Goal: Transaction & Acquisition: Book appointment/travel/reservation

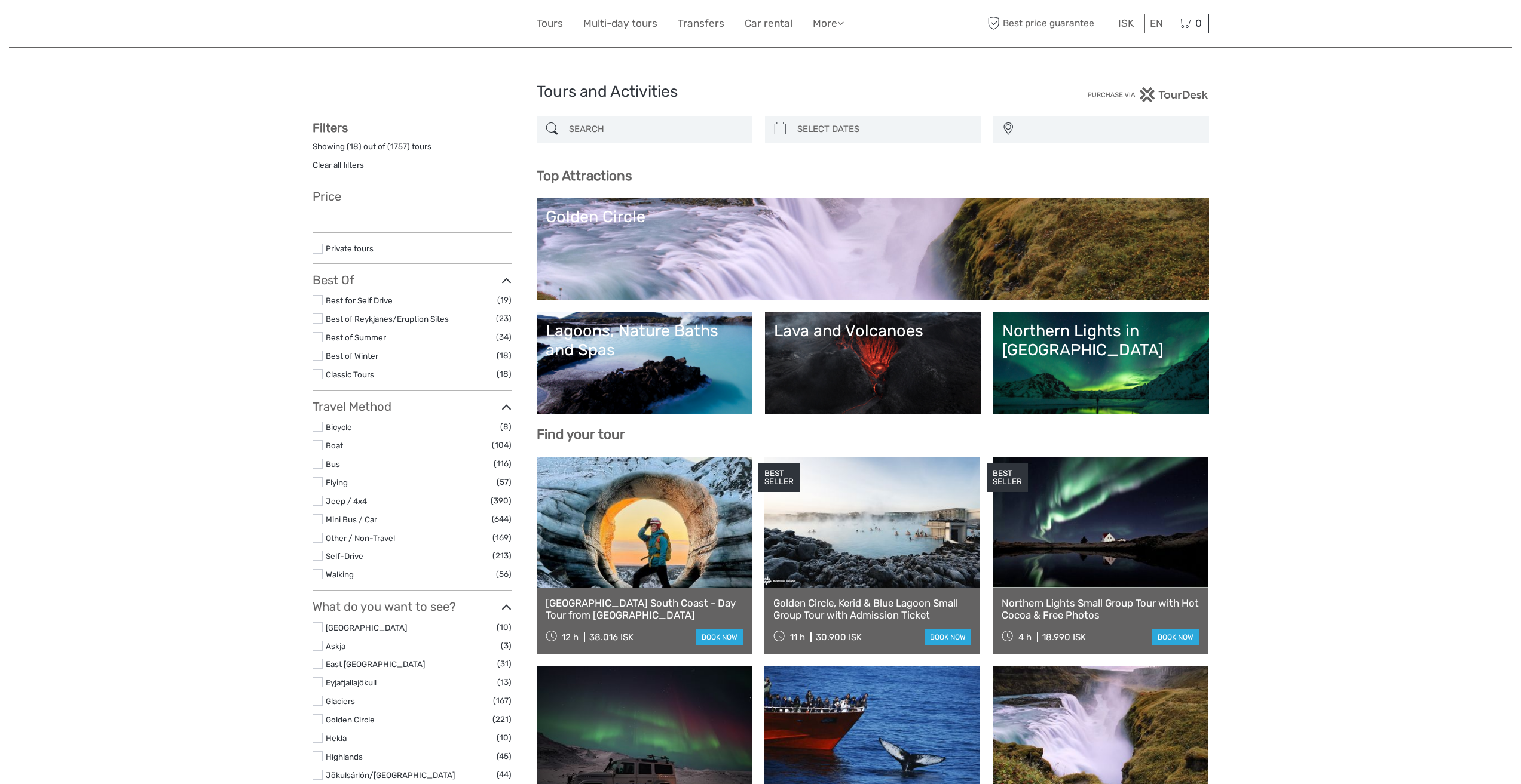
select select
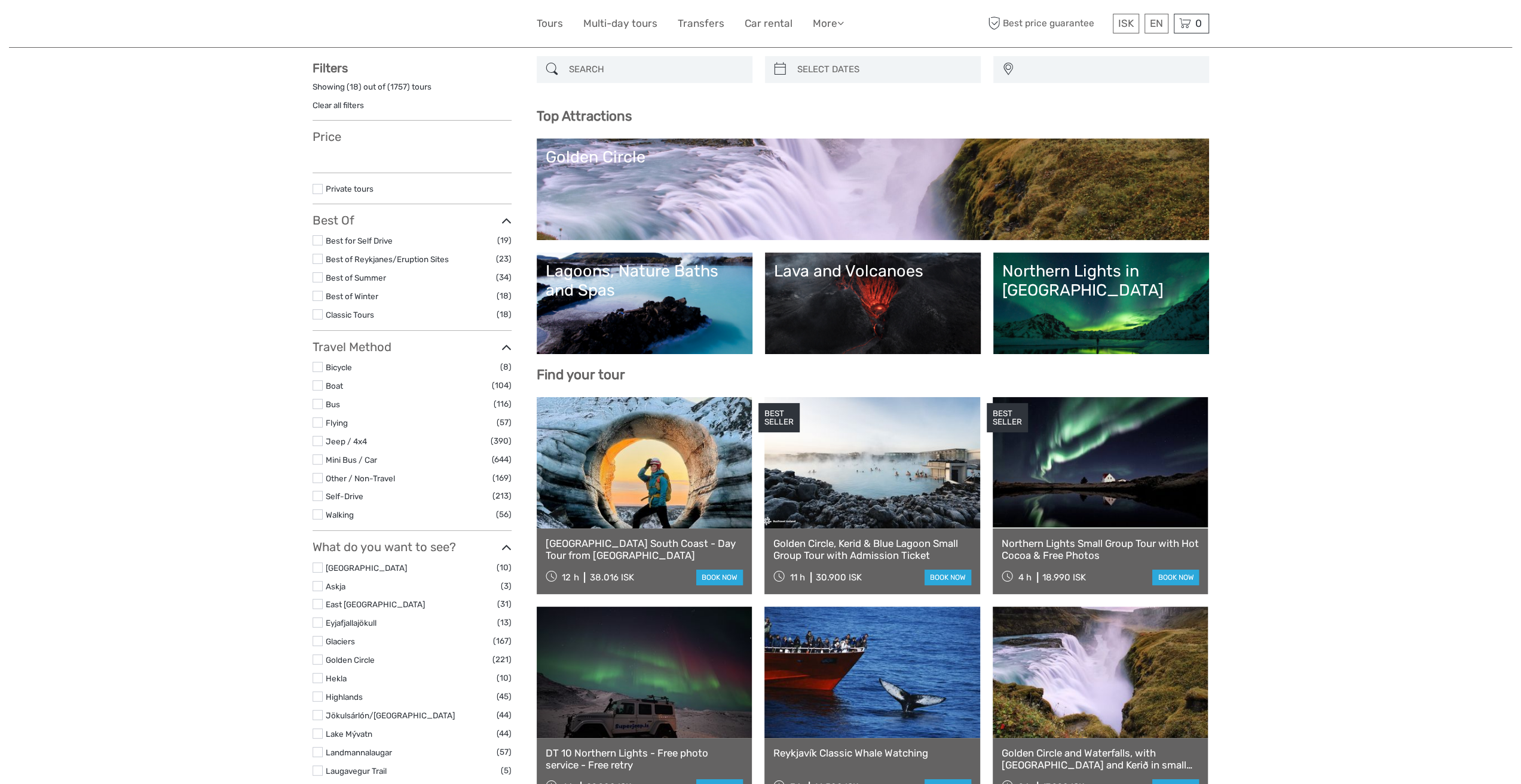
select select
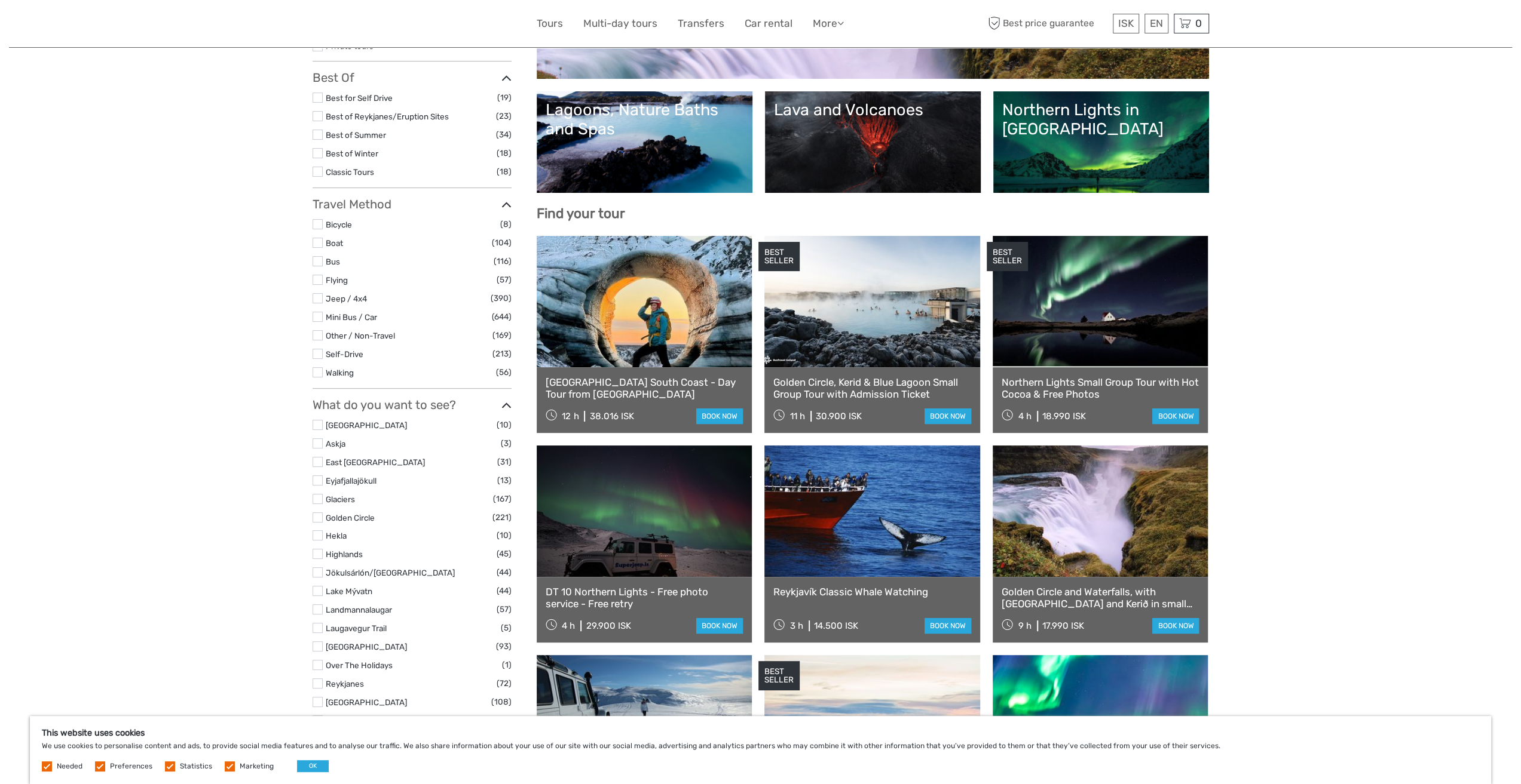
scroll to position [239, 0]
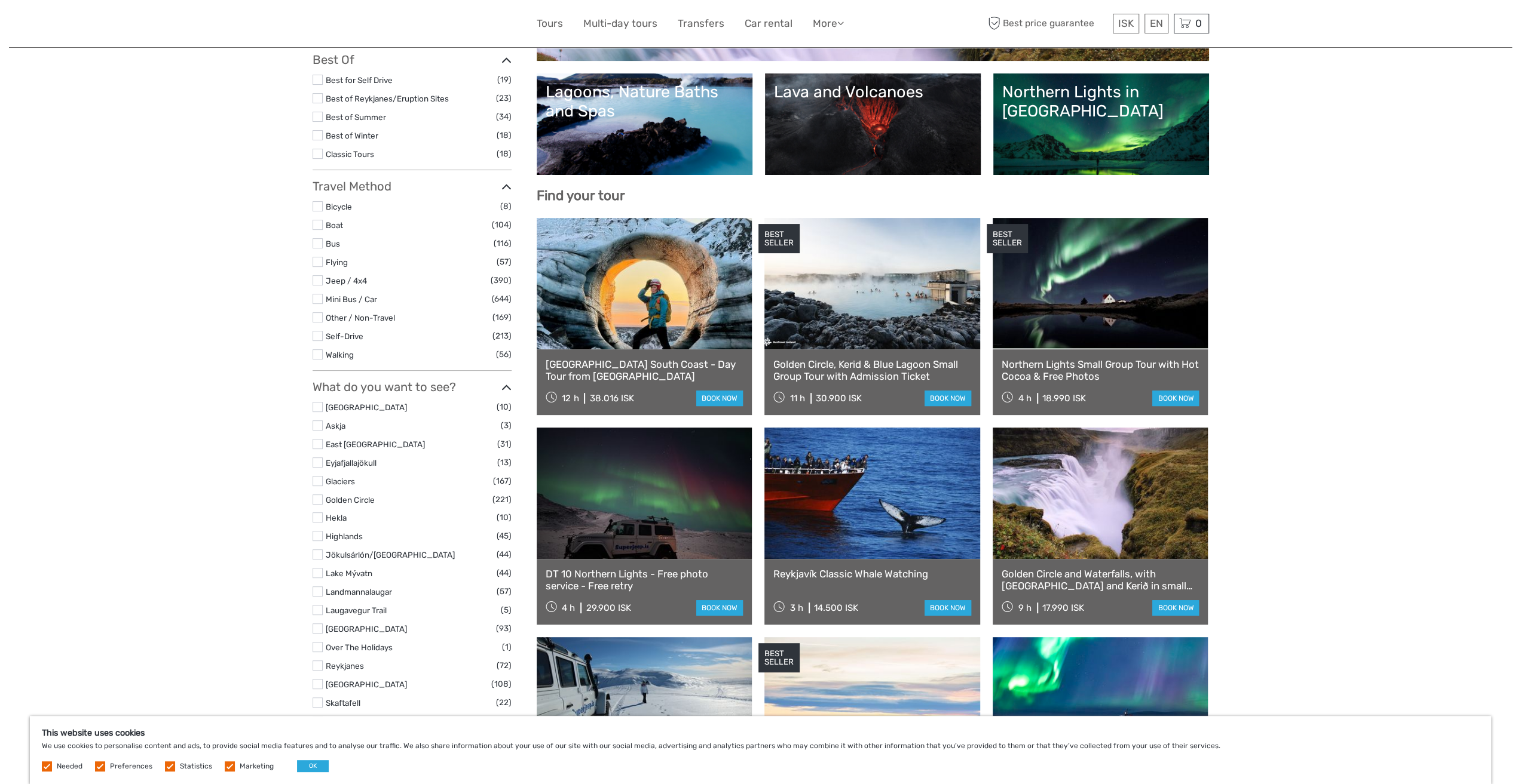
click at [315, 496] on label at bounding box center [318, 499] width 10 height 10
click at [0, 0] on input "checkbox" at bounding box center [0, 0] width 0 height 0
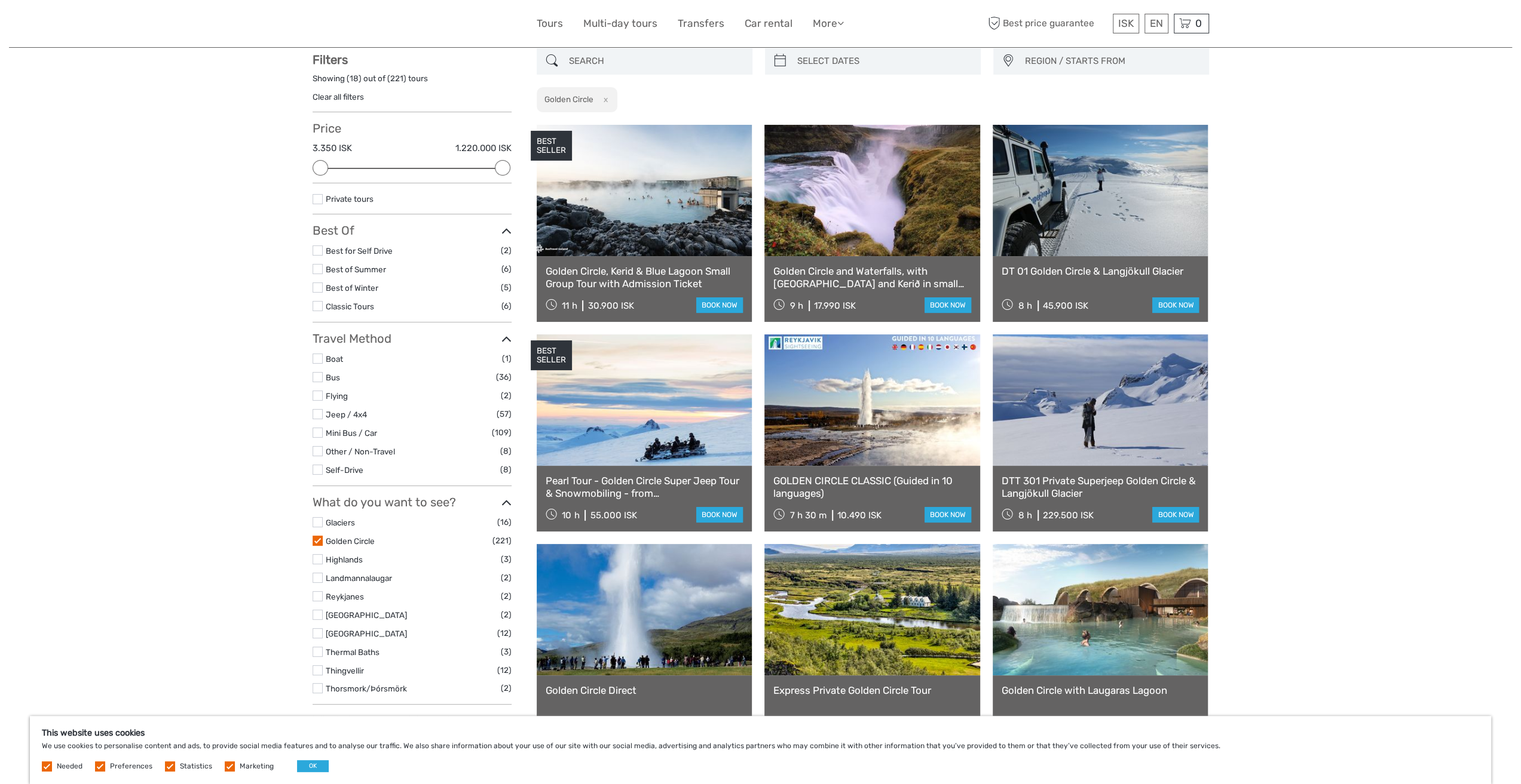
scroll to position [67, 0]
click at [1149, 46] on link "English" at bounding box center [1142, 48] width 50 height 21
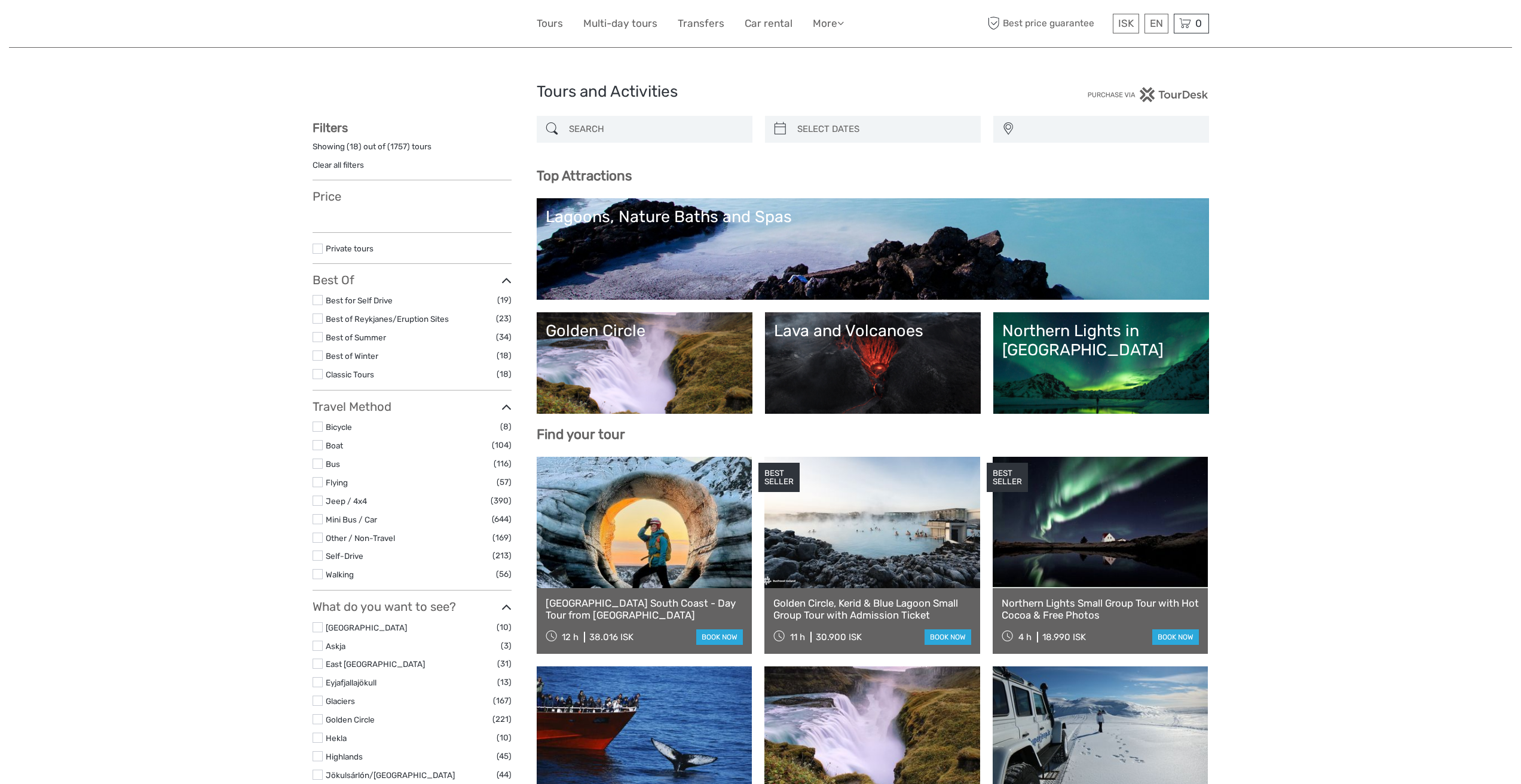
select select
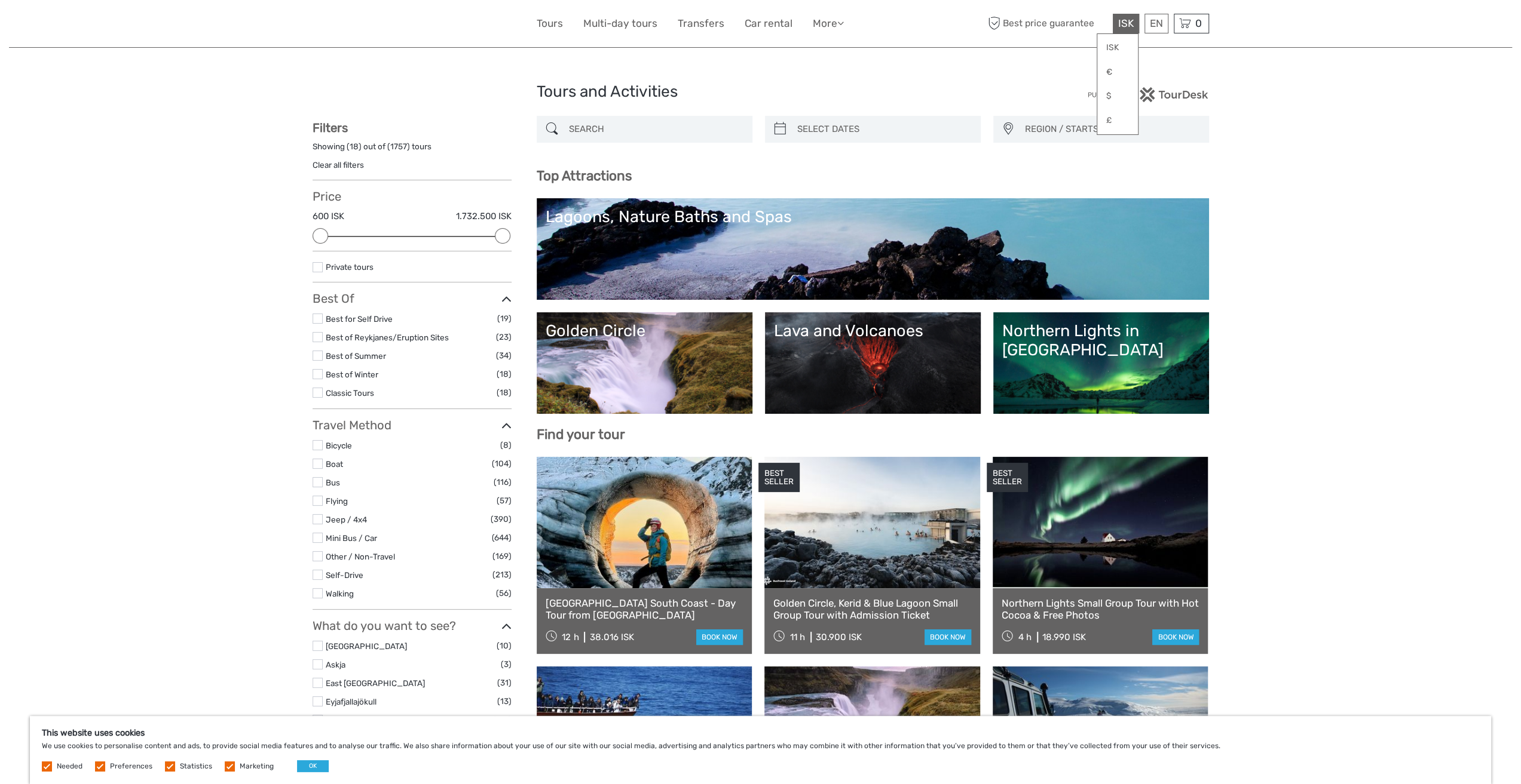
click at [1126, 28] on span "ISK" at bounding box center [1126, 23] width 16 height 12
click at [1111, 101] on link "$" at bounding box center [1117, 96] width 40 height 21
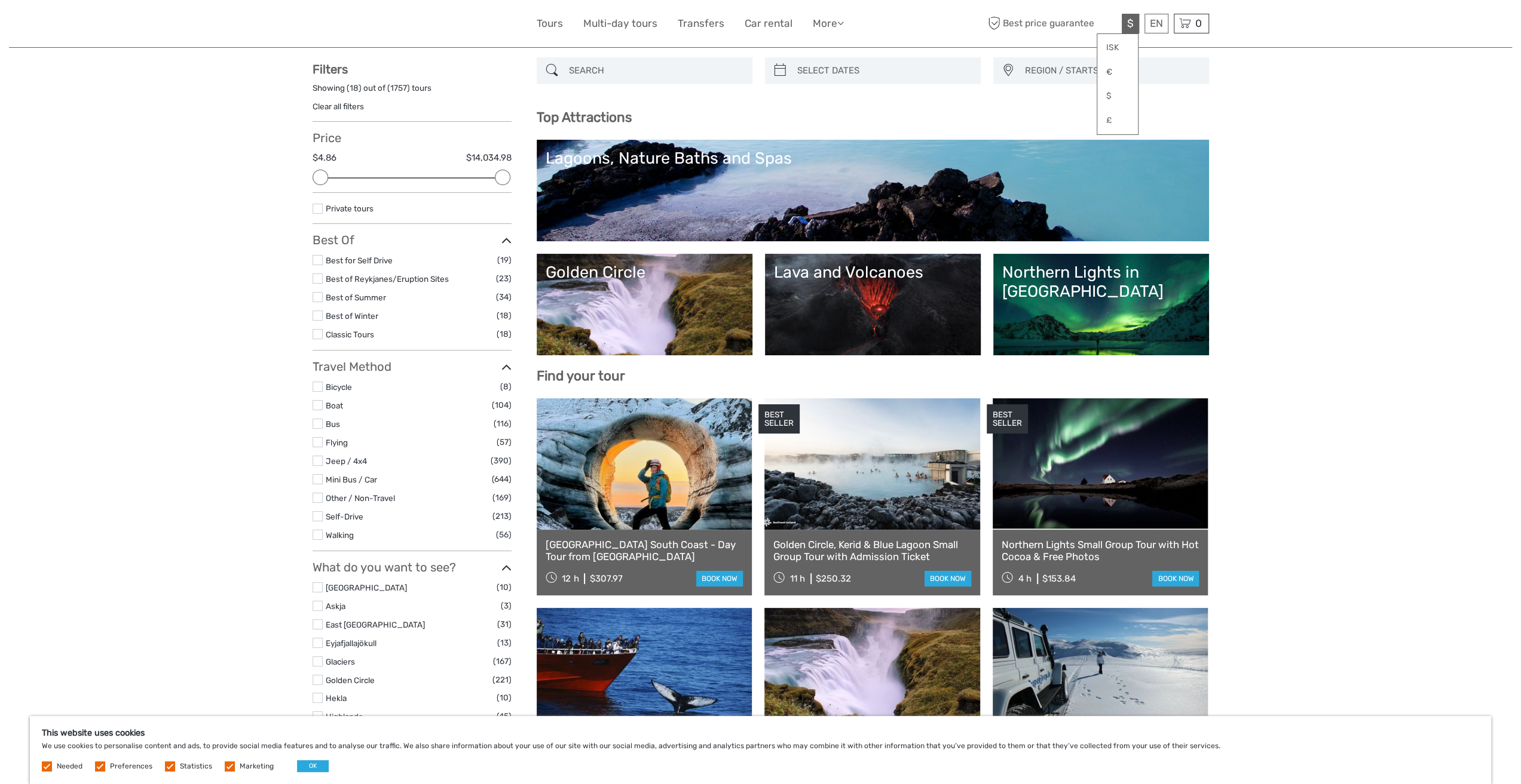
scroll to position [60, 0]
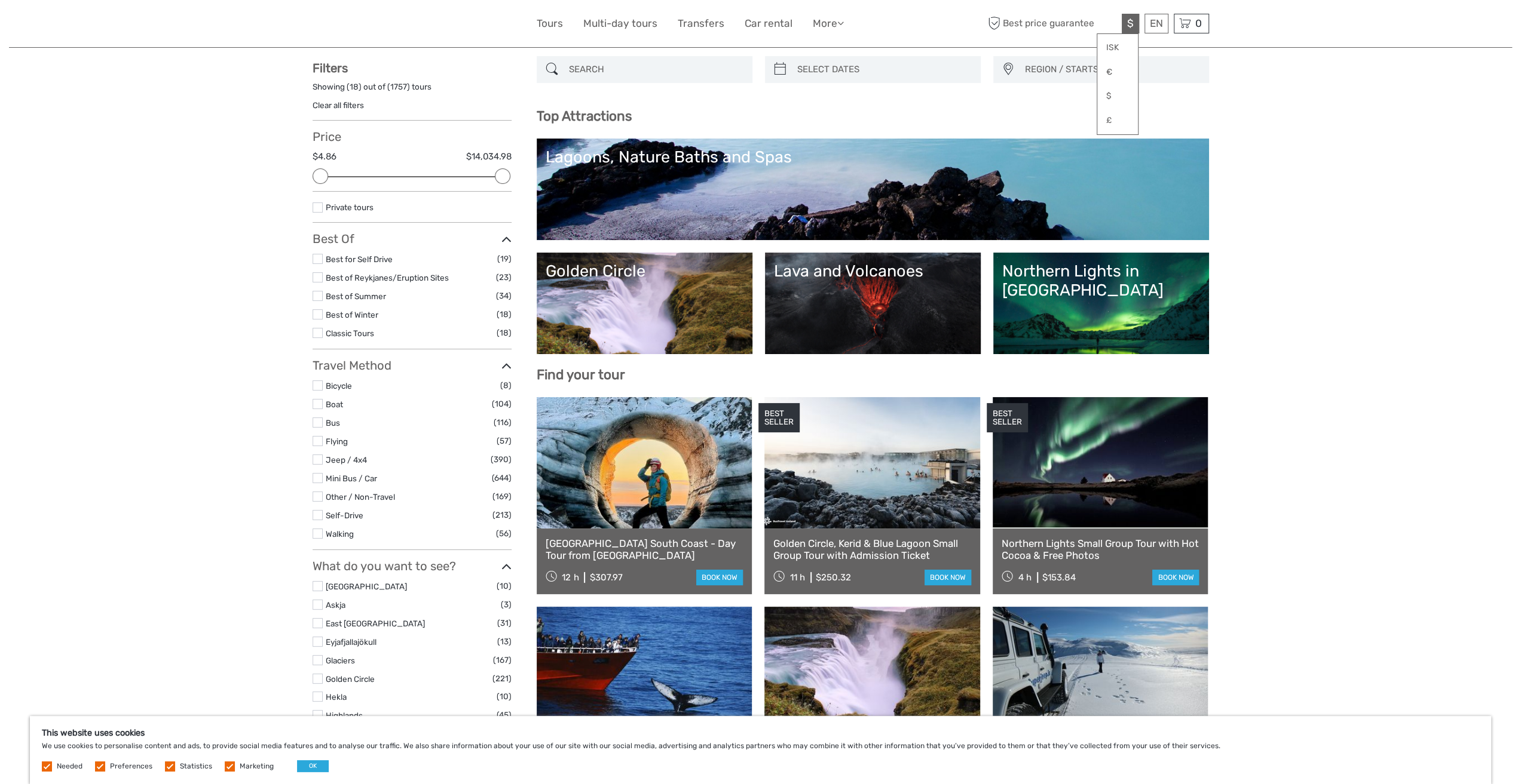
click at [646, 305] on link "Golden Circle" at bounding box center [644, 303] width 198 height 83
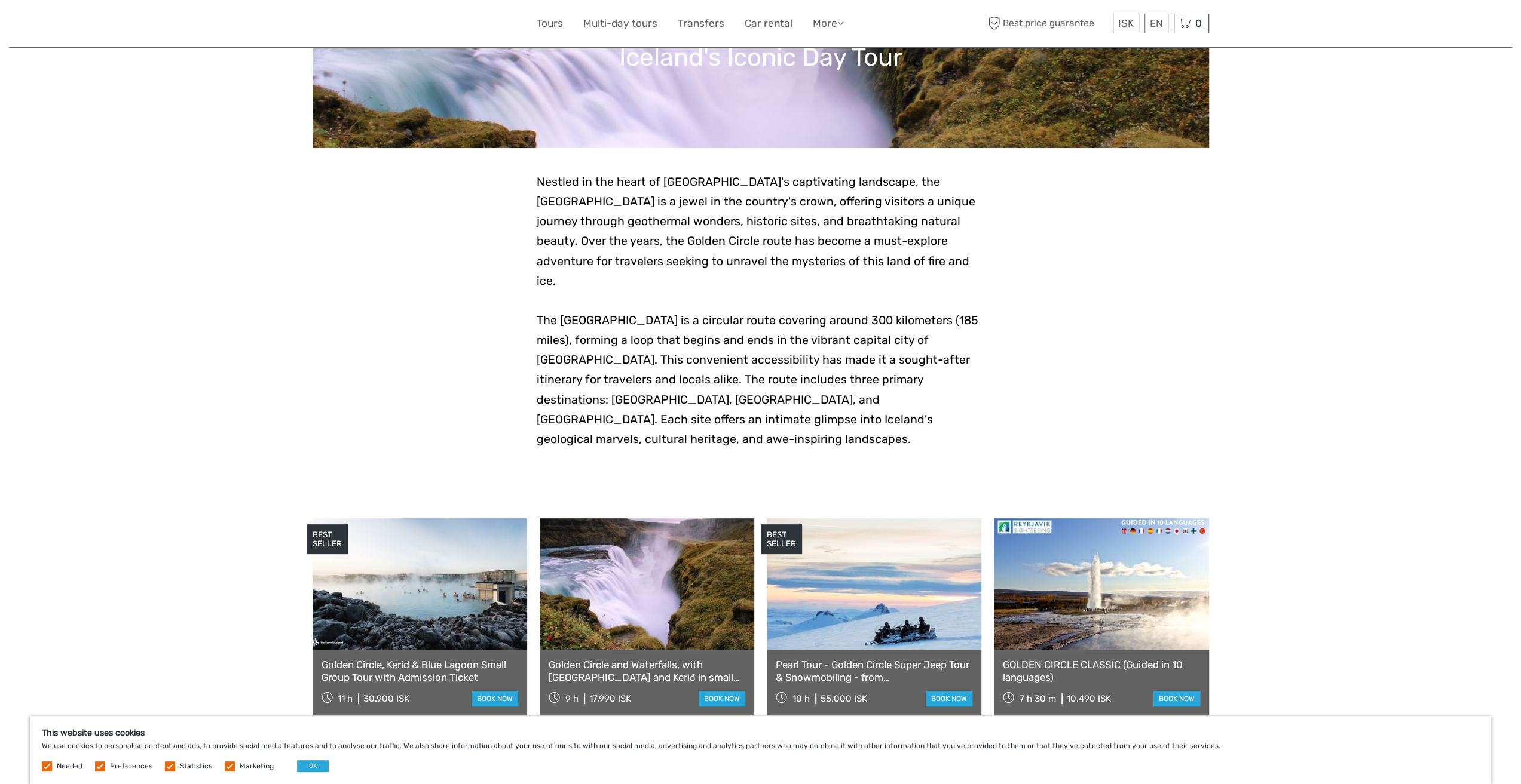
scroll to position [179, 0]
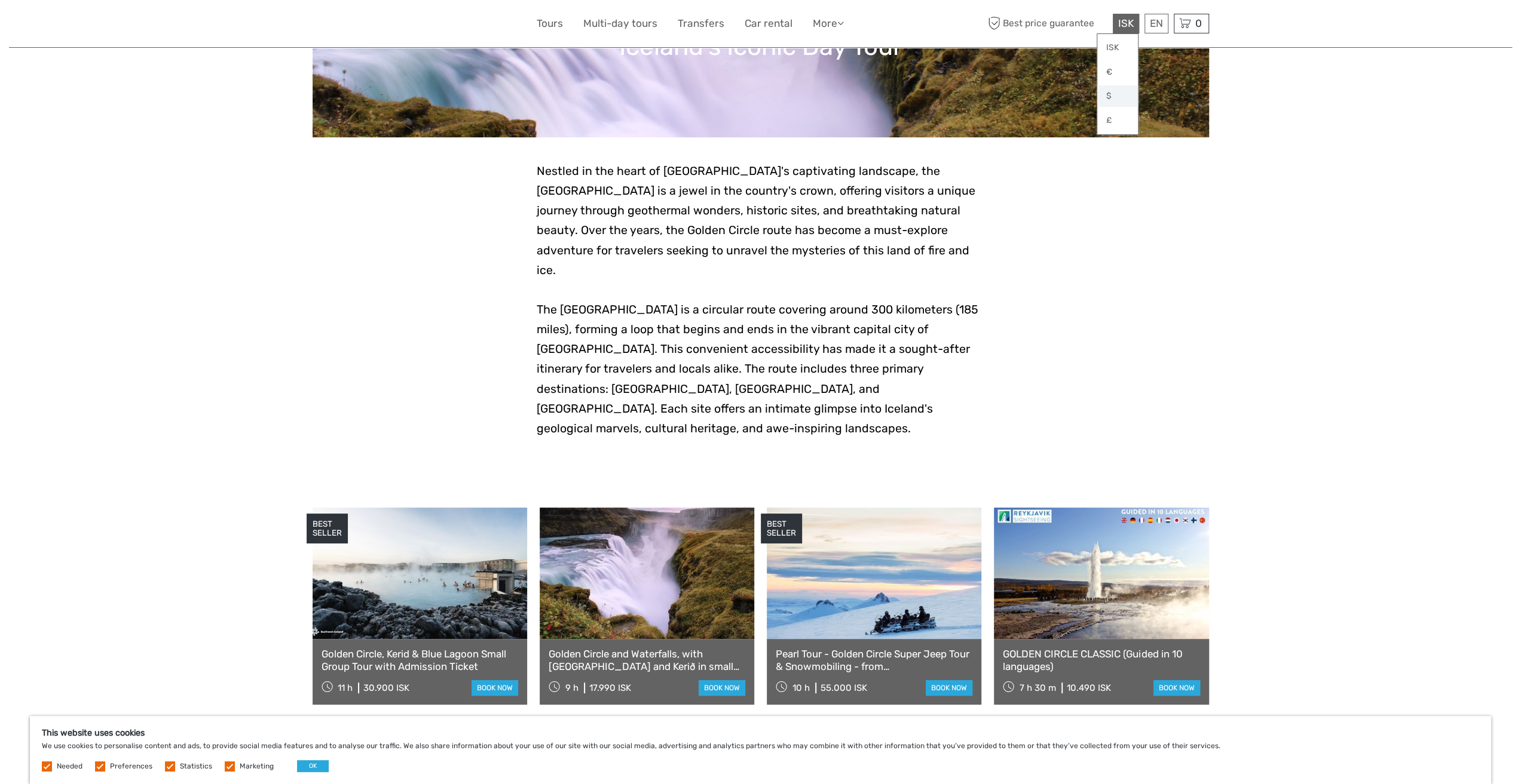
click at [1108, 102] on link "$" at bounding box center [1117, 96] width 40 height 21
click at [1109, 101] on link "$" at bounding box center [1117, 96] width 40 height 21
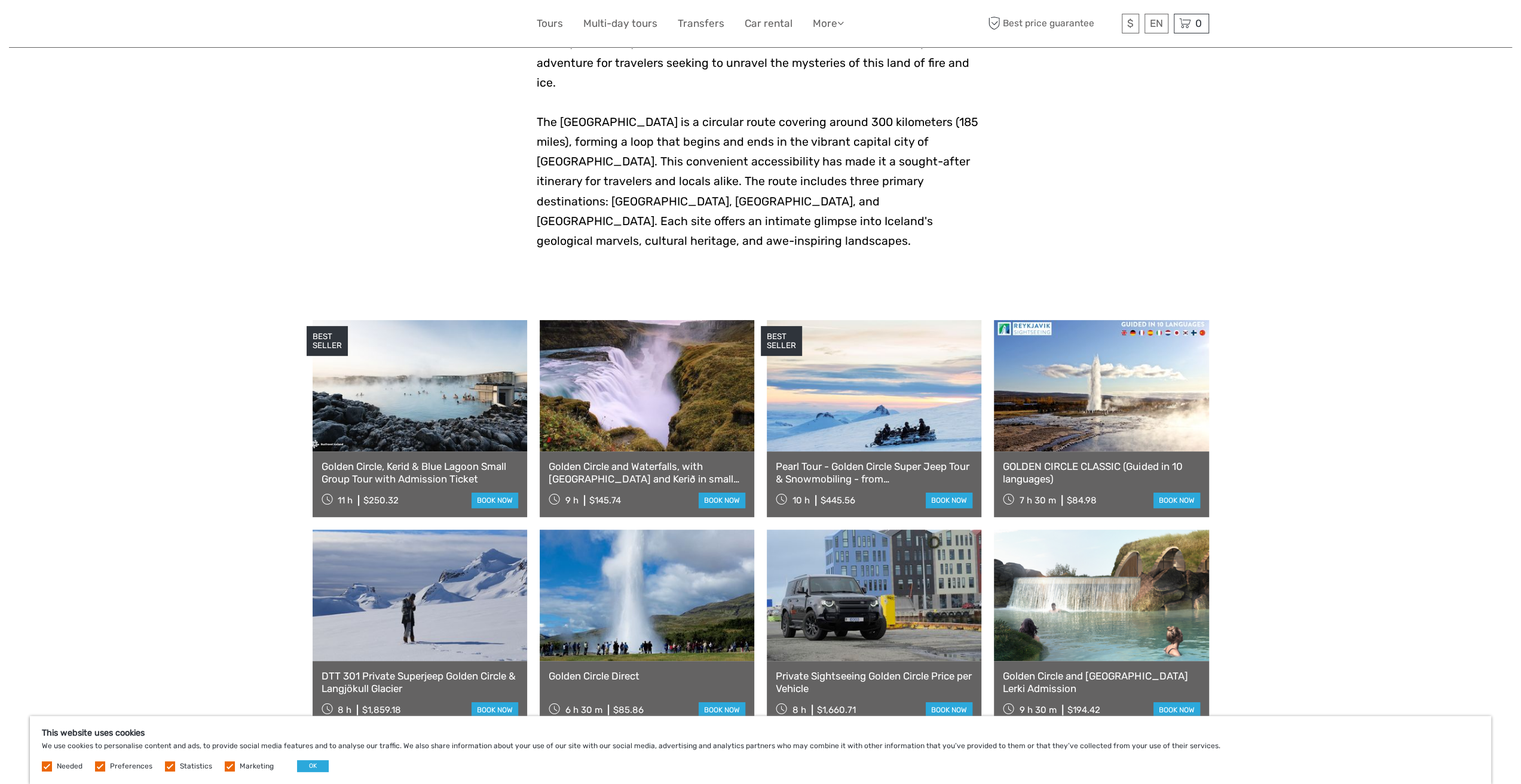
scroll to position [359, 0]
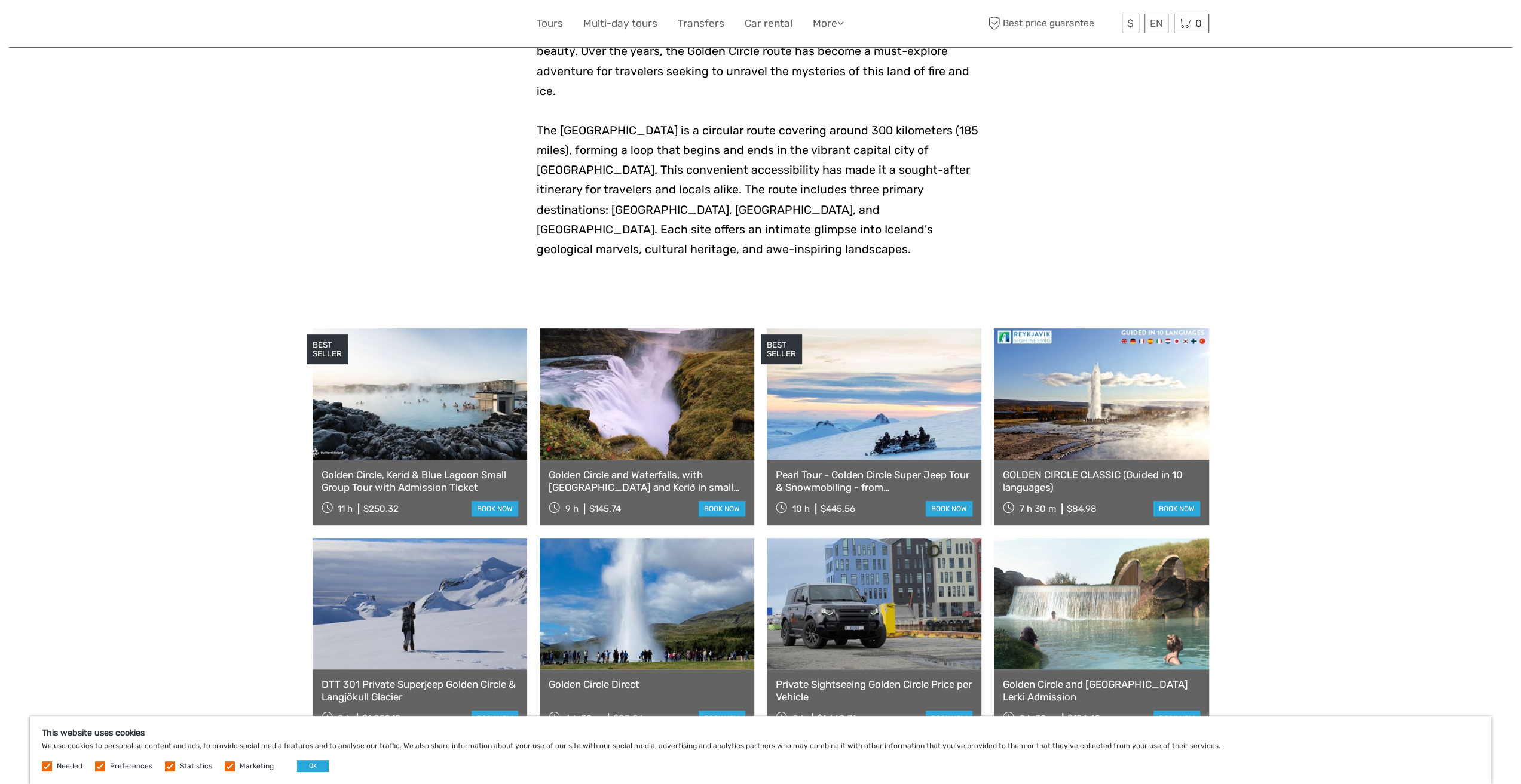
click at [1126, 409] on link at bounding box center [1101, 394] width 214 height 132
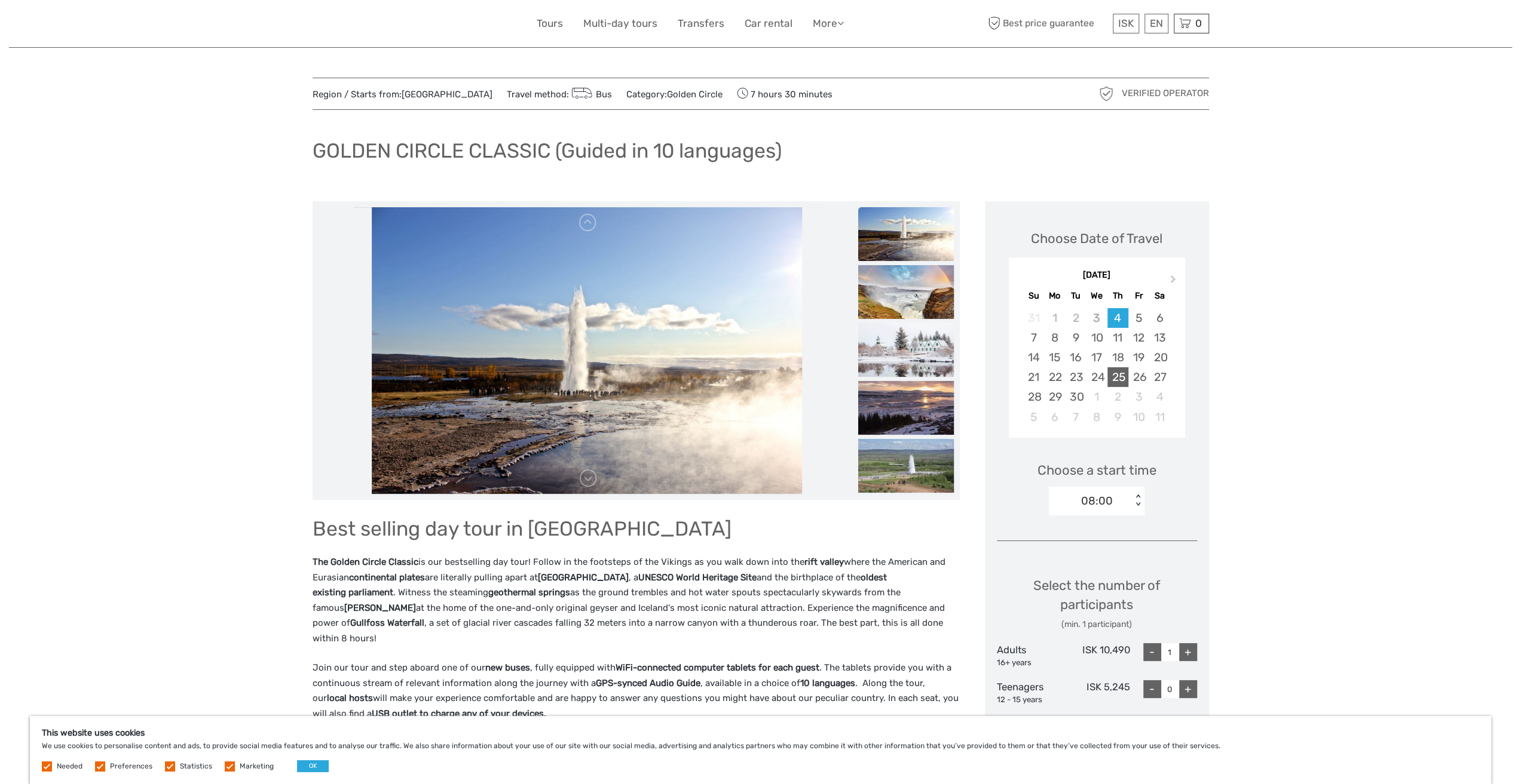
click at [1121, 375] on div "25" at bounding box center [1118, 377] width 21 height 20
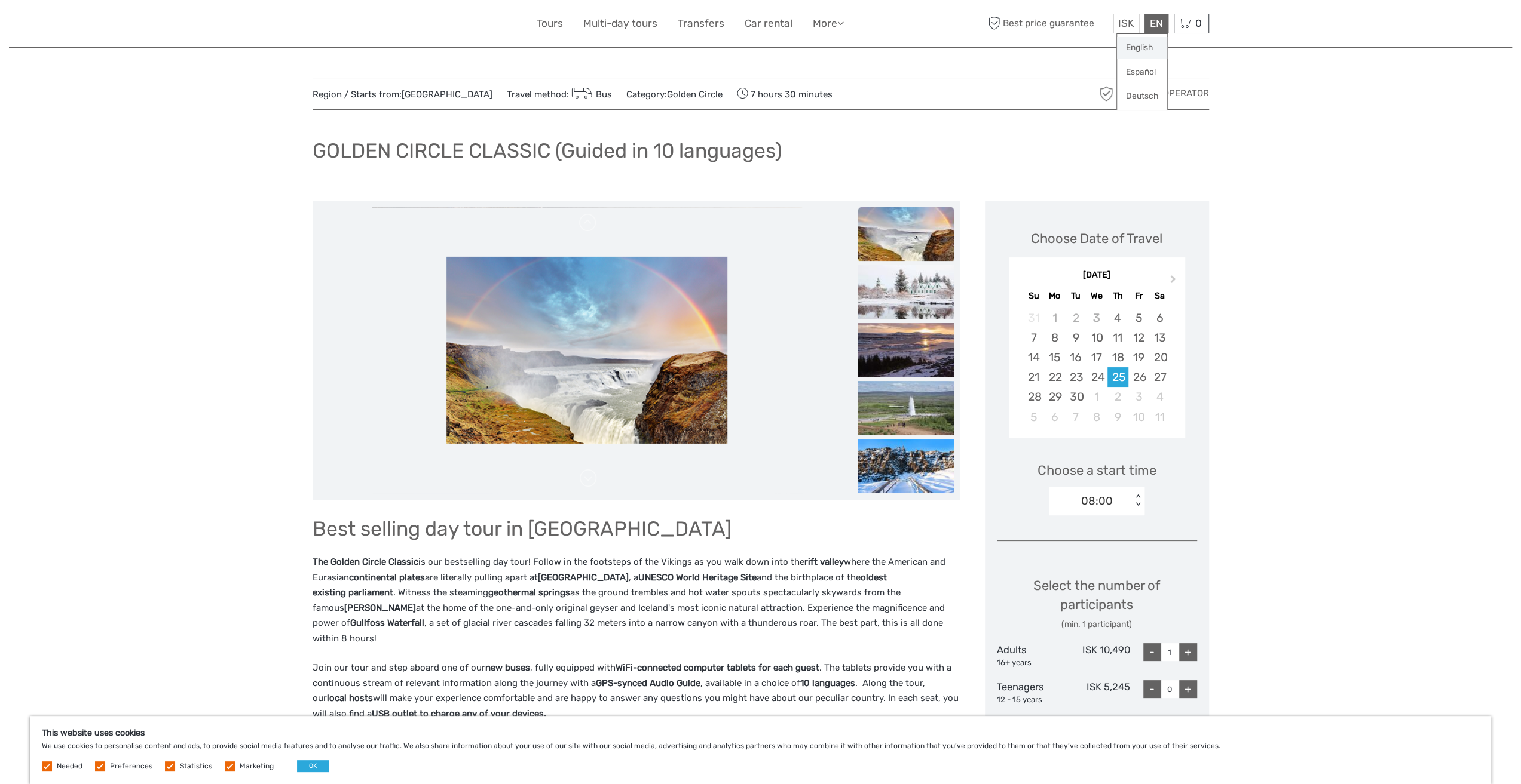
click at [1144, 41] on link "English" at bounding box center [1142, 48] width 50 height 21
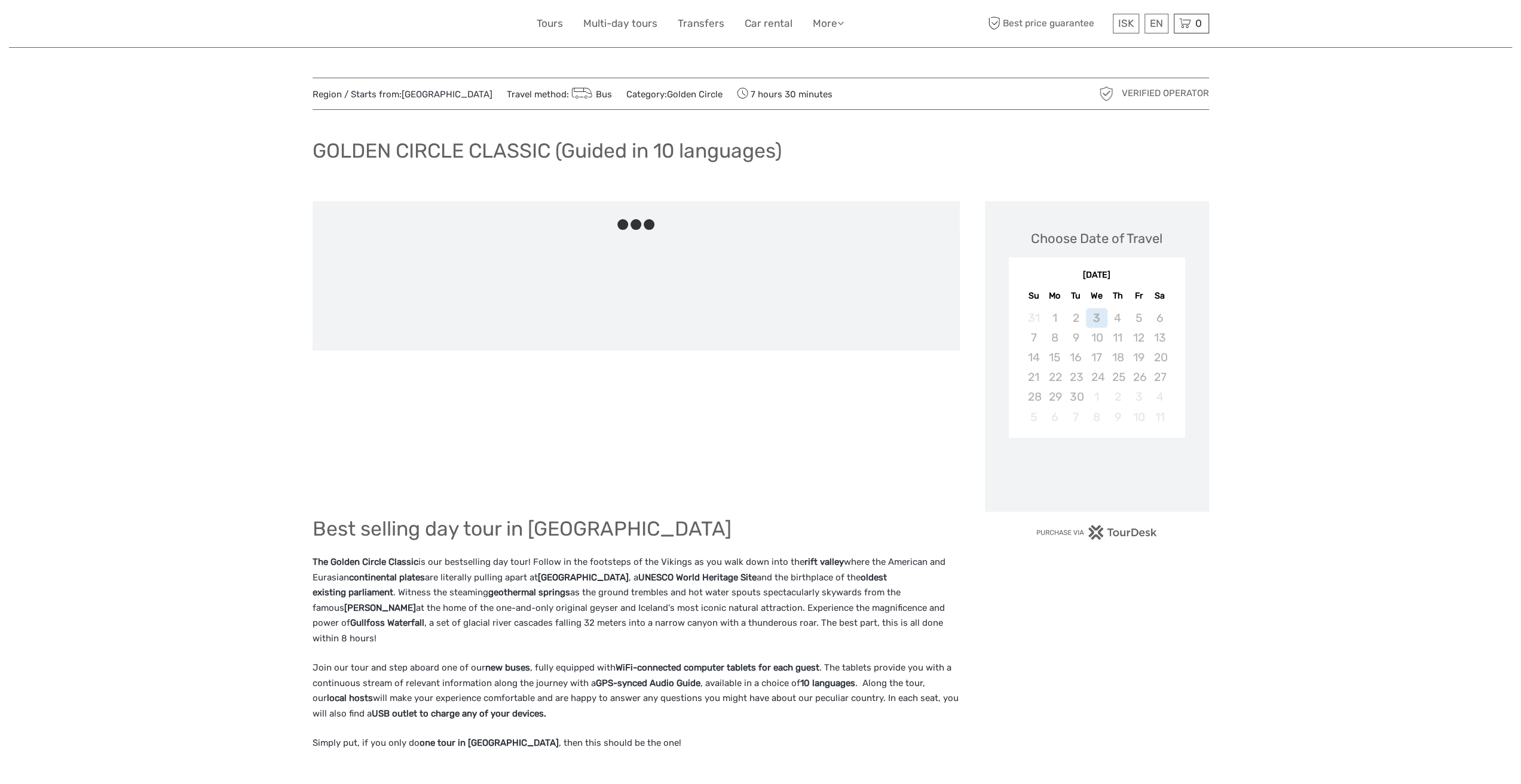
click at [1127, 30] on div "ISK ISK € $ £" at bounding box center [1126, 23] width 26 height 20
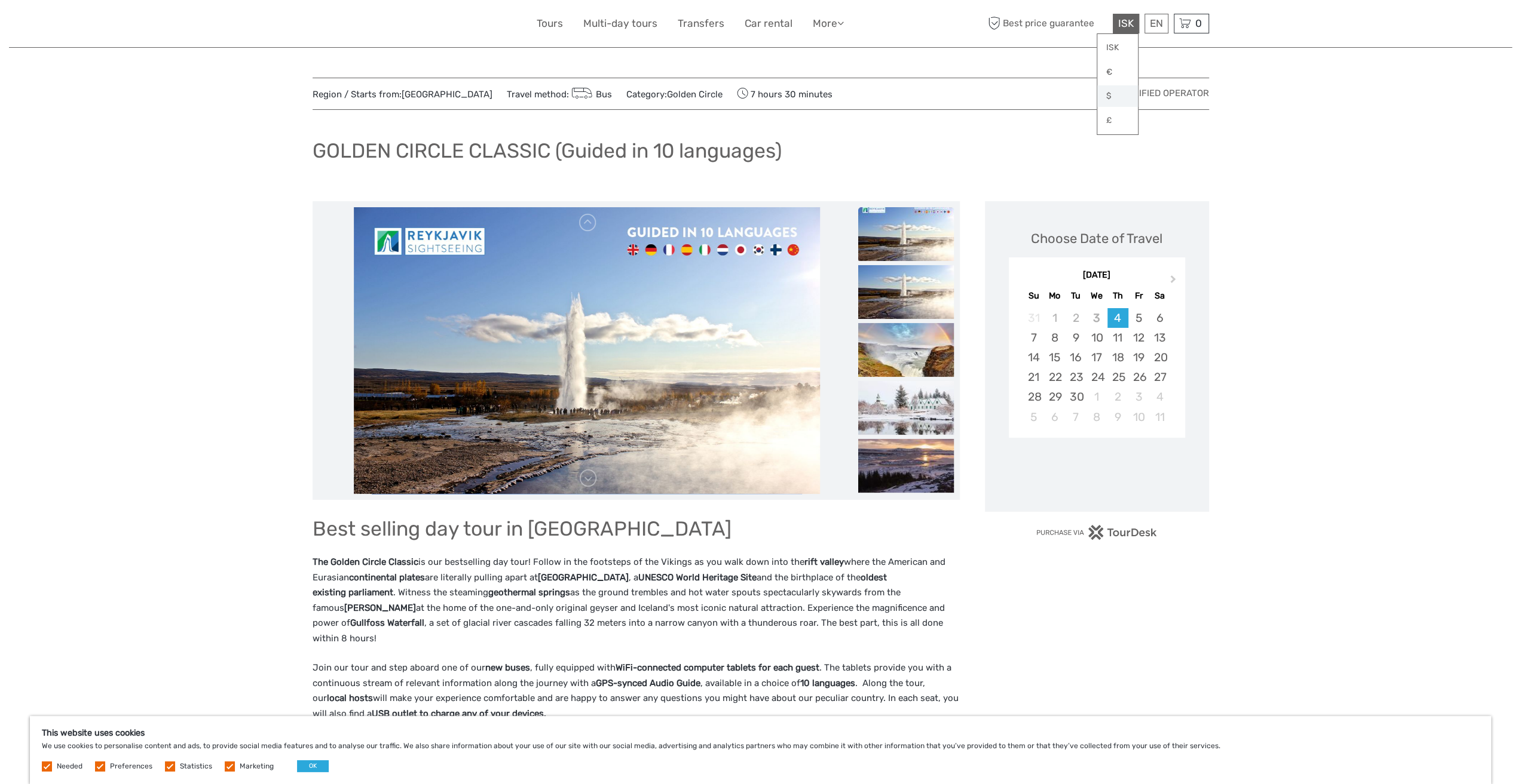
click at [1111, 98] on link "$" at bounding box center [1117, 96] width 40 height 21
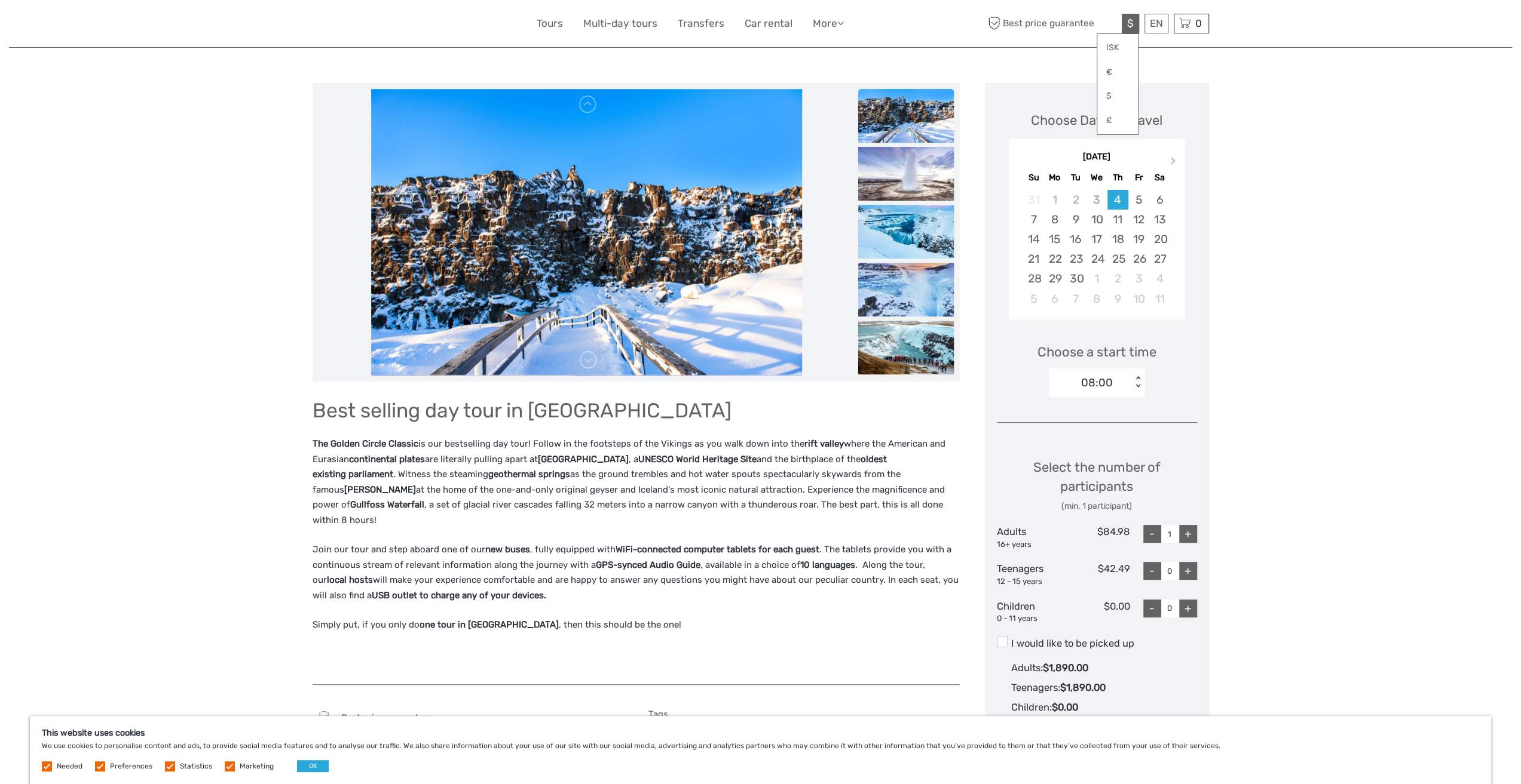
scroll to position [120, 0]
click at [1189, 530] on div "+" at bounding box center [1188, 532] width 18 height 18
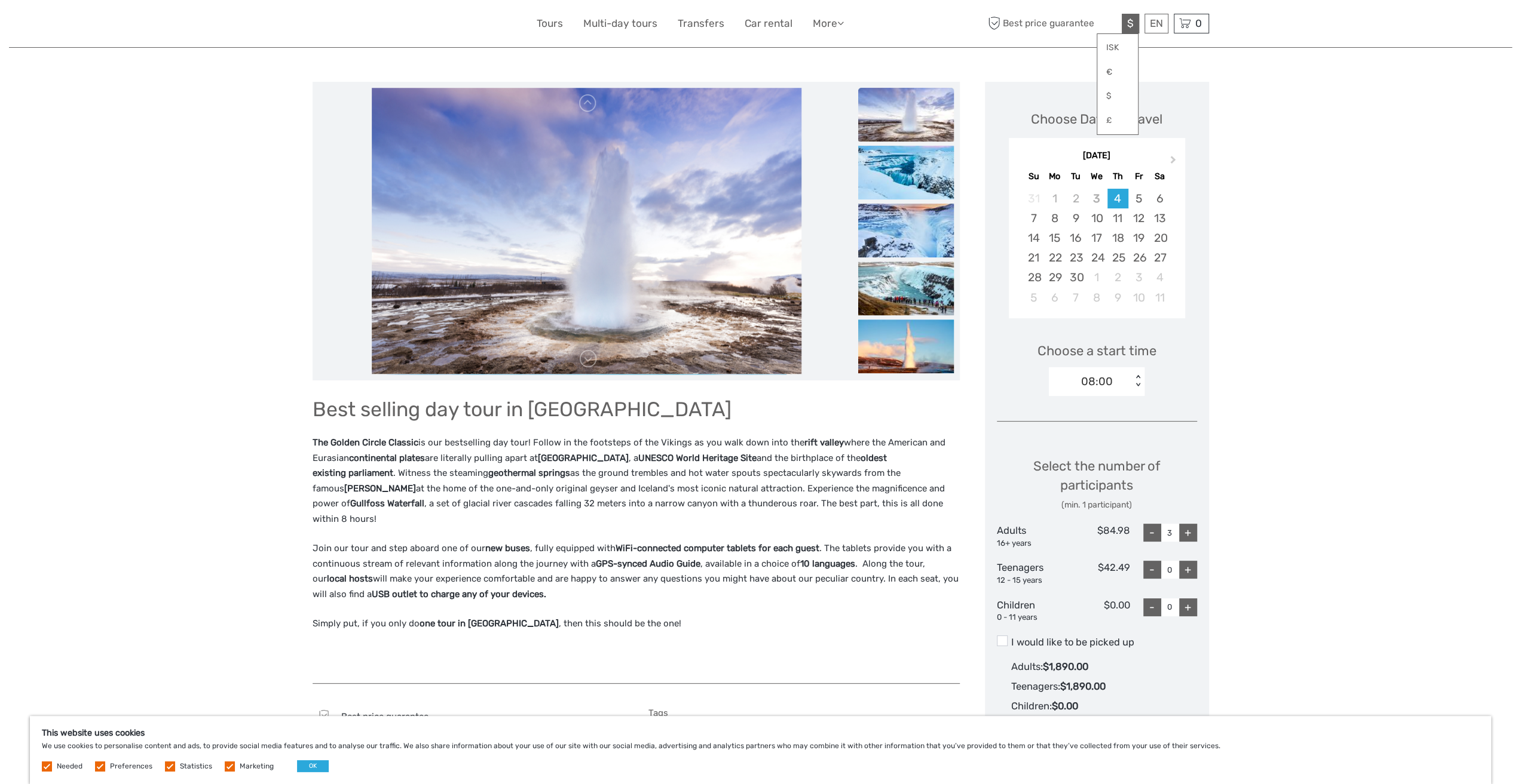
click at [1151, 531] on div "-" at bounding box center [1152, 532] width 18 height 18
type input "2"
click at [1121, 262] on div "25" at bounding box center [1118, 257] width 21 height 20
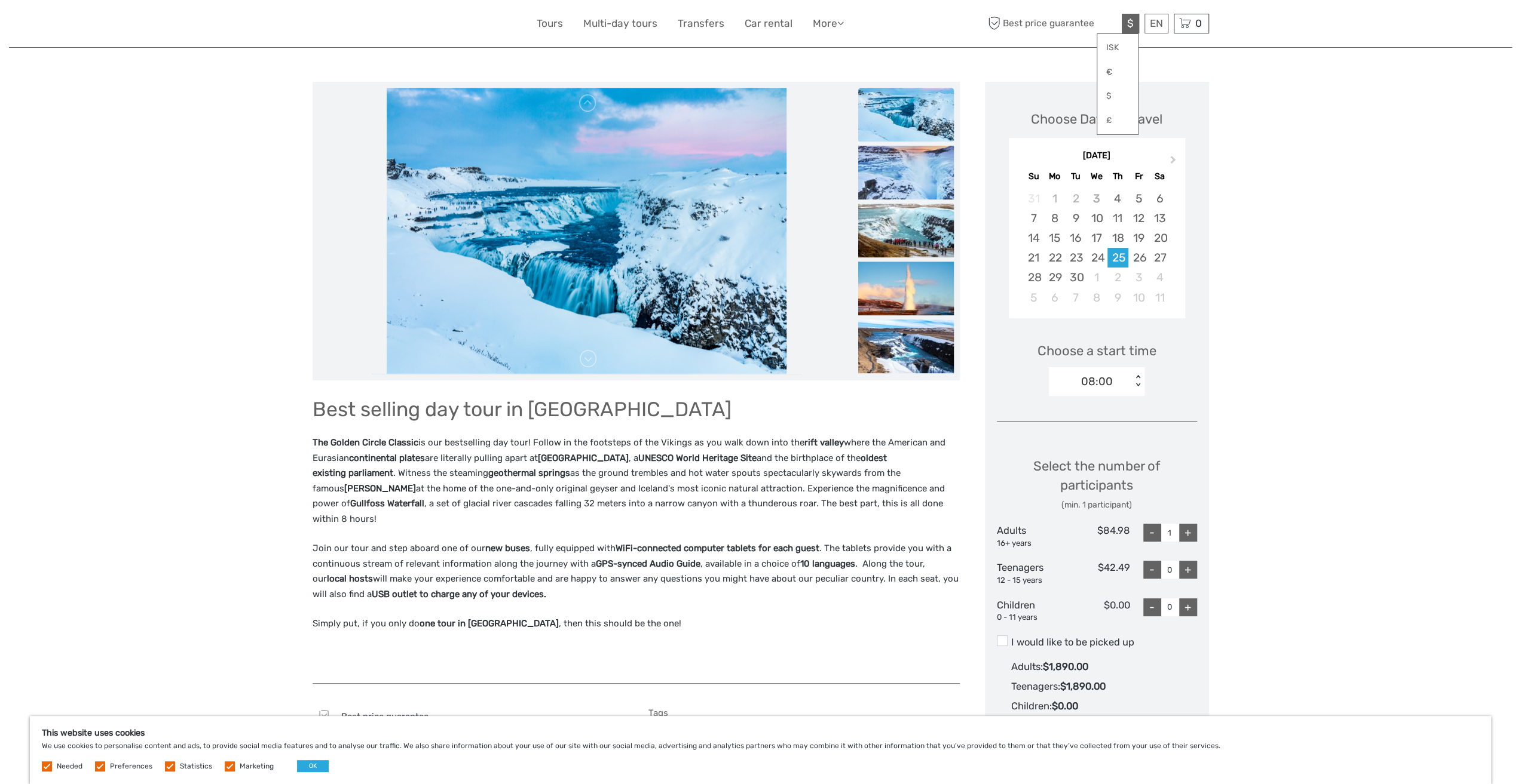
click at [1190, 535] on div "+" at bounding box center [1188, 532] width 18 height 18
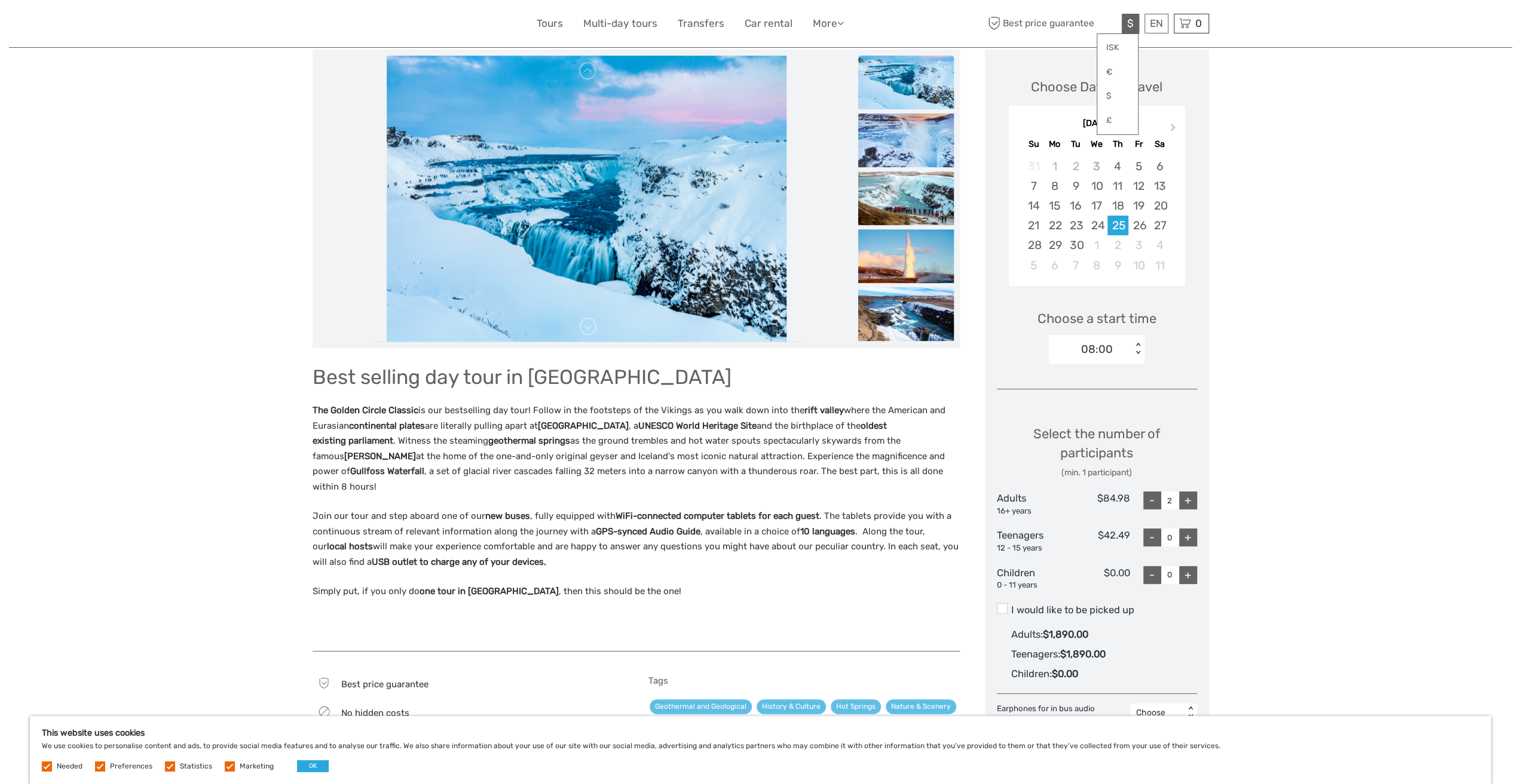
scroll to position [179, 0]
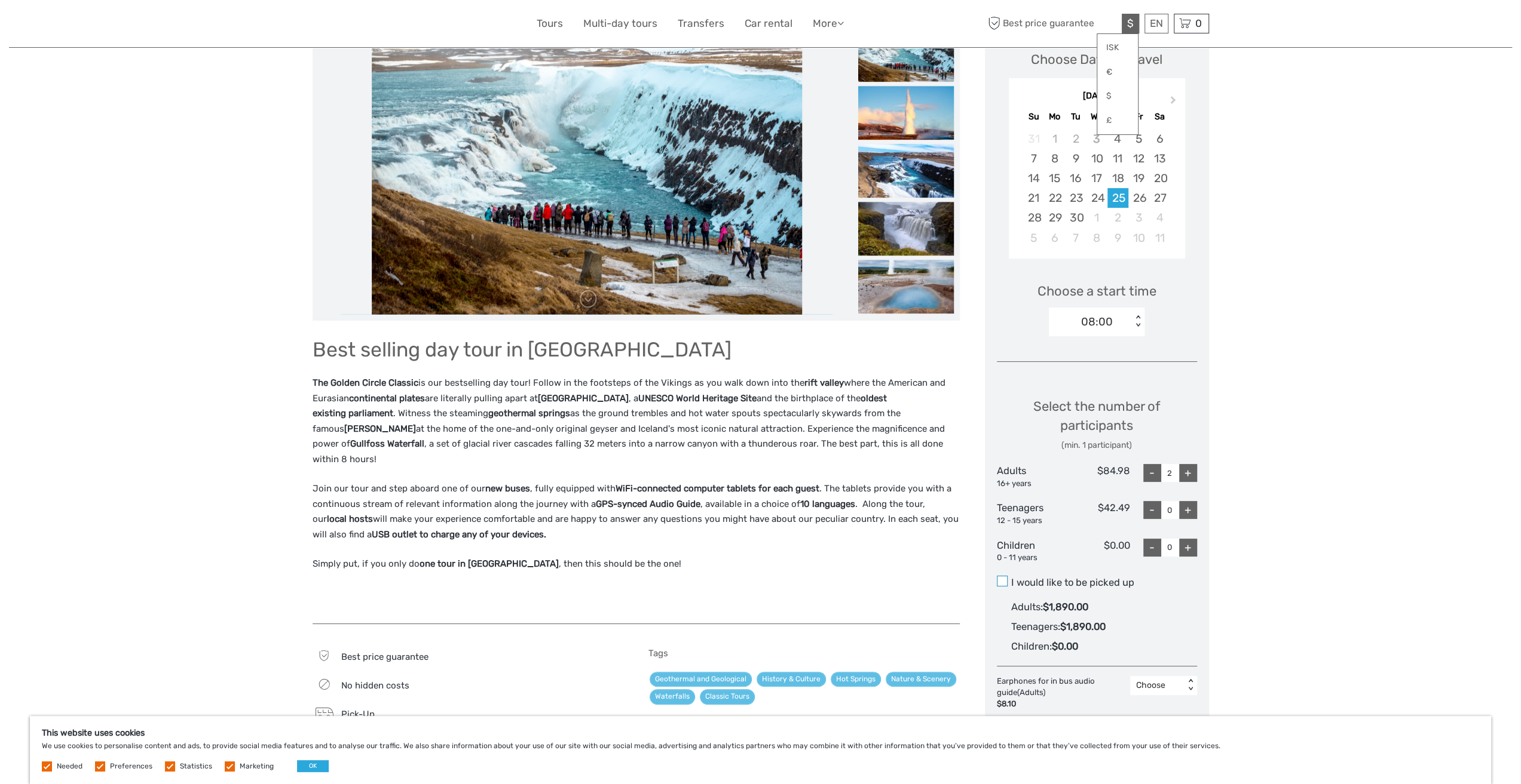
click at [1006, 580] on span at bounding box center [1003, 582] width 11 height 11
click at [1011, 578] on input "I would like to be picked up" at bounding box center [1011, 578] width 0 height 0
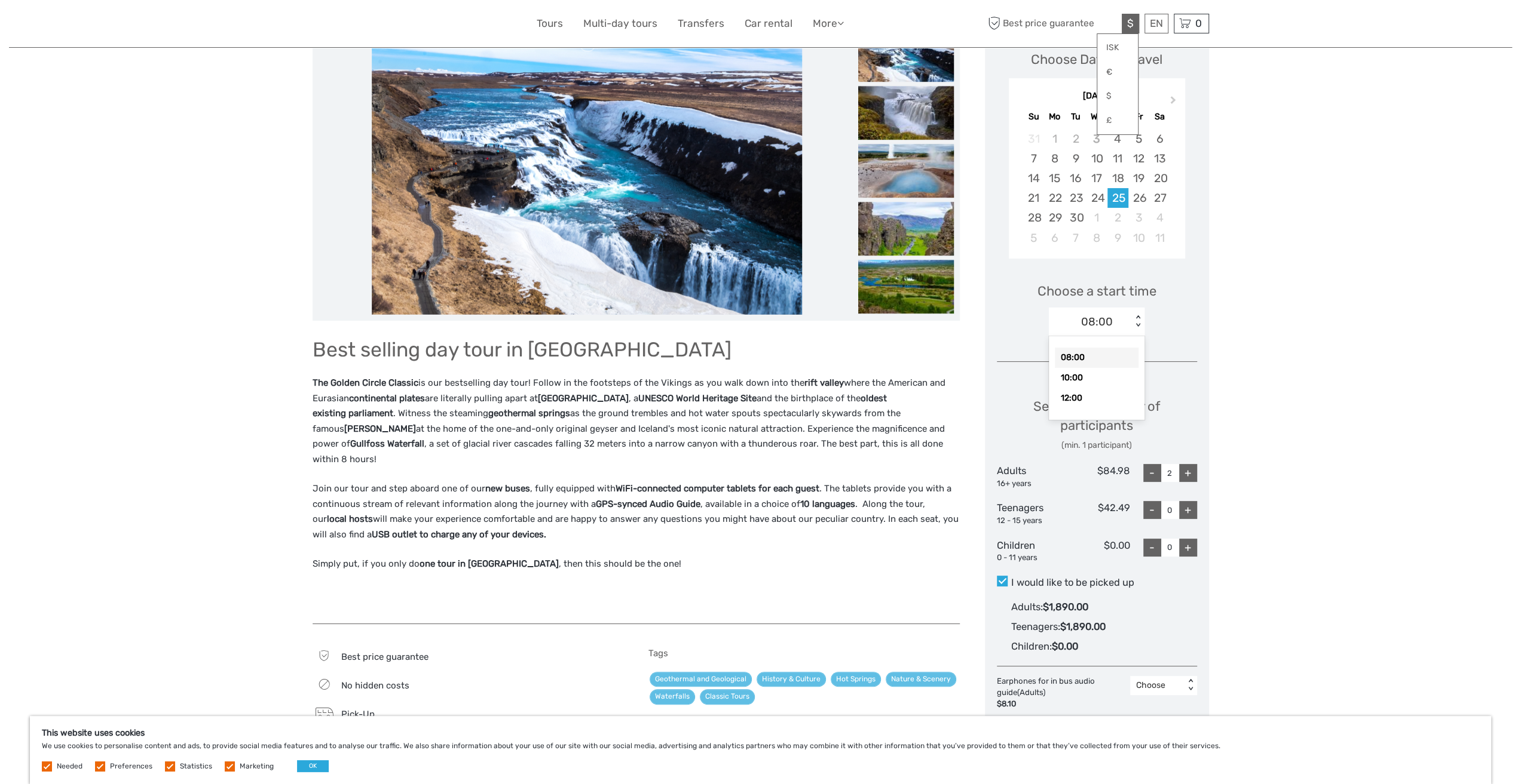
click at [1137, 322] on div "< >" at bounding box center [1138, 321] width 10 height 13
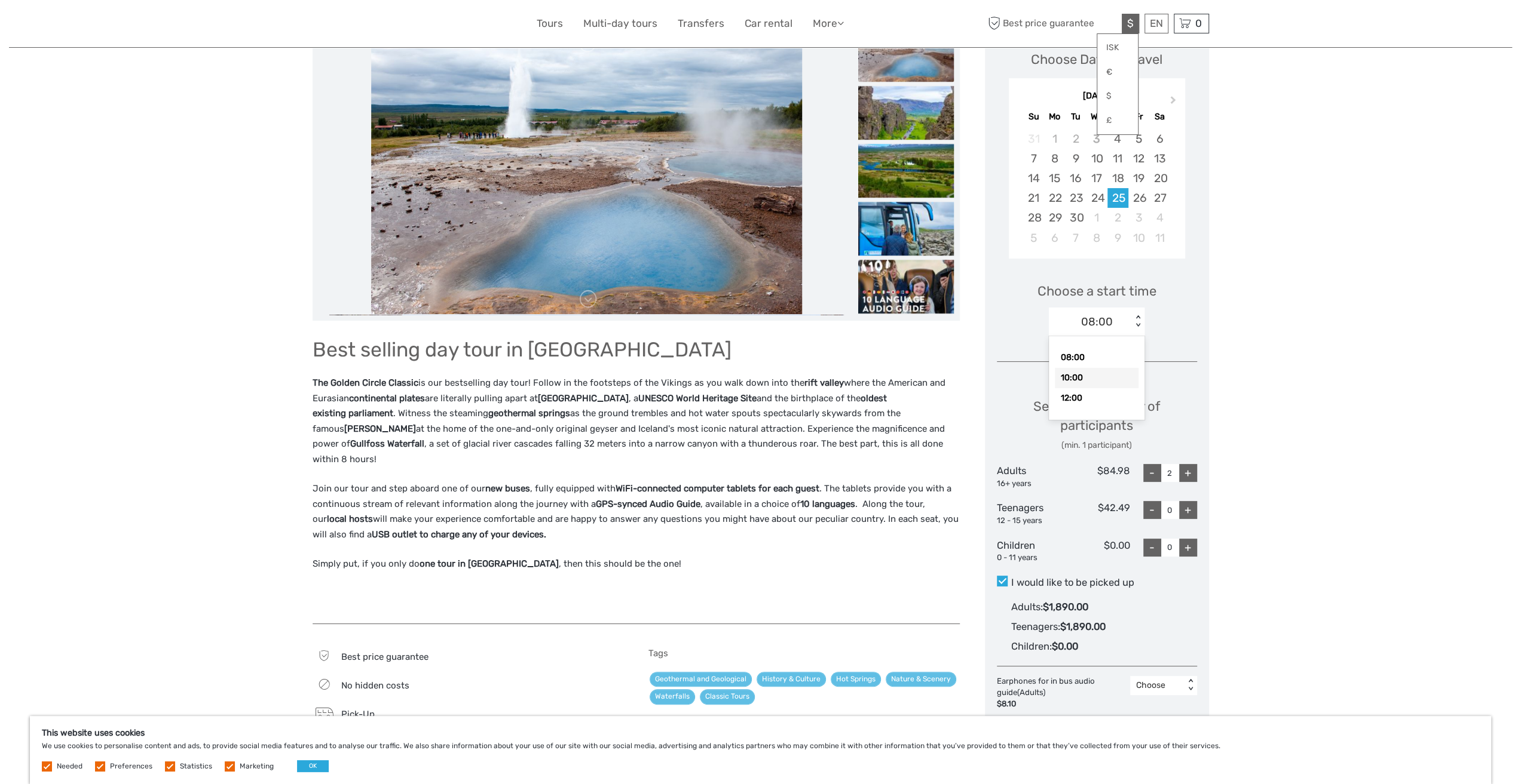
click at [1081, 374] on div "10:00" at bounding box center [1096, 379] width 83 height 21
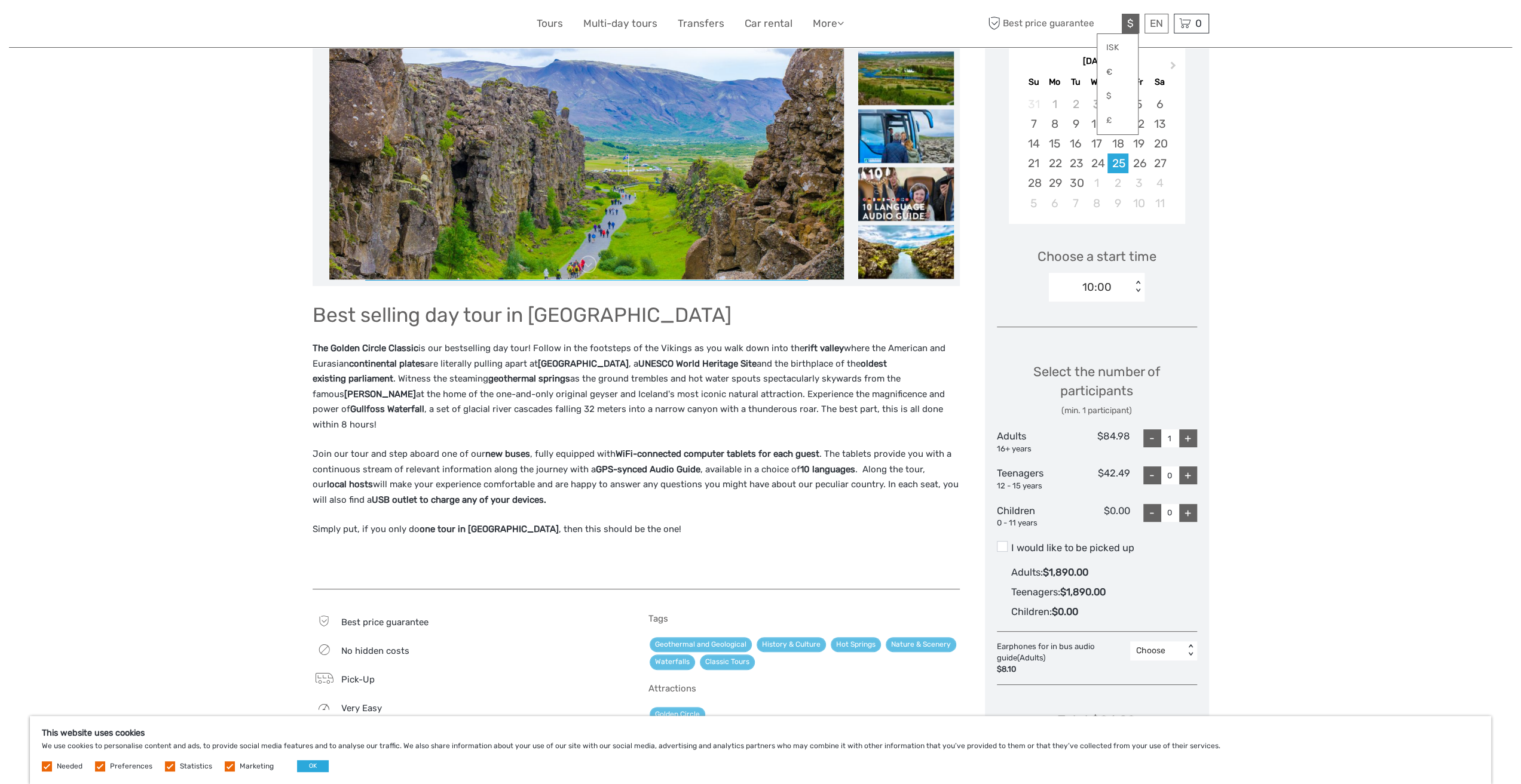
scroll to position [239, 0]
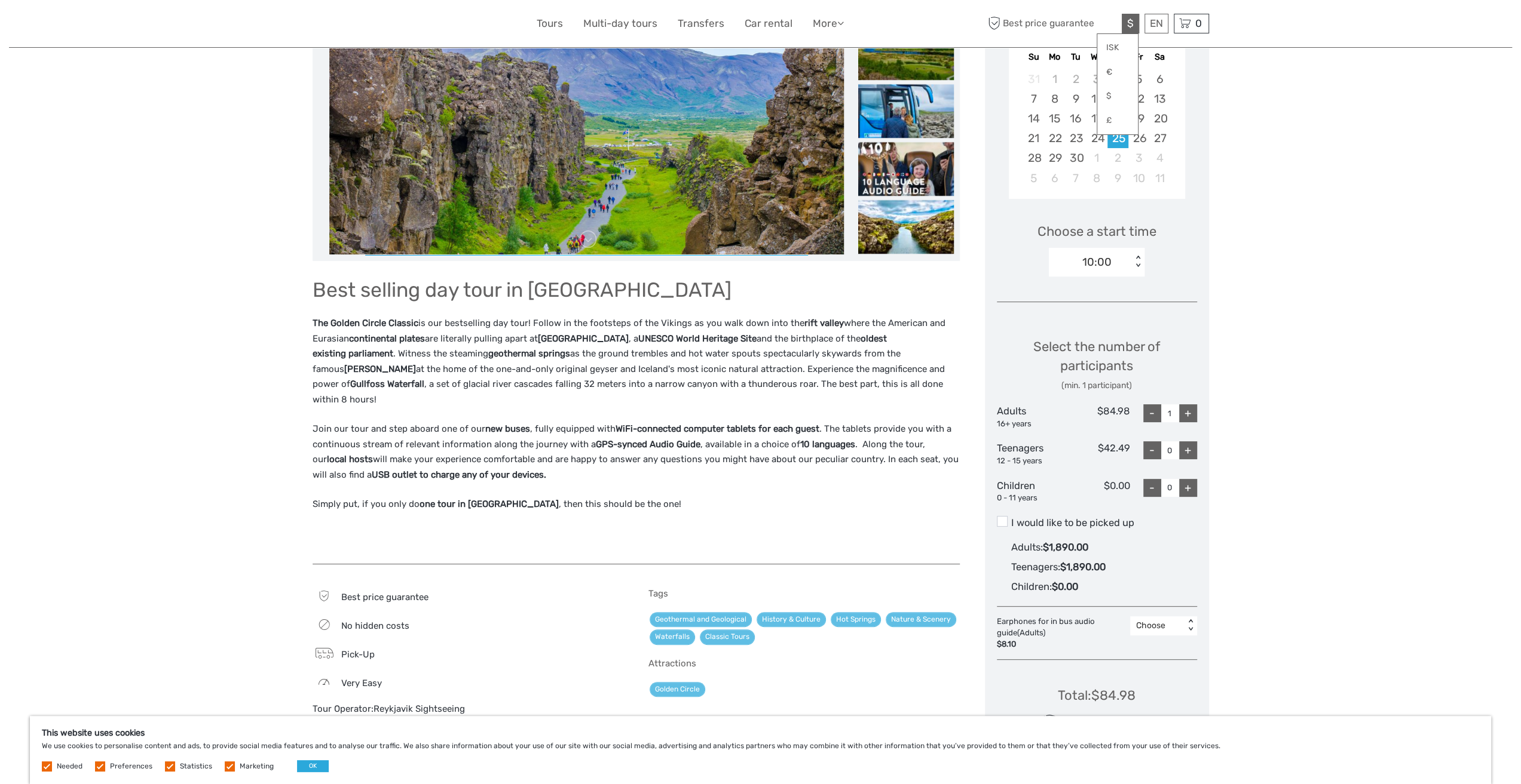
click at [1189, 626] on div "< >" at bounding box center [1190, 626] width 10 height 13
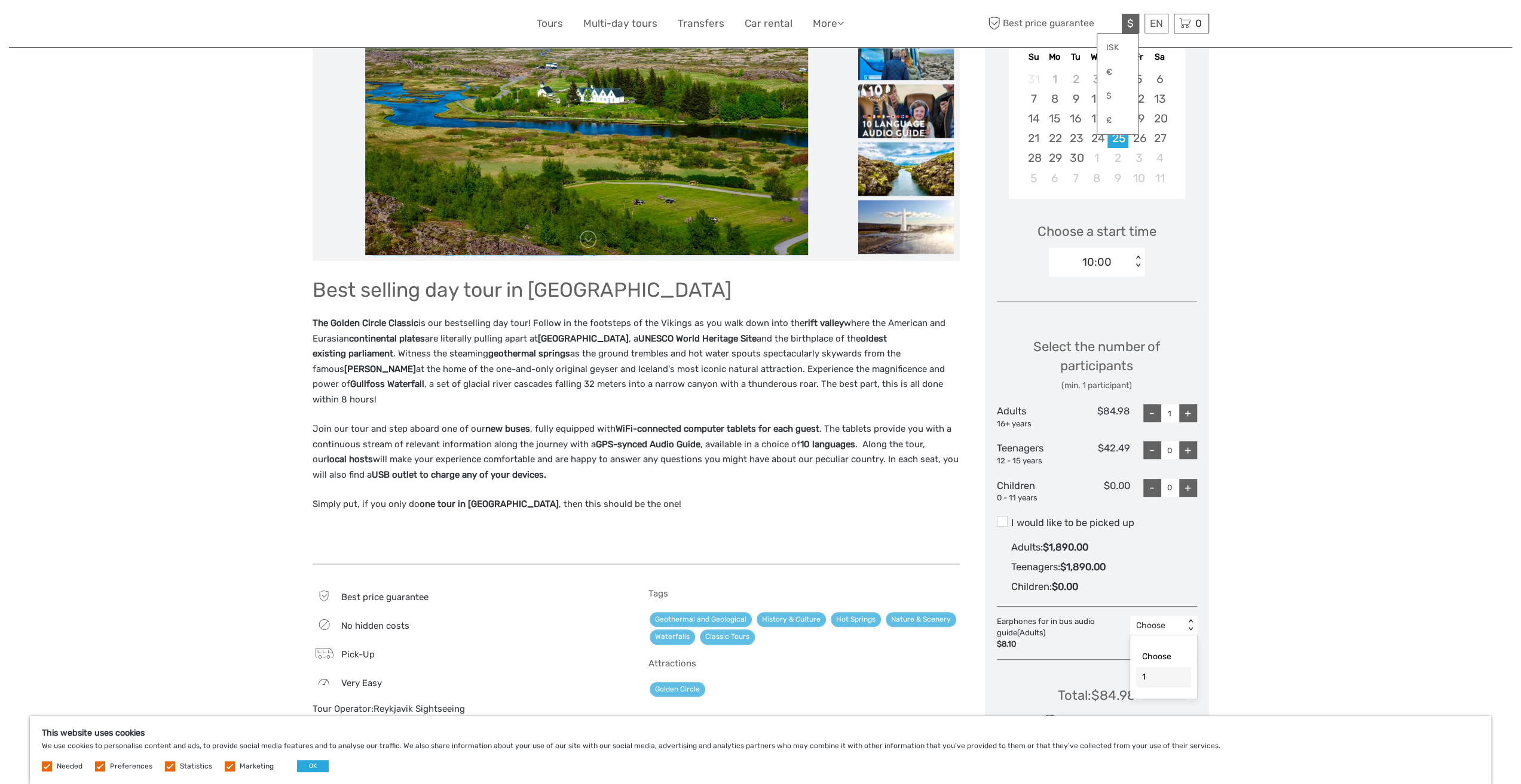
click at [1157, 675] on div "1" at bounding box center [1163, 678] width 55 height 21
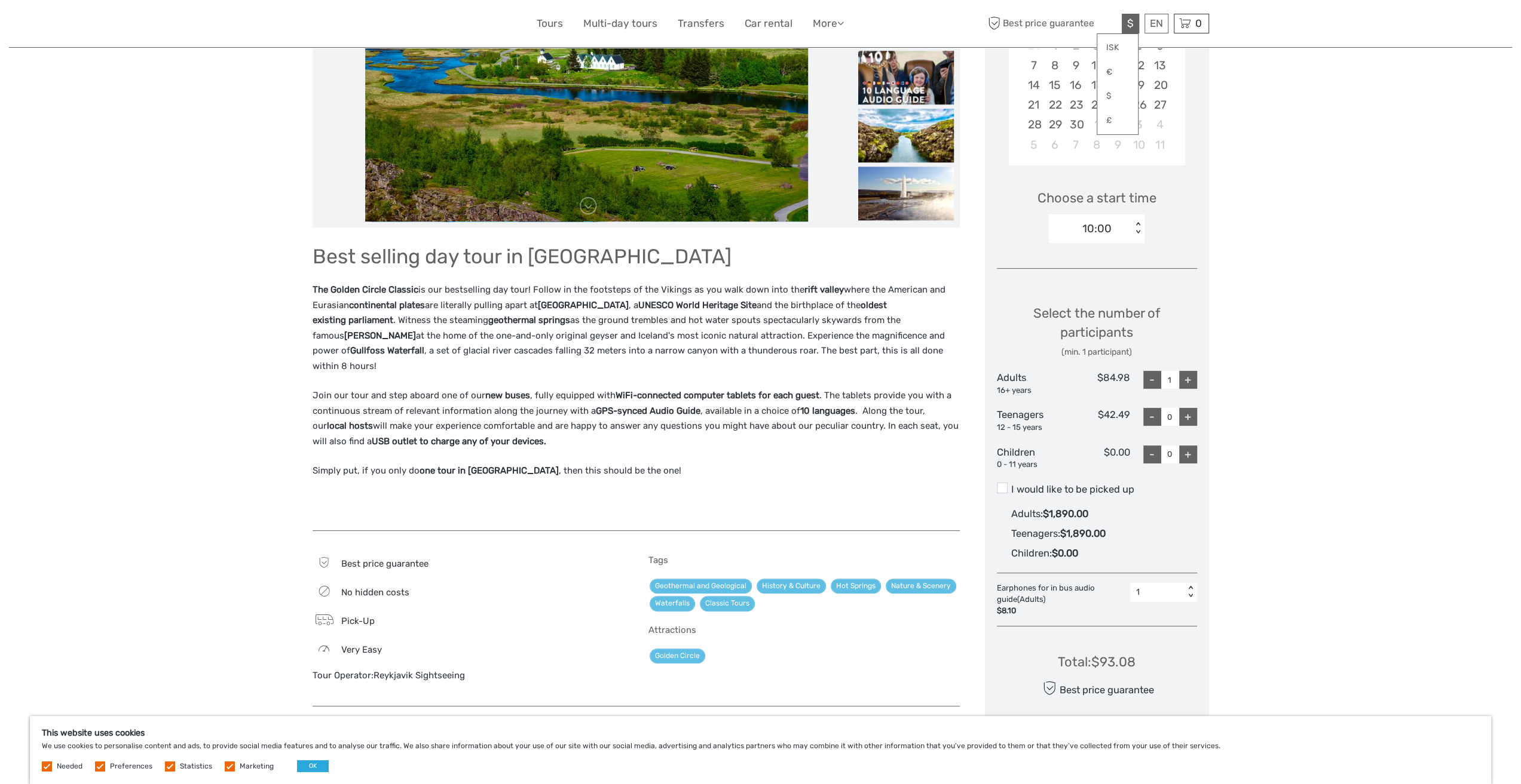
scroll to position [298, 0]
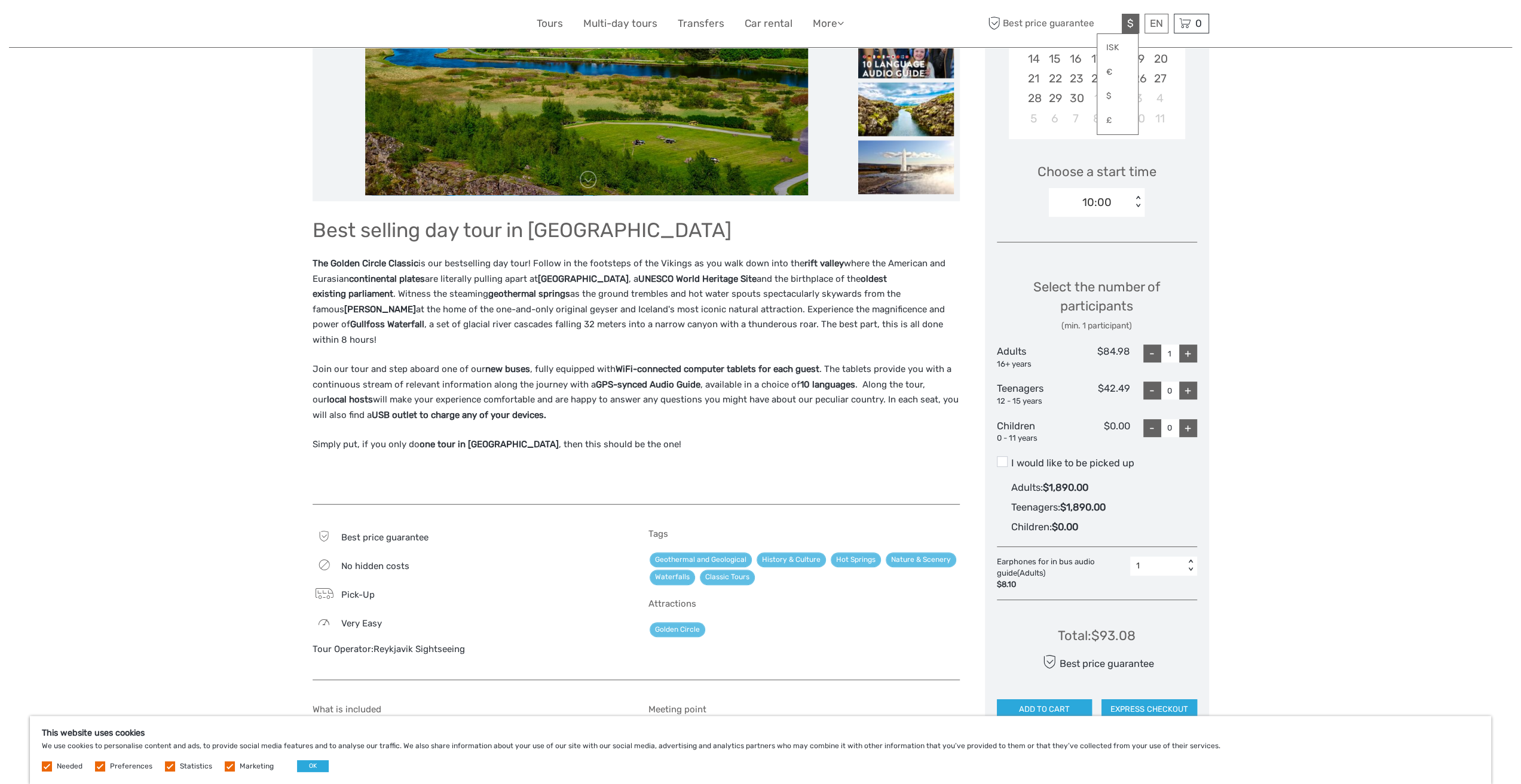
click at [1188, 567] on div "< >" at bounding box center [1190, 566] width 10 height 13
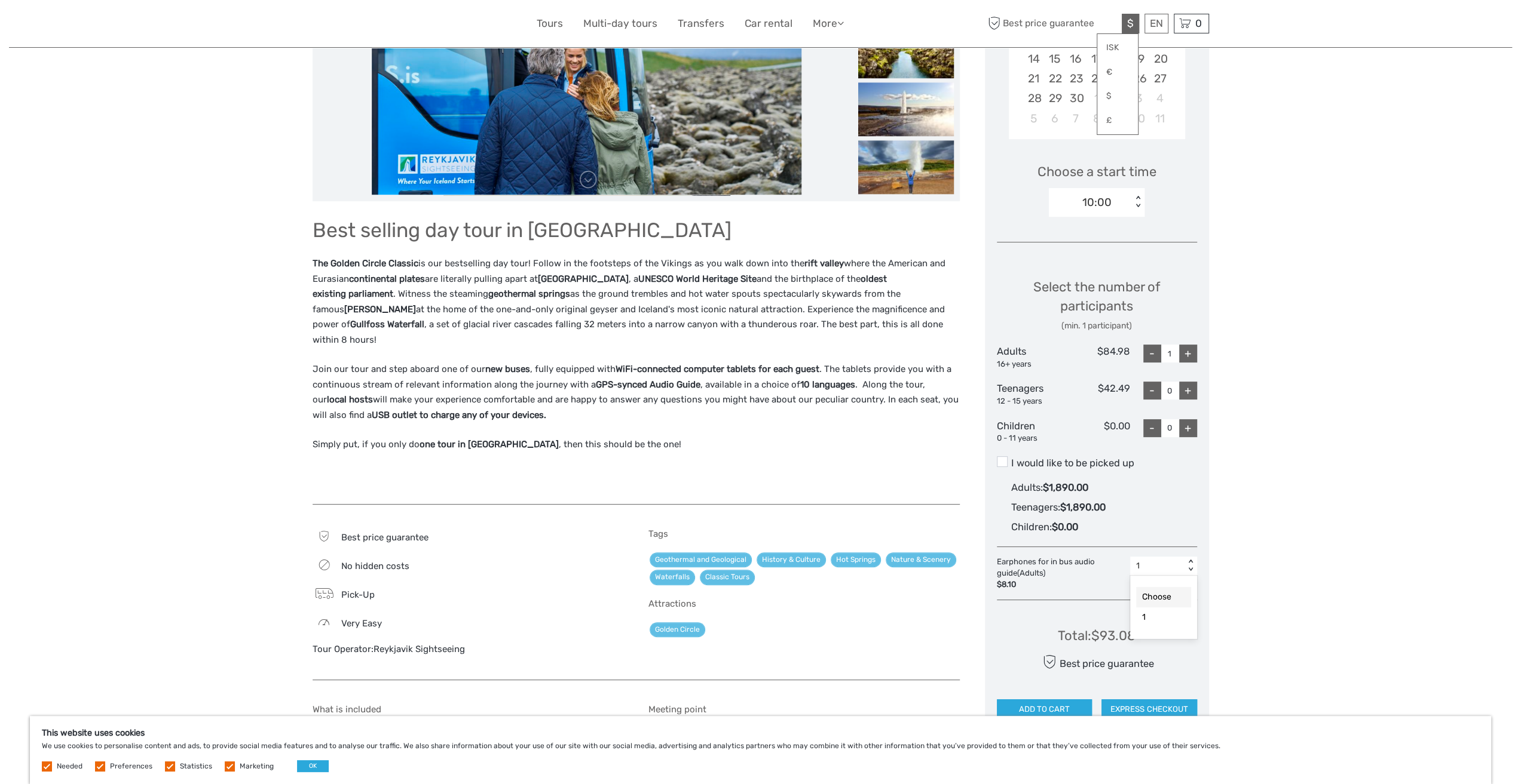
click at [1169, 592] on div "Choose" at bounding box center [1163, 598] width 55 height 21
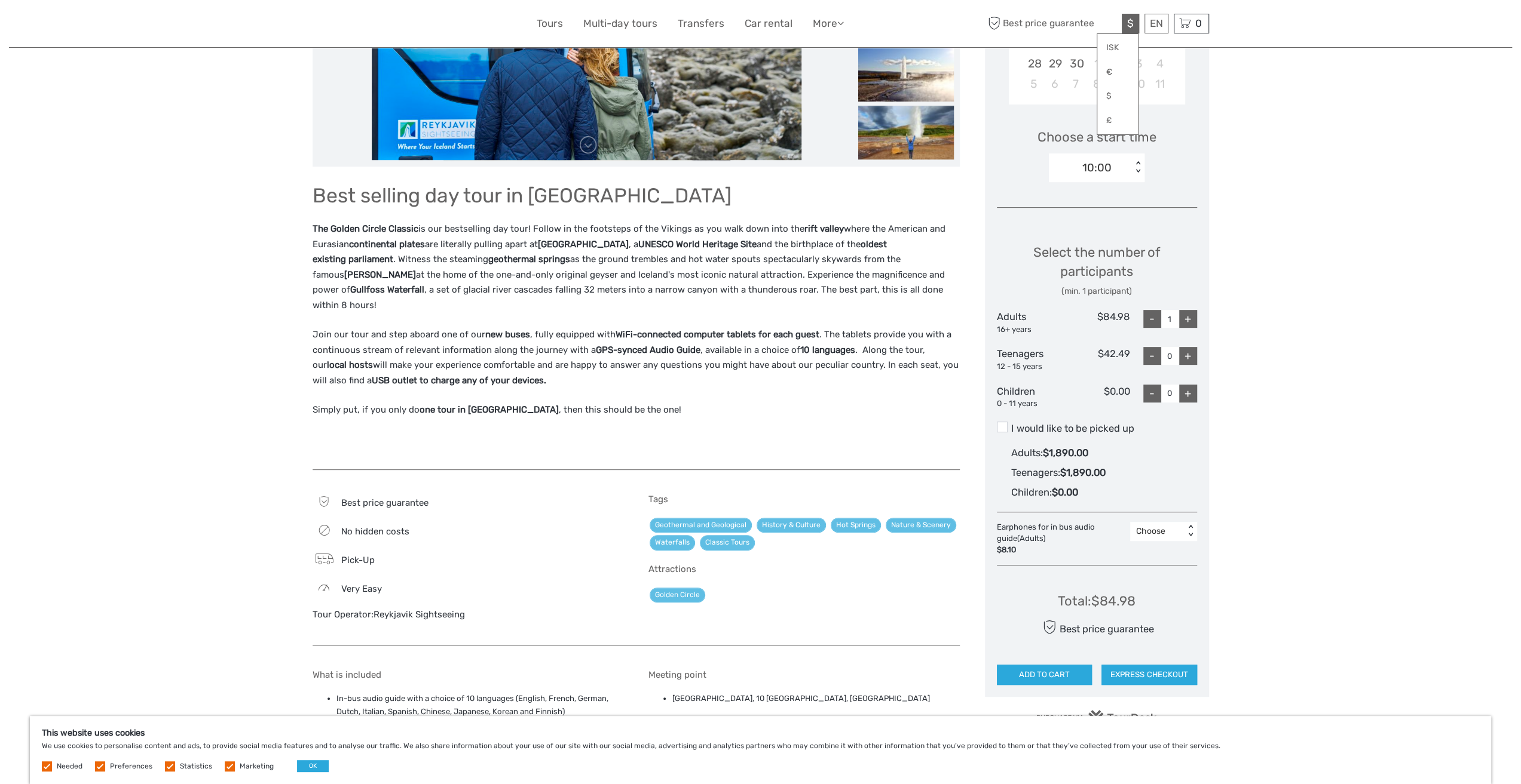
scroll to position [359, 0]
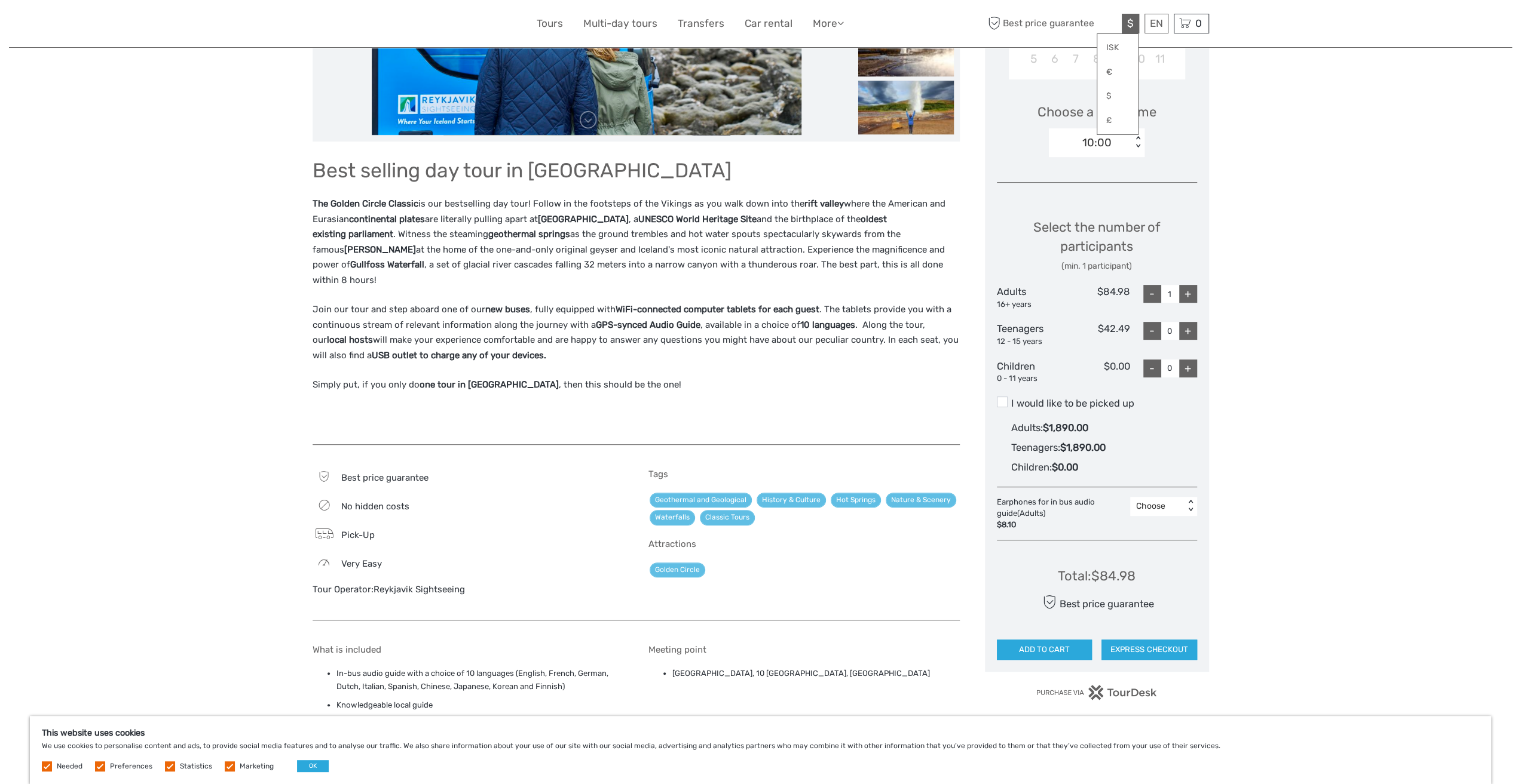
click at [1190, 289] on div "+" at bounding box center [1188, 294] width 18 height 18
type input "2"
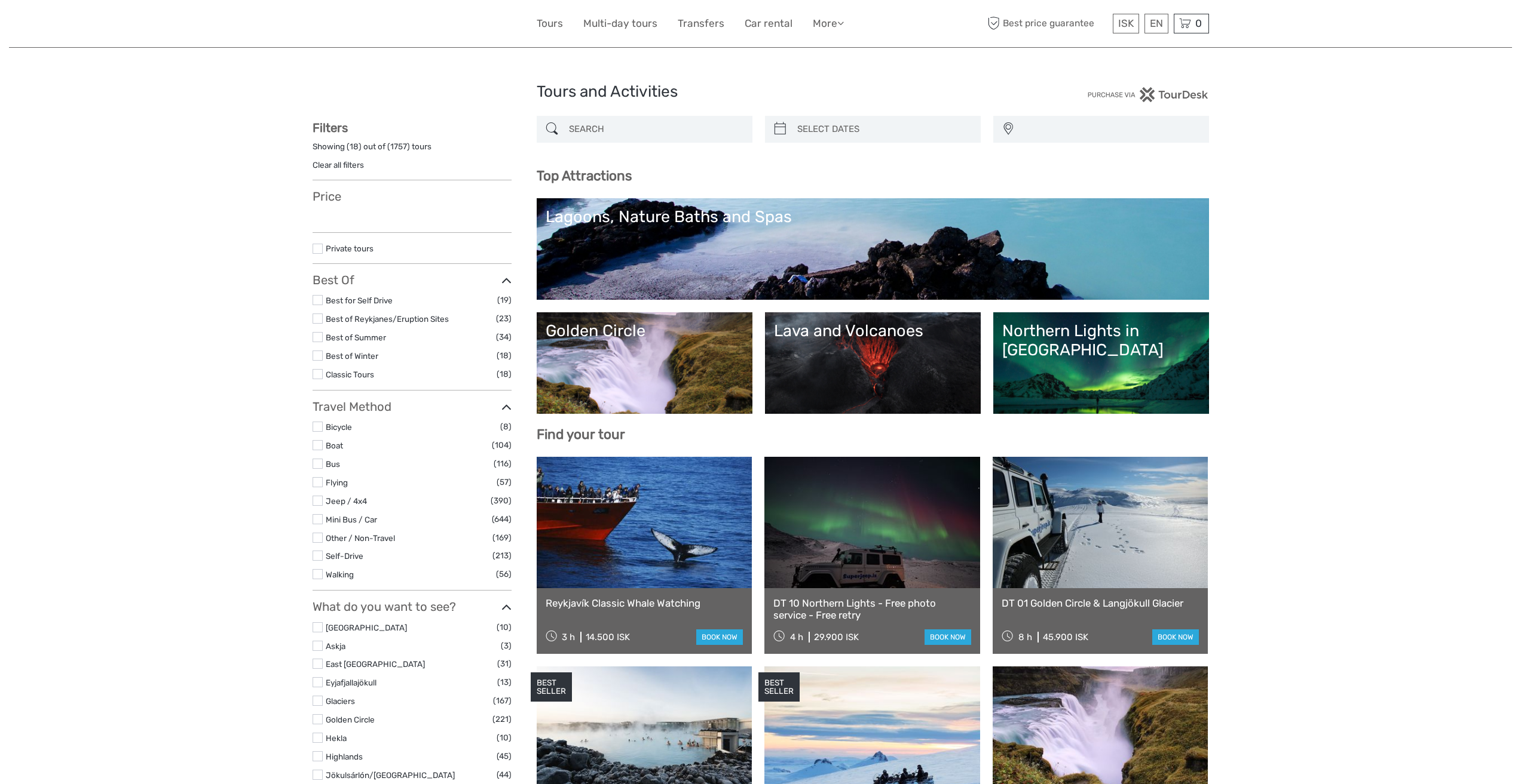
select select
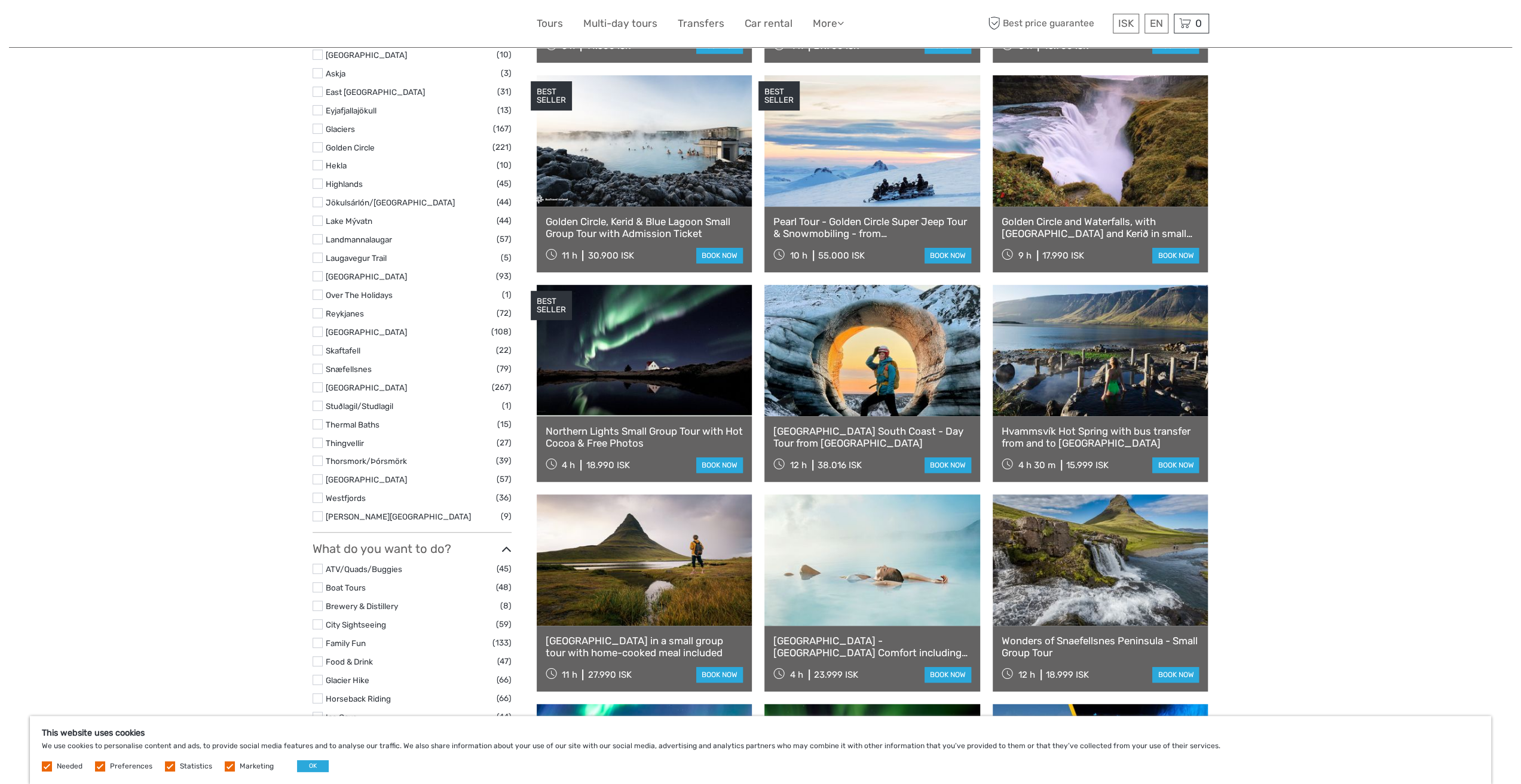
scroll to position [598, 0]
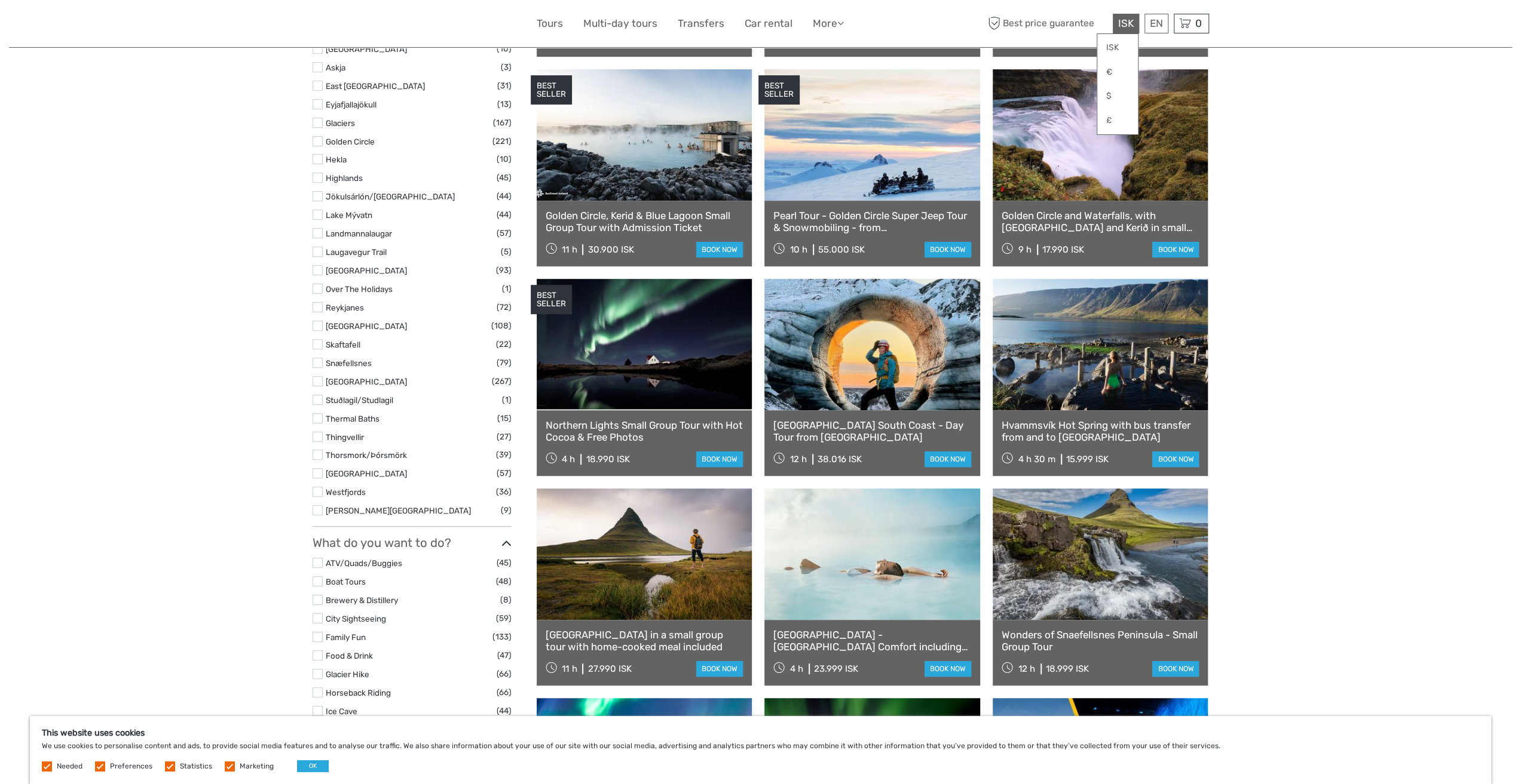
click at [1122, 25] on span "ISK" at bounding box center [1126, 23] width 16 height 12
click at [1105, 93] on link "$" at bounding box center [1117, 96] width 40 height 21
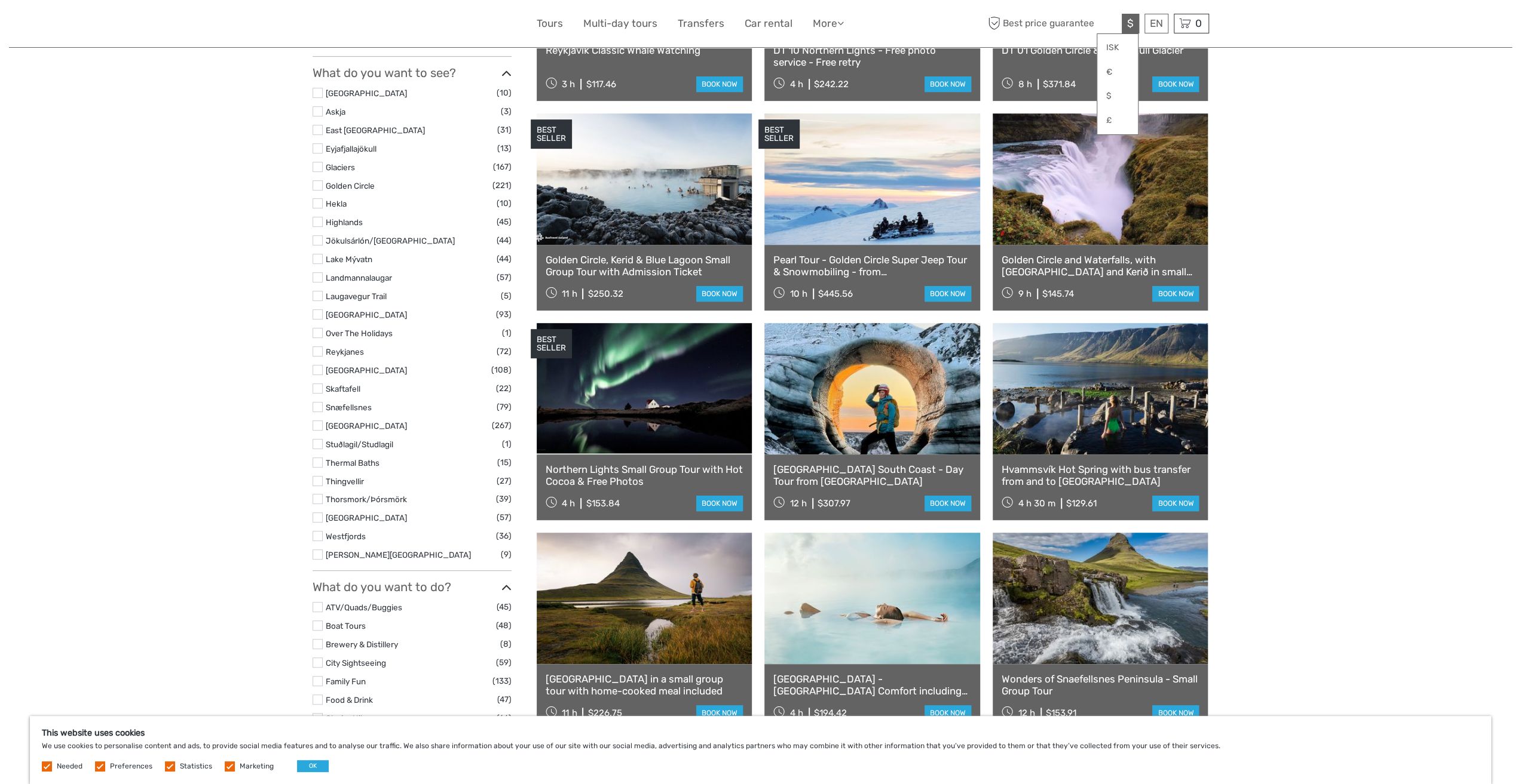
scroll to position [537, 0]
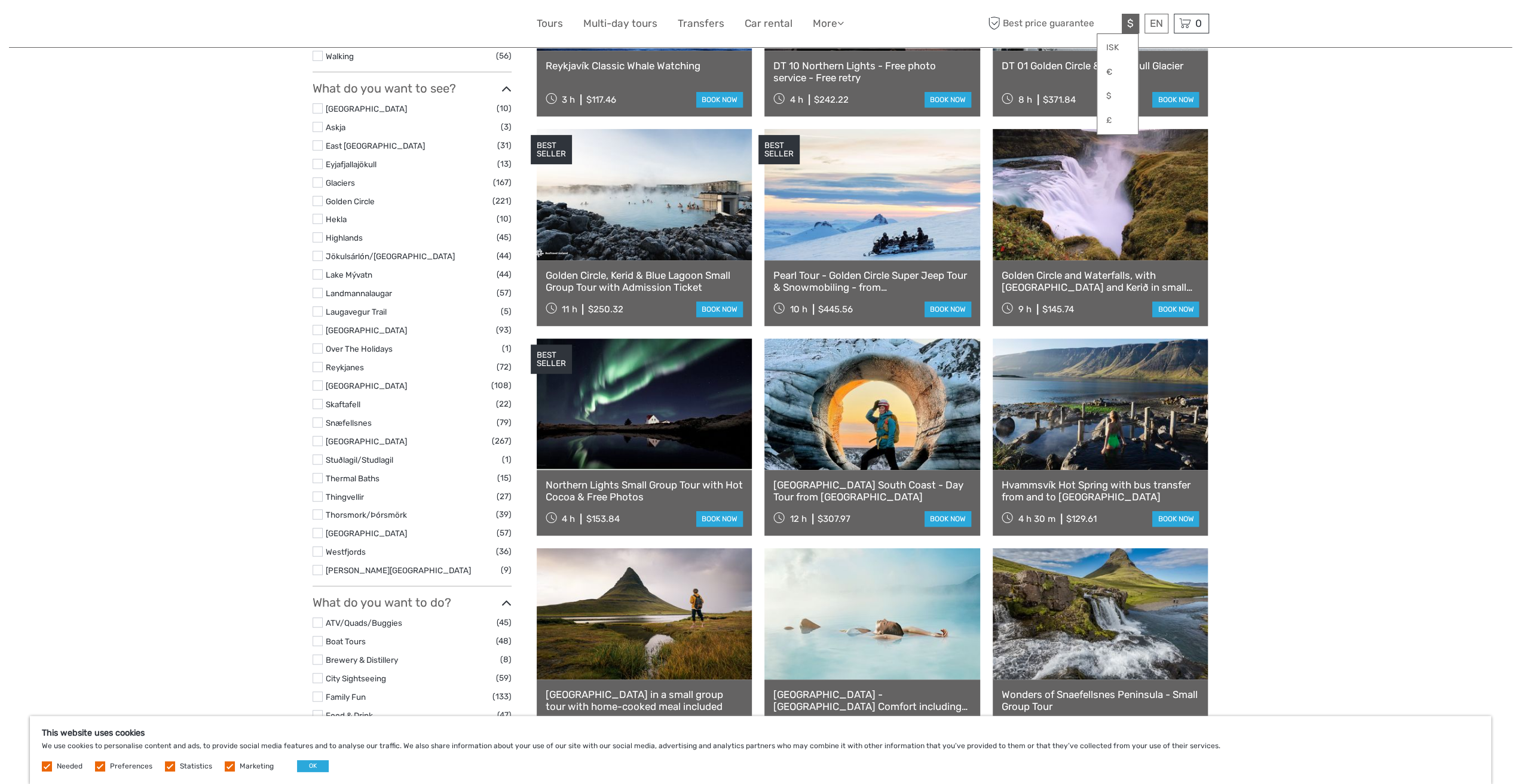
click at [319, 199] on label at bounding box center [318, 201] width 10 height 10
click at [0, 0] on input "checkbox" at bounding box center [0, 0] width 0 height 0
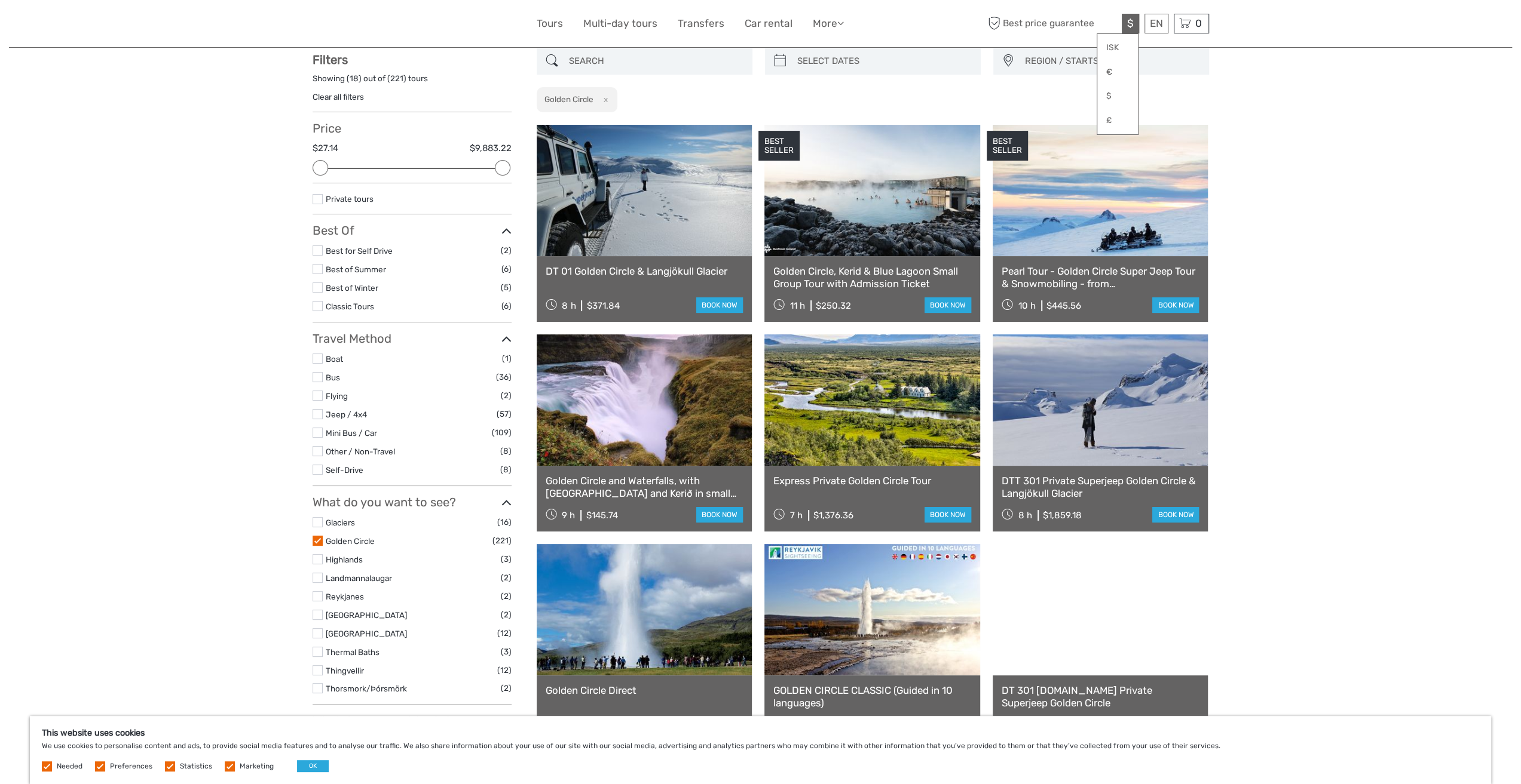
scroll to position [67, 0]
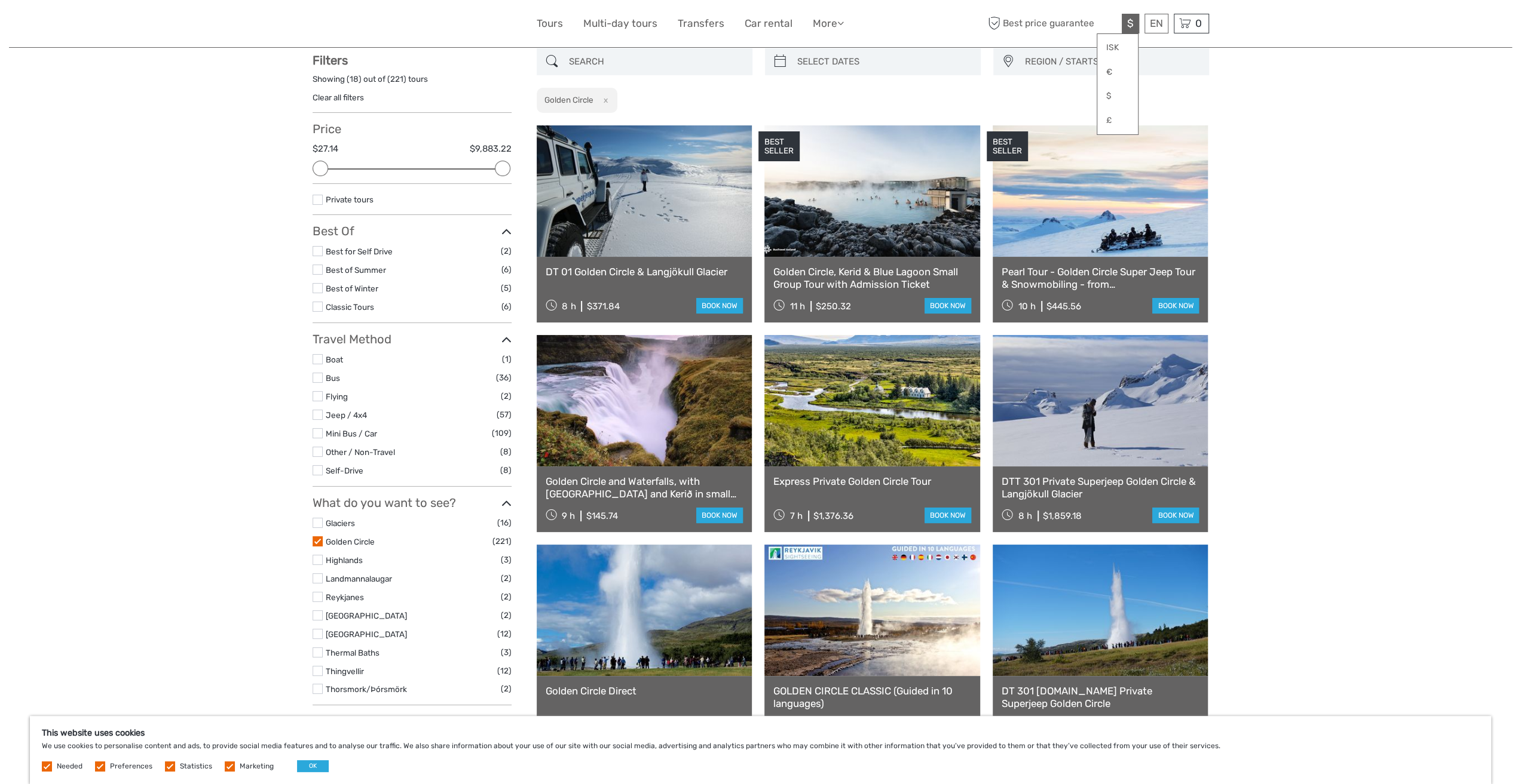
type input "03/09/2025"
click at [823, 56] on input "search" at bounding box center [884, 62] width 183 height 21
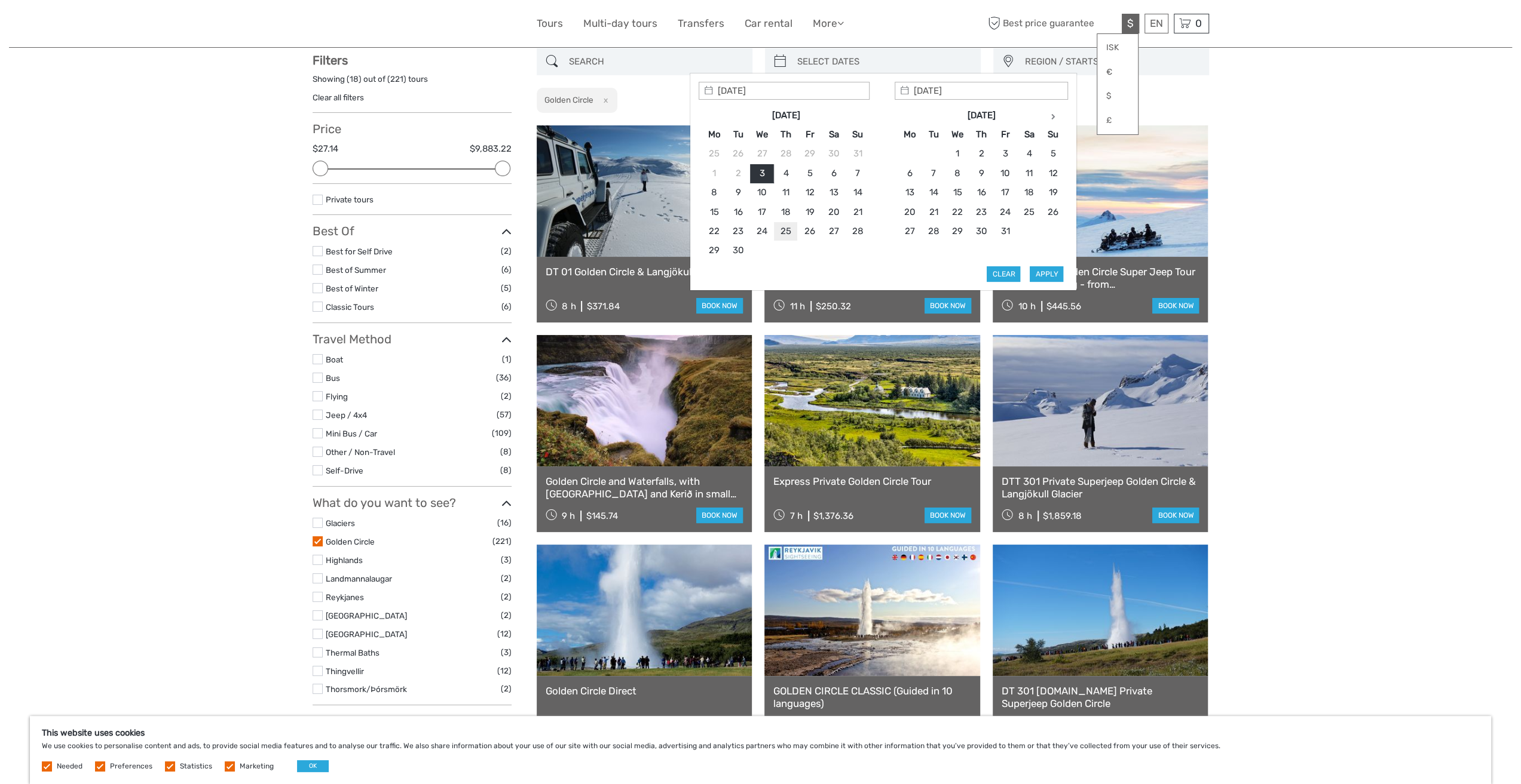
type input "25/09/2025"
type input "25/10/2025"
type input "25/09/2025"
type input "[DATE]"
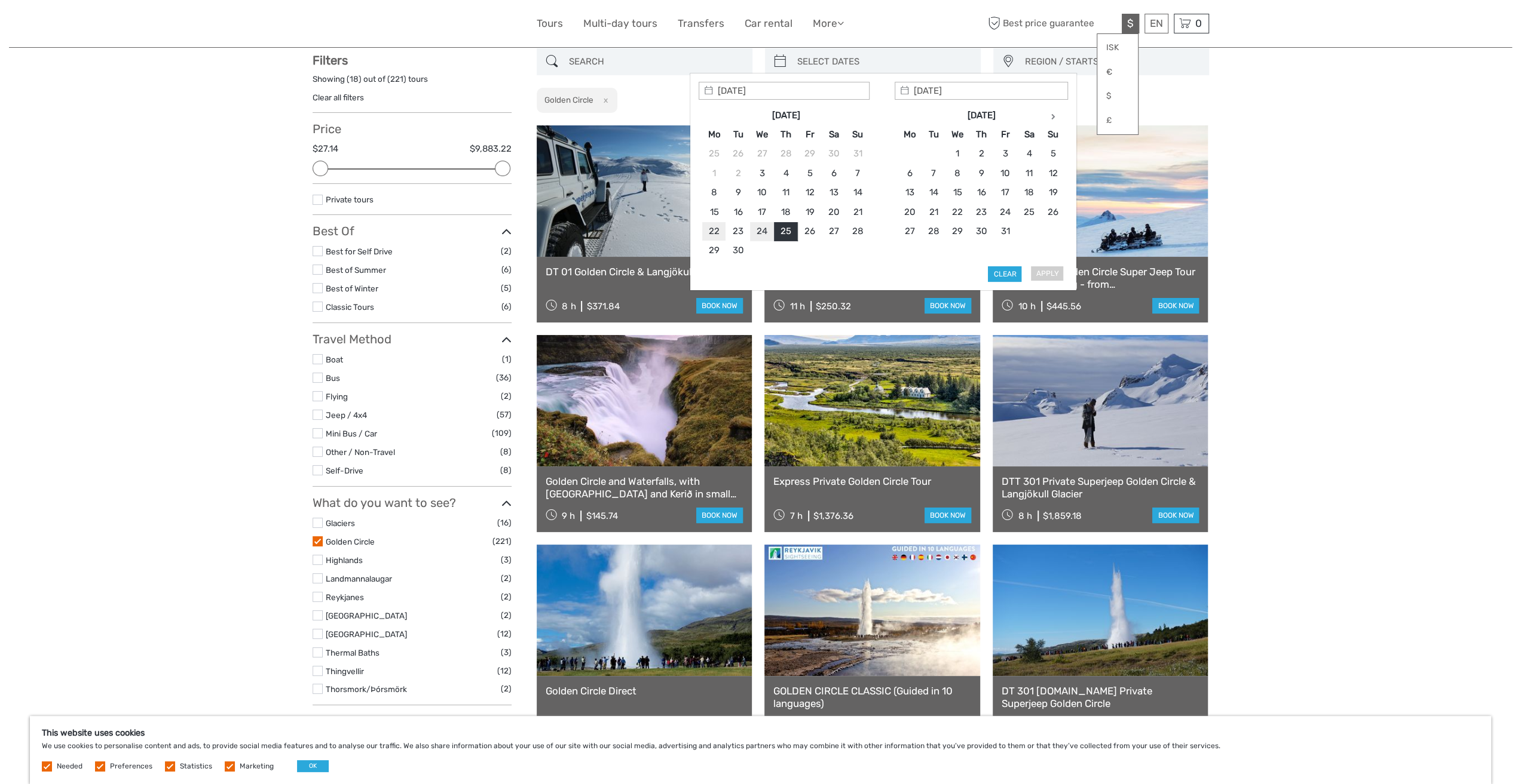
type input "22/09/2025"
type input "06/10/2025"
click at [938, 86] on input "06/10/2025" at bounding box center [981, 90] width 173 height 18
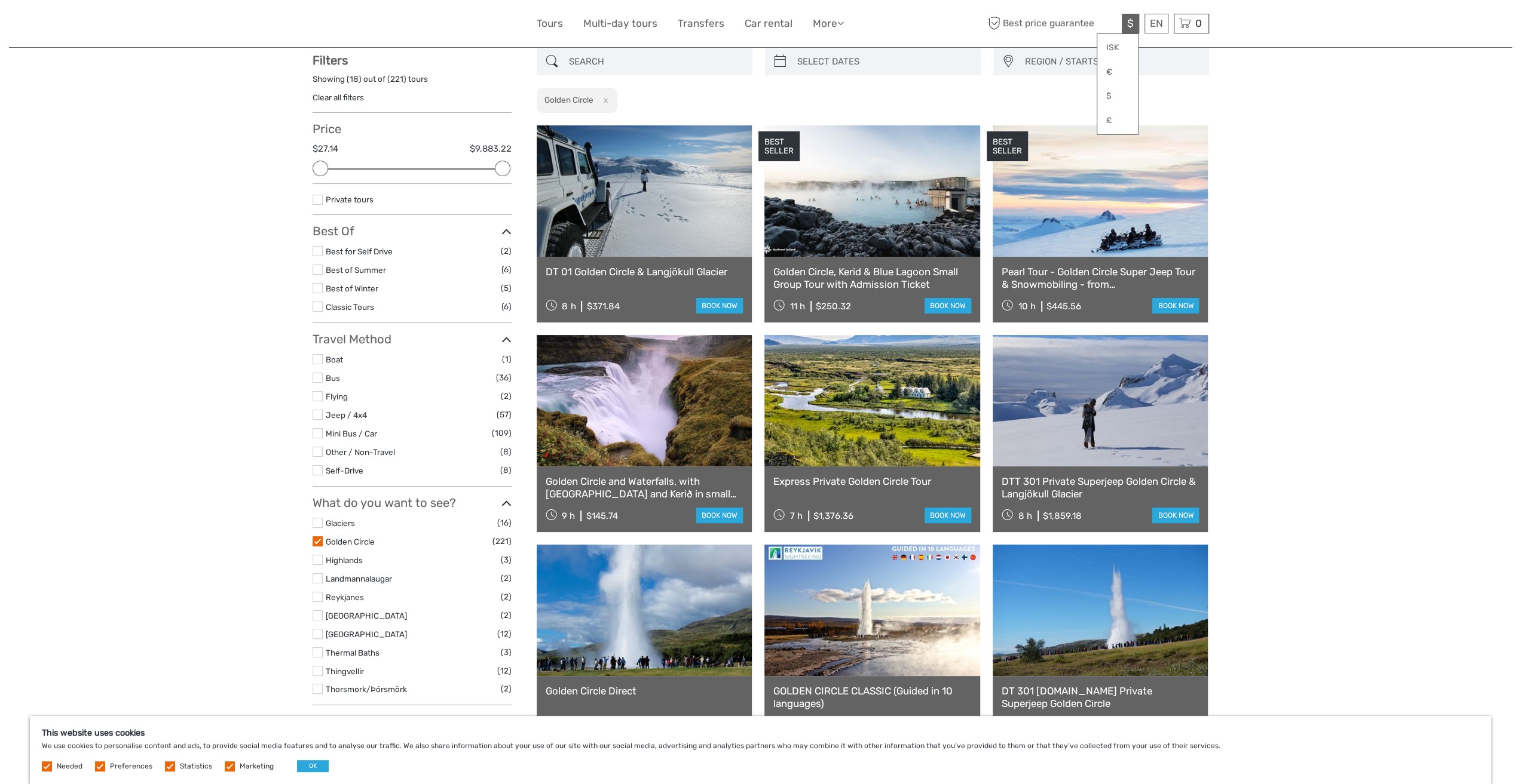
click at [1231, 149] on div "Tours and Activities Tours and Activities REGION / STARTS FROM Capital Region E…" at bounding box center [760, 794] width 1503 height 1724
click at [1111, 93] on link "$" at bounding box center [1117, 96] width 40 height 21
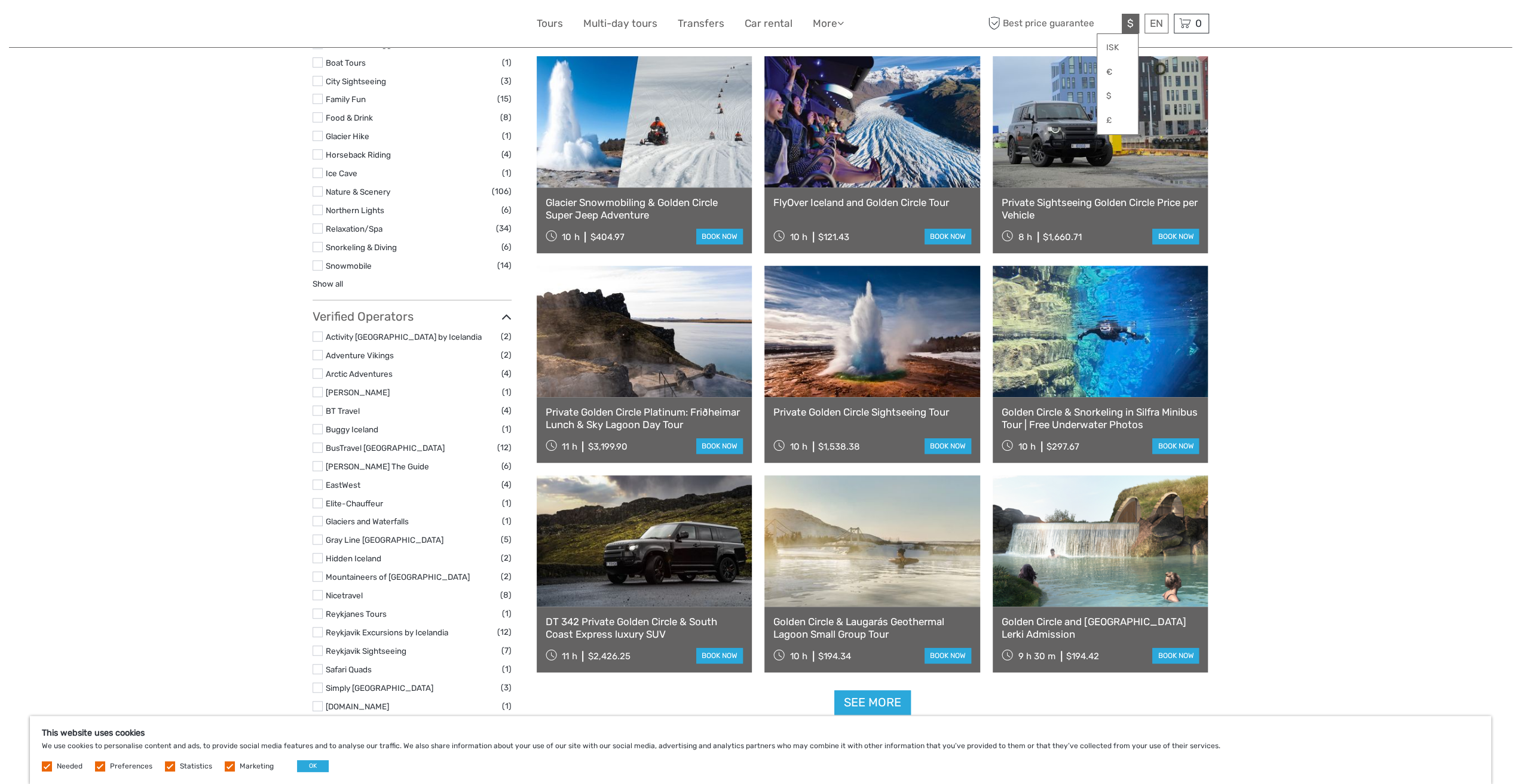
scroll to position [784, 0]
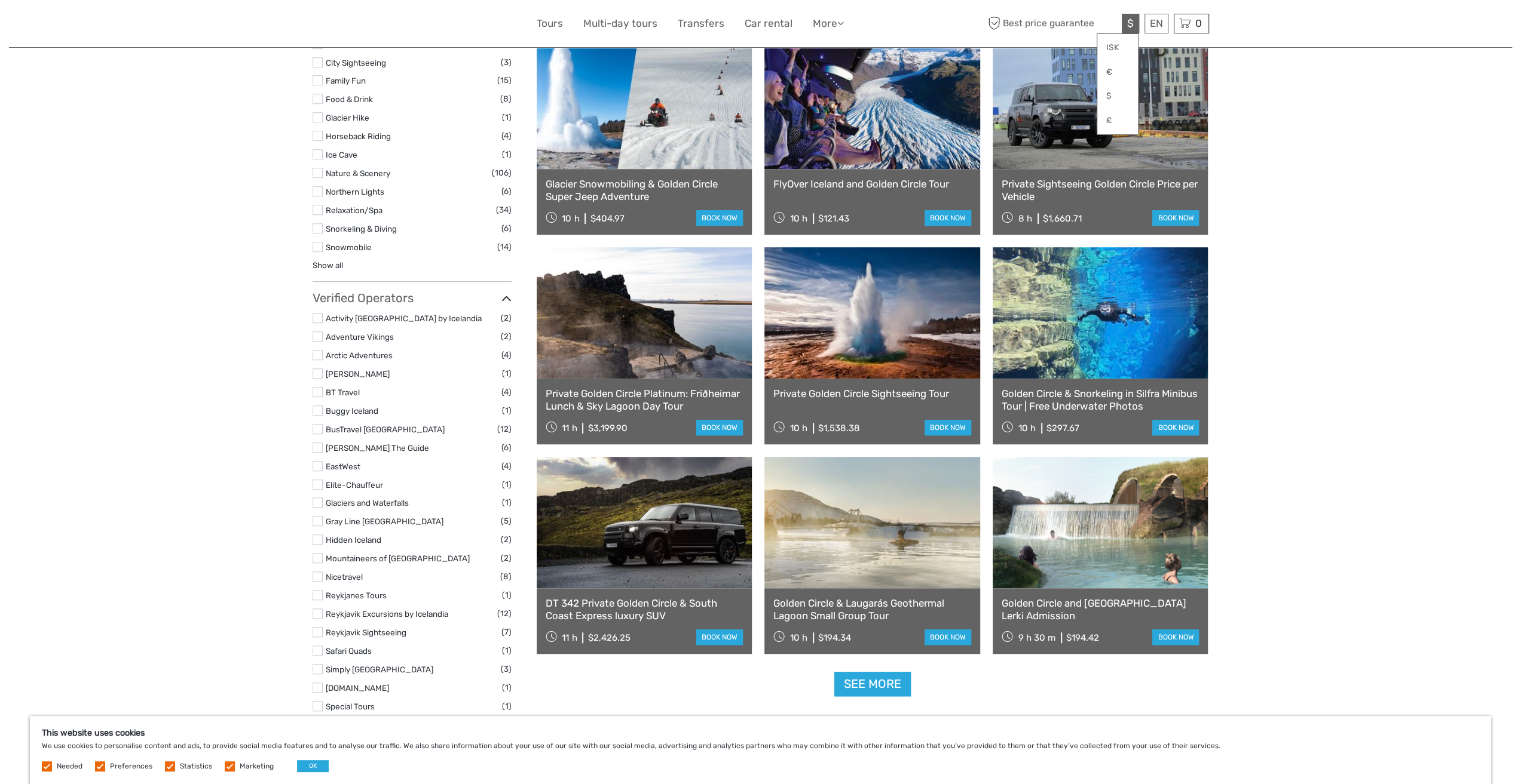
click at [1111, 363] on link at bounding box center [1100, 313] width 216 height 132
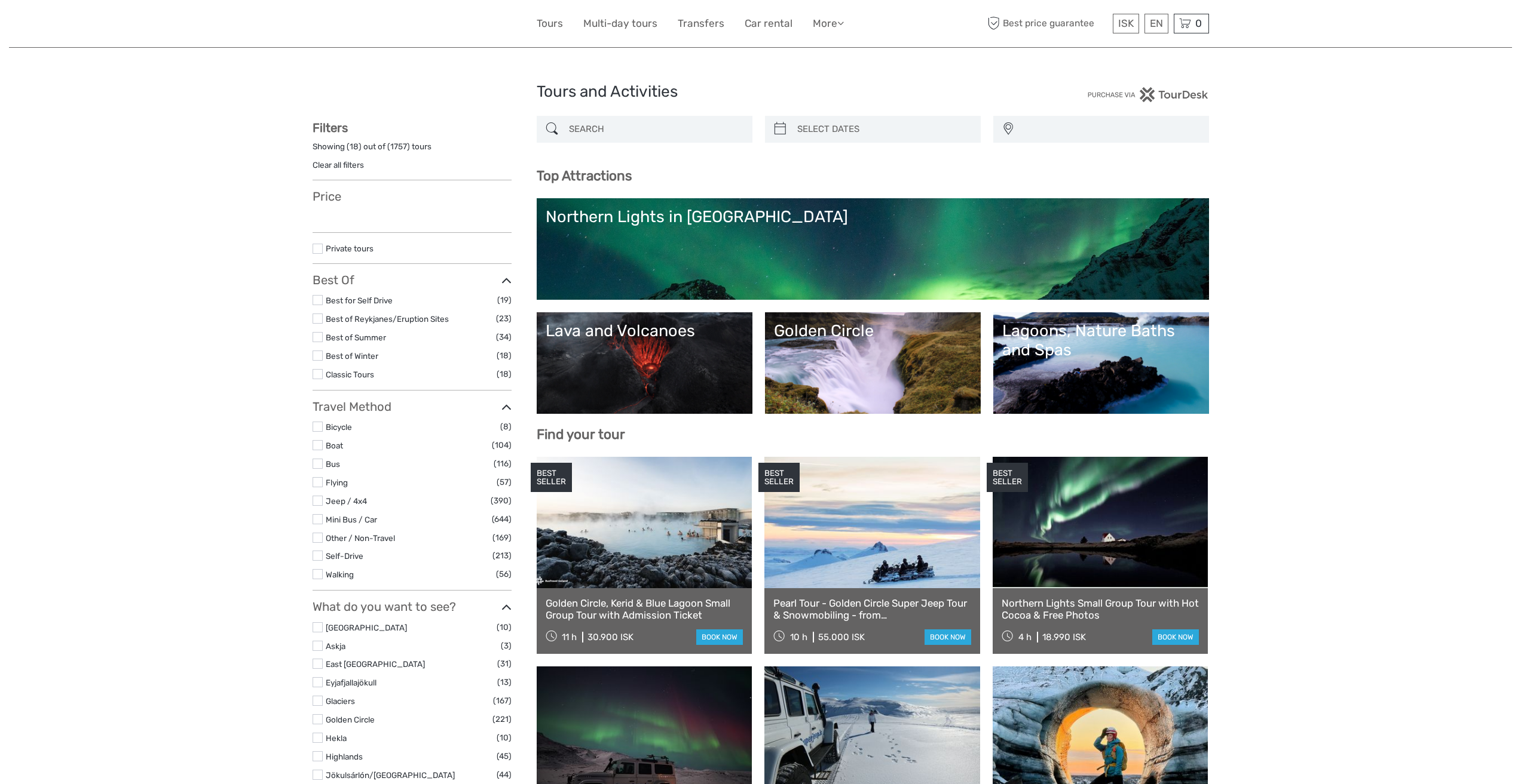
select select
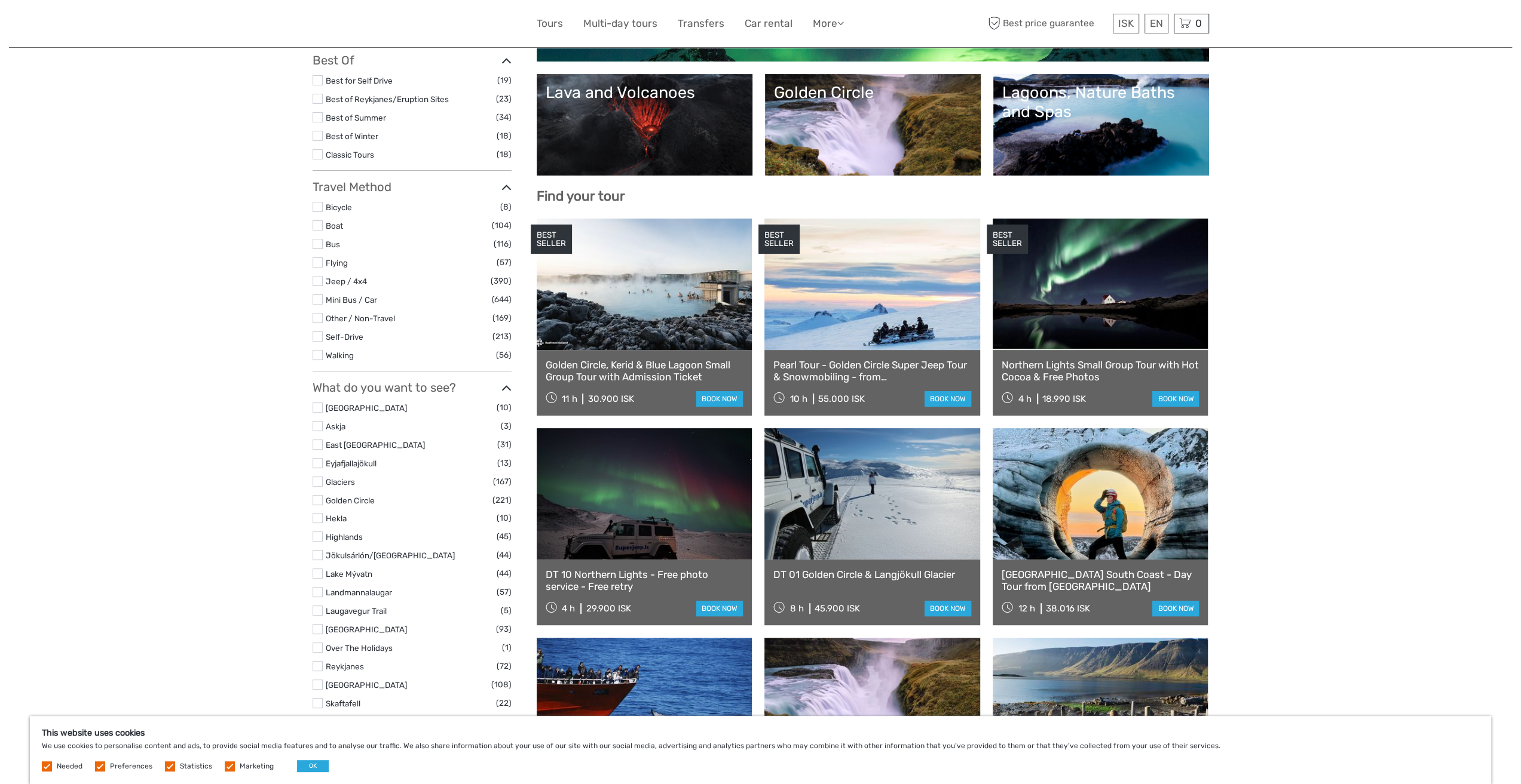
scroll to position [239, 0]
click at [320, 499] on label at bounding box center [318, 499] width 10 height 10
click at [0, 0] on input "checkbox" at bounding box center [0, 0] width 0 height 0
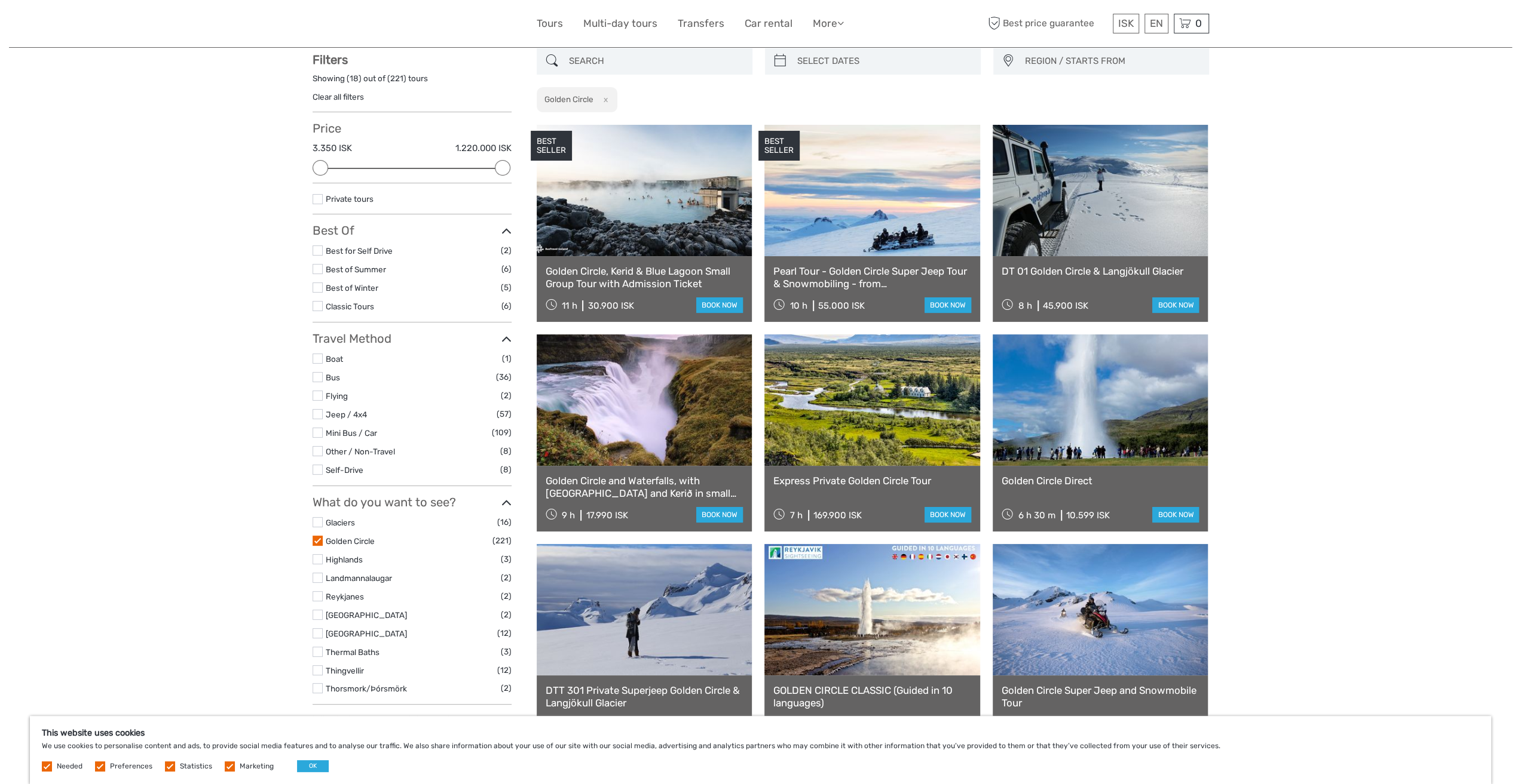
scroll to position [67, 0]
click at [1125, 32] on div "ISK ISK € $ £" at bounding box center [1126, 23] width 26 height 20
click at [1113, 93] on link "$" at bounding box center [1117, 96] width 40 height 21
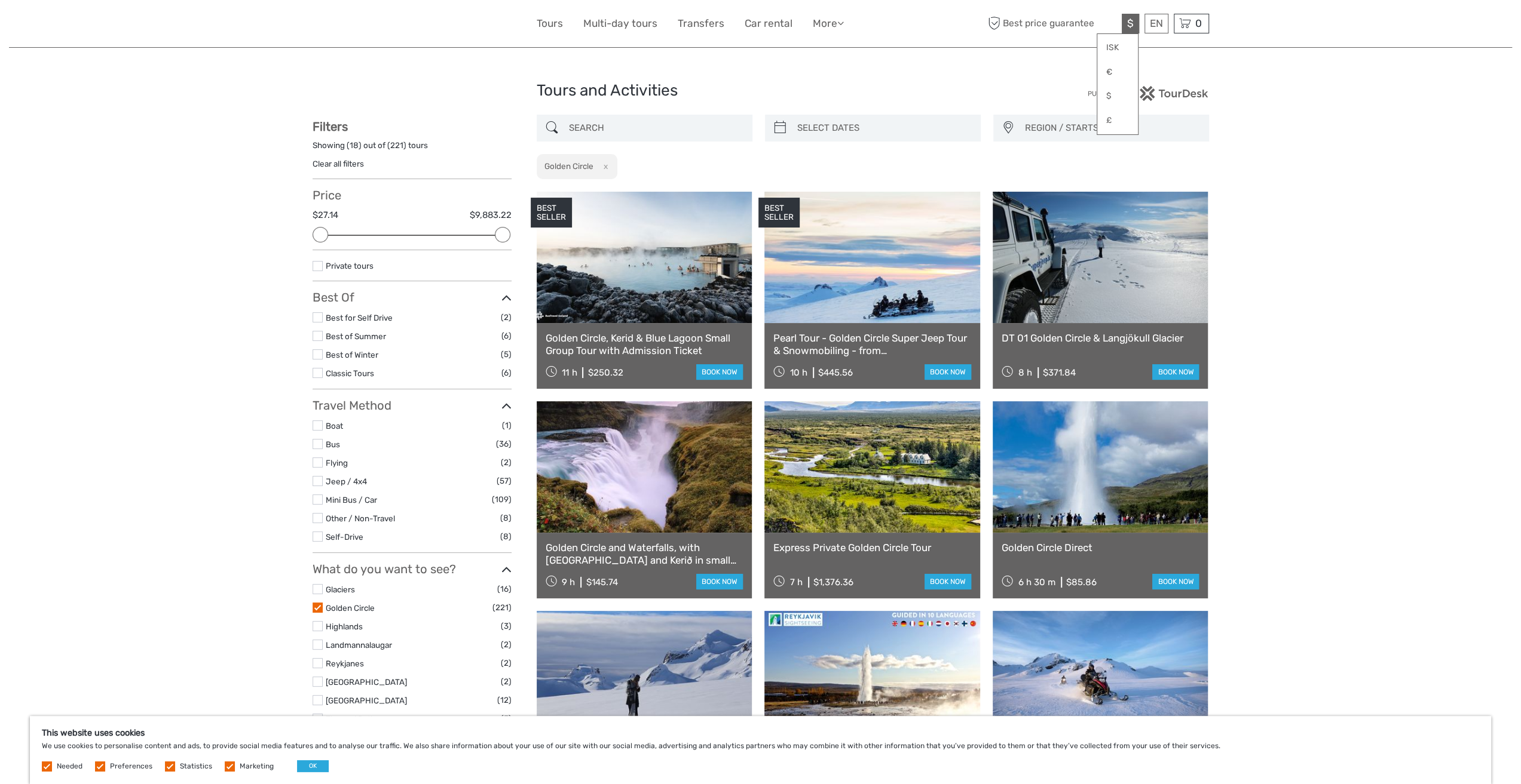
scroll to position [0, 0]
drag, startPoint x: 501, startPoint y: 233, endPoint x: 418, endPoint y: 229, distance: 83.1
click at [418, 229] on div "Price $27.14 $194.39 Clear" at bounding box center [412, 221] width 199 height 62
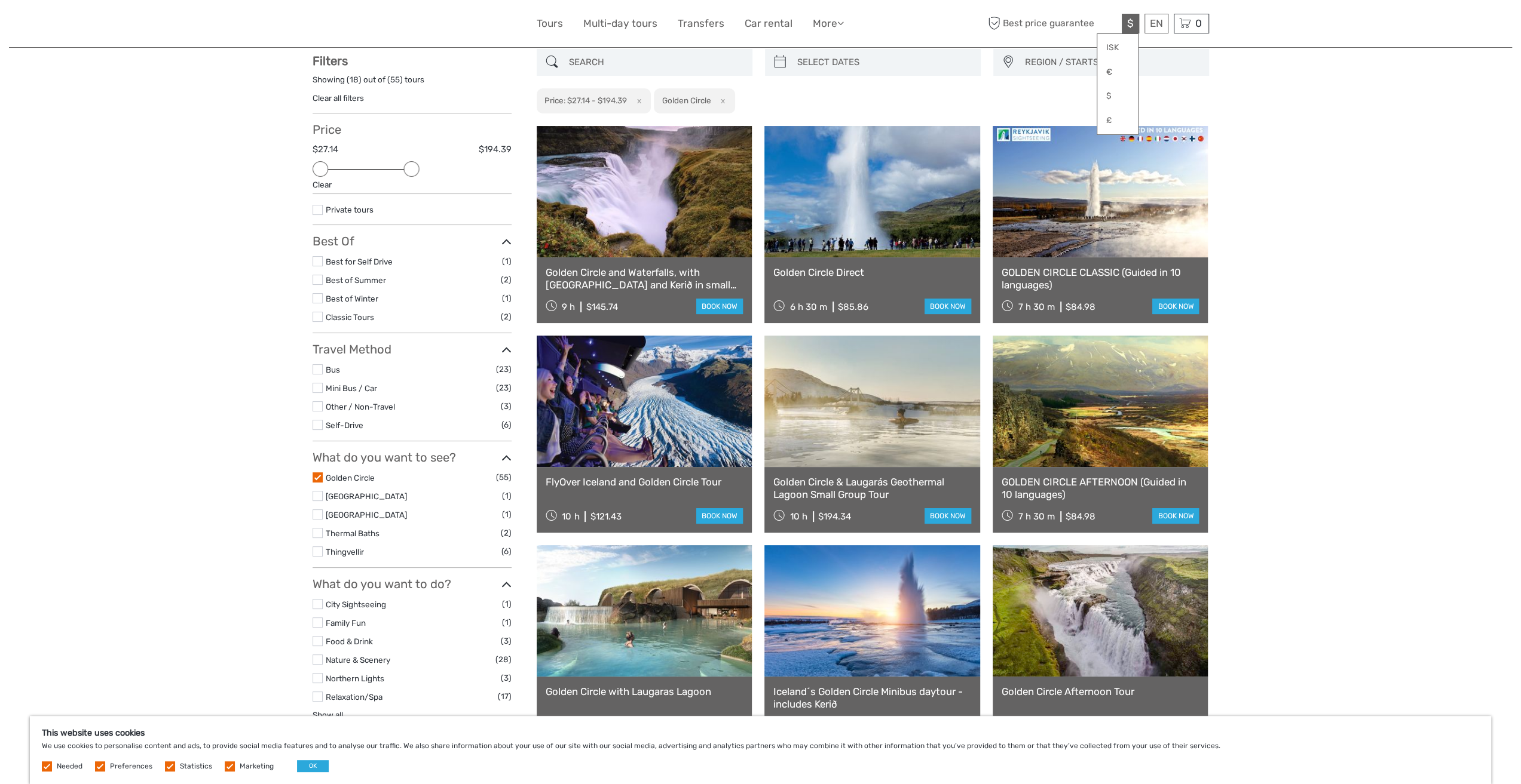
scroll to position [67, 0]
drag, startPoint x: 414, startPoint y: 170, endPoint x: 426, endPoint y: 174, distance: 12.6
click at [426, 174] on div at bounding box center [429, 168] width 16 height 16
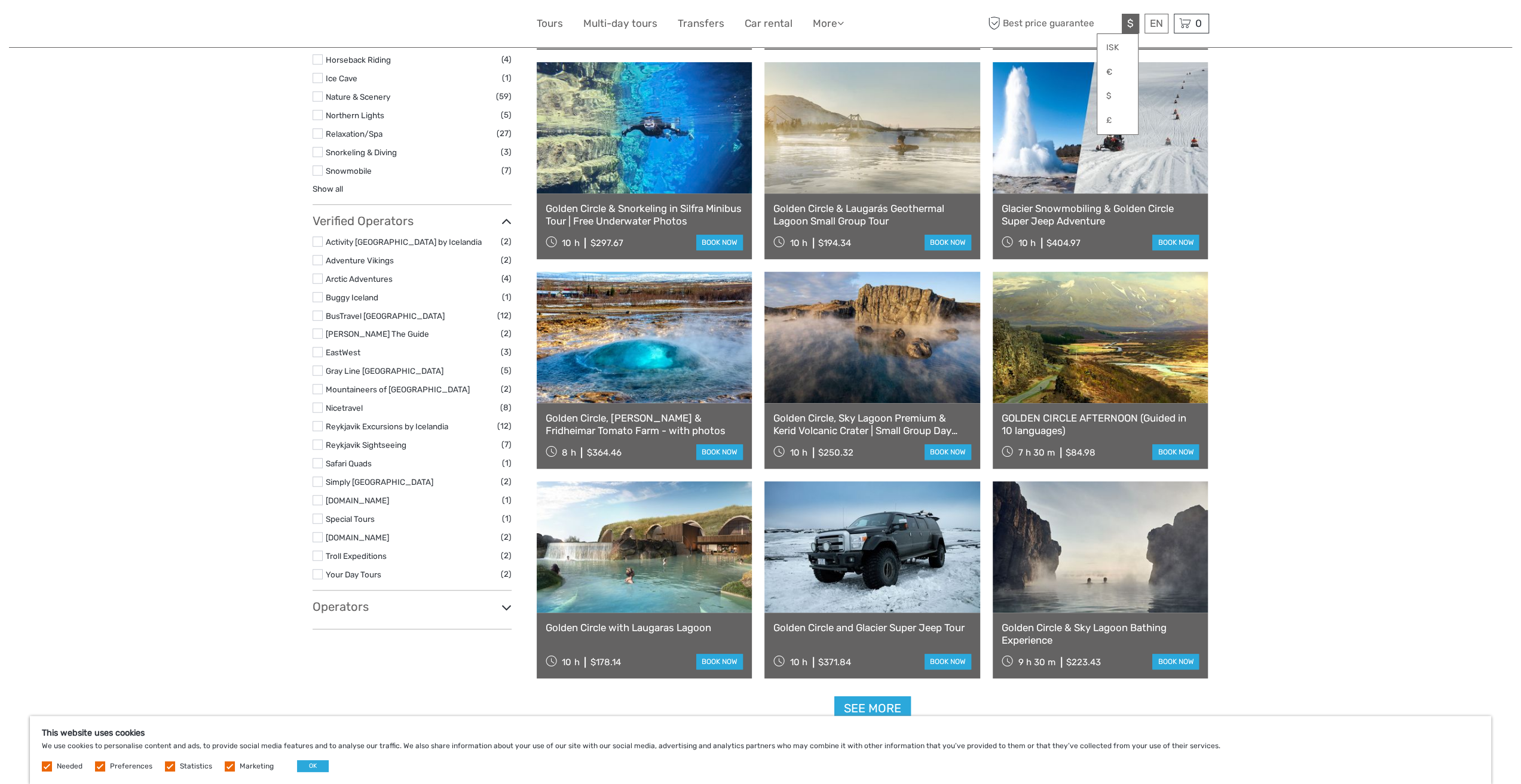
scroll to position [784, 0]
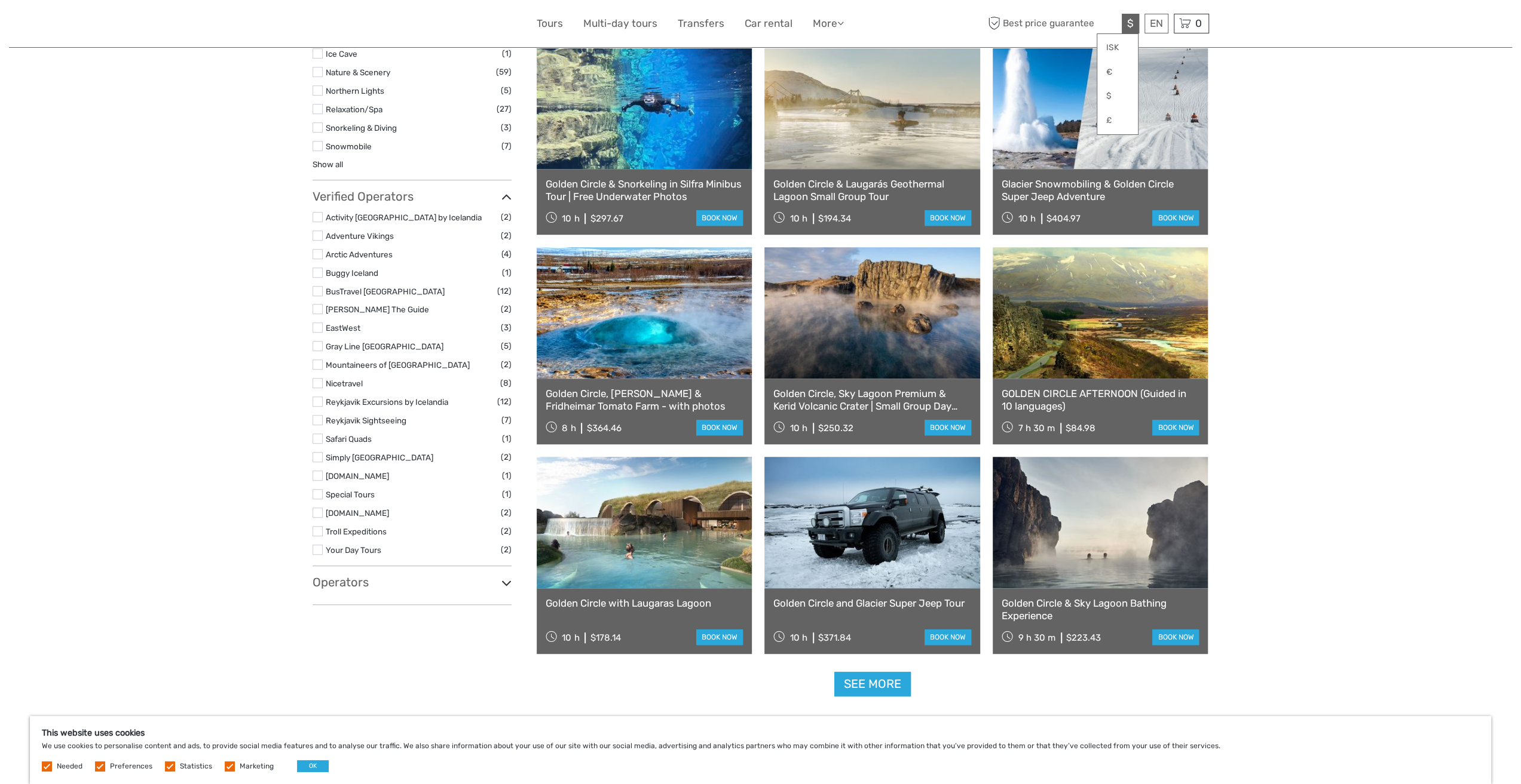
click at [869, 398] on link "Golden Circle, Sky Lagoon Premium & Kerid Volcanic Crater | Small Group Day Tour" at bounding box center [872, 400] width 198 height 25
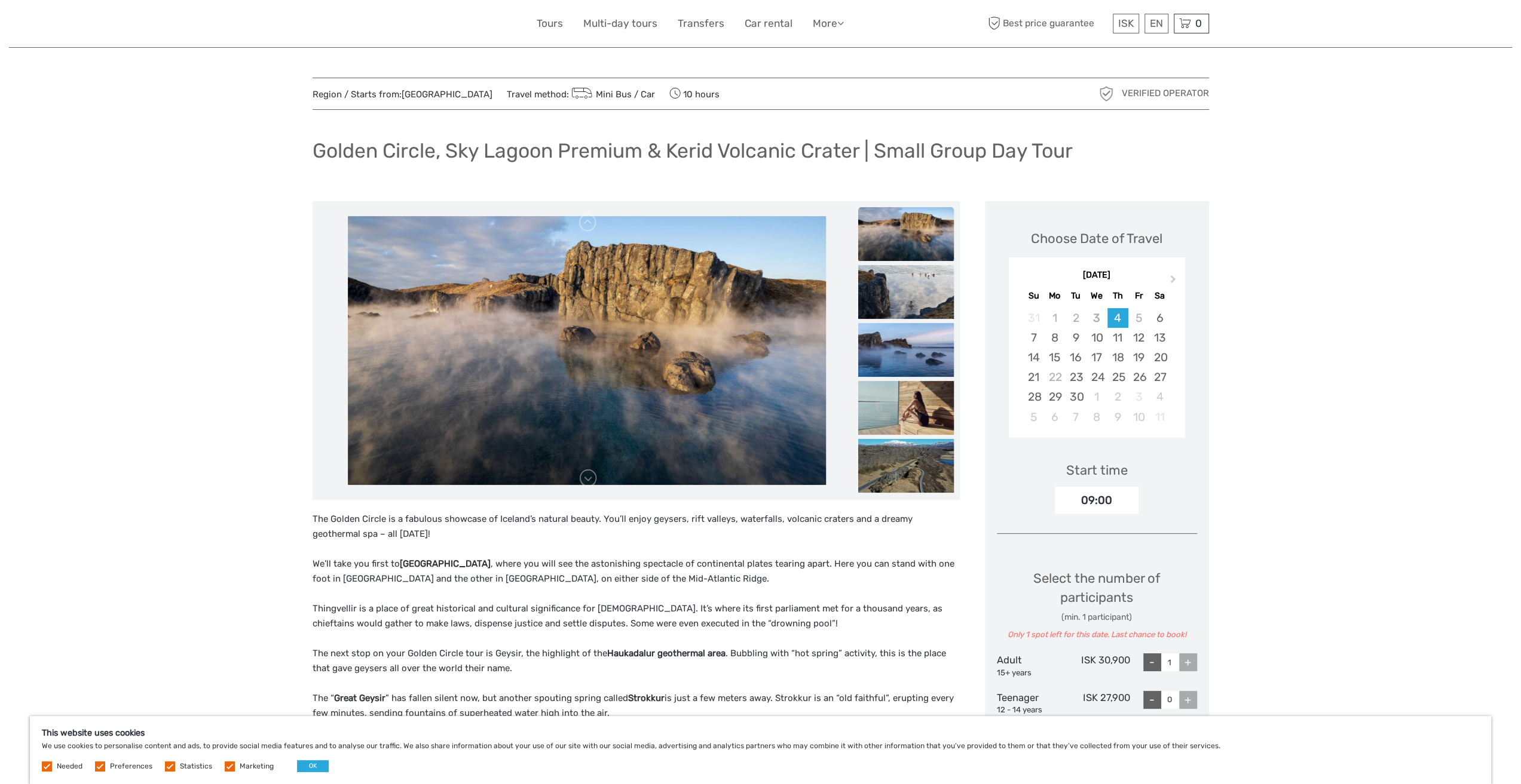
scroll to position [60, 0]
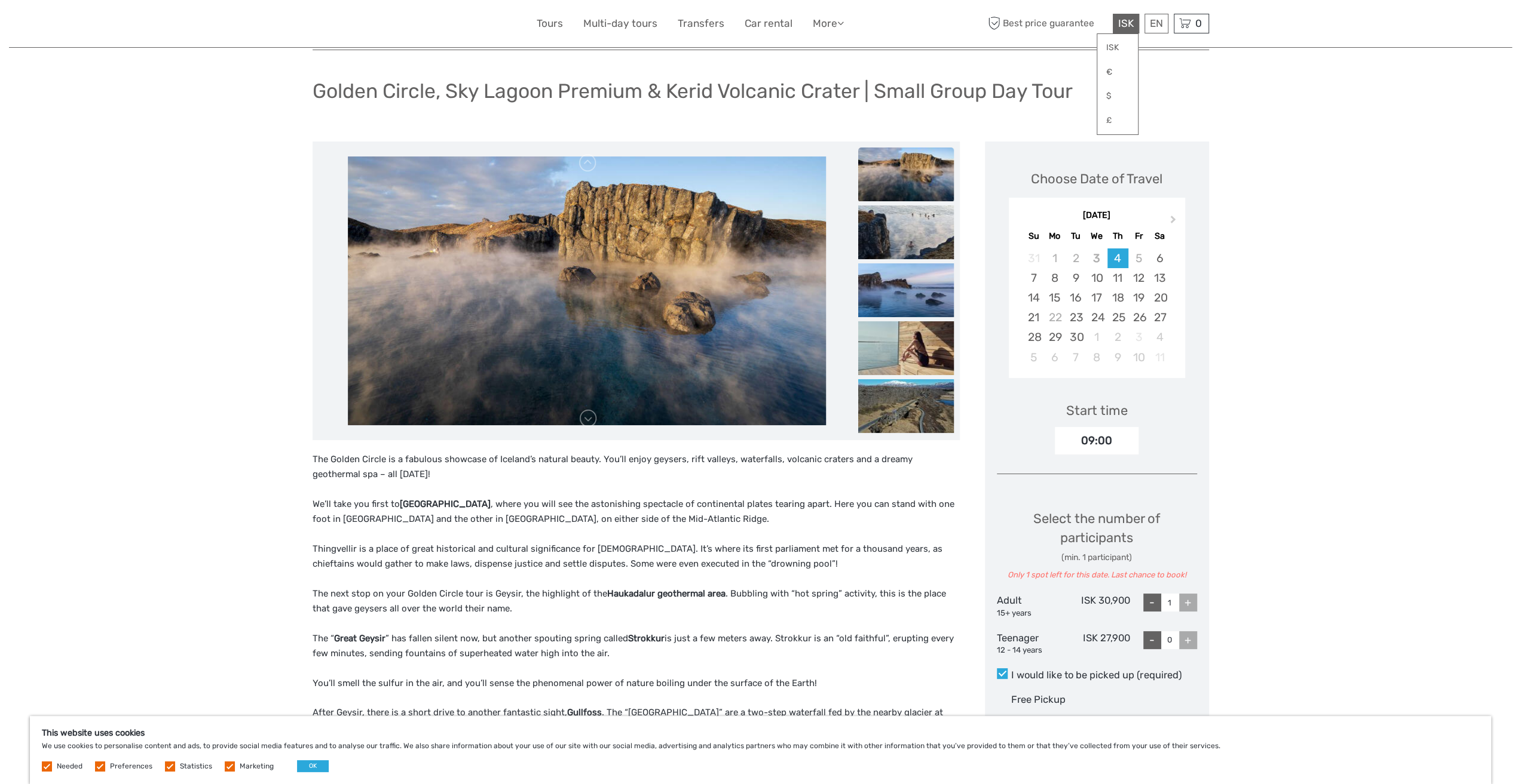
click at [1130, 23] on span "ISK" at bounding box center [1126, 23] width 16 height 12
click at [1108, 101] on link "$" at bounding box center [1117, 96] width 40 height 21
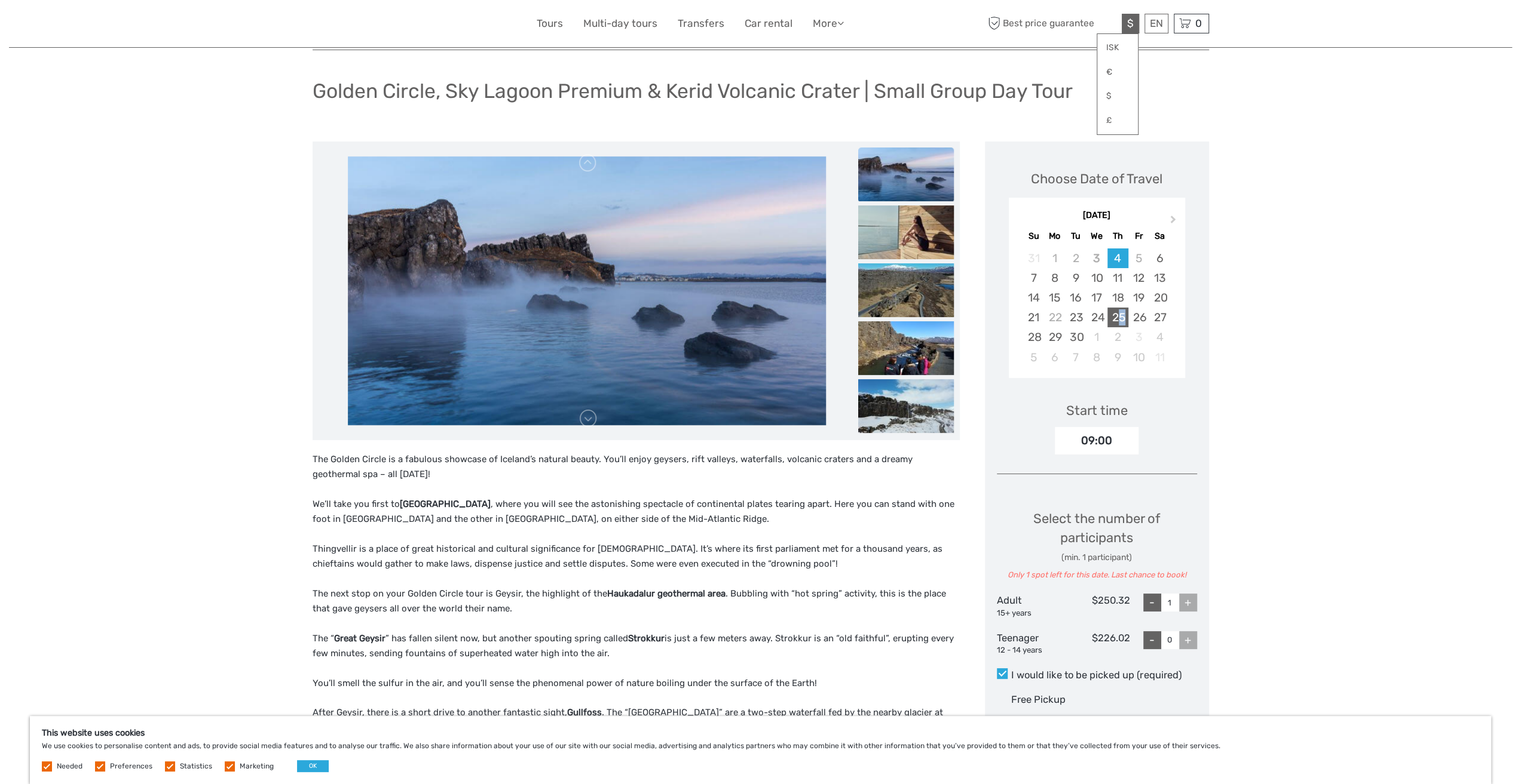
click at [1122, 313] on div "25" at bounding box center [1118, 317] width 21 height 20
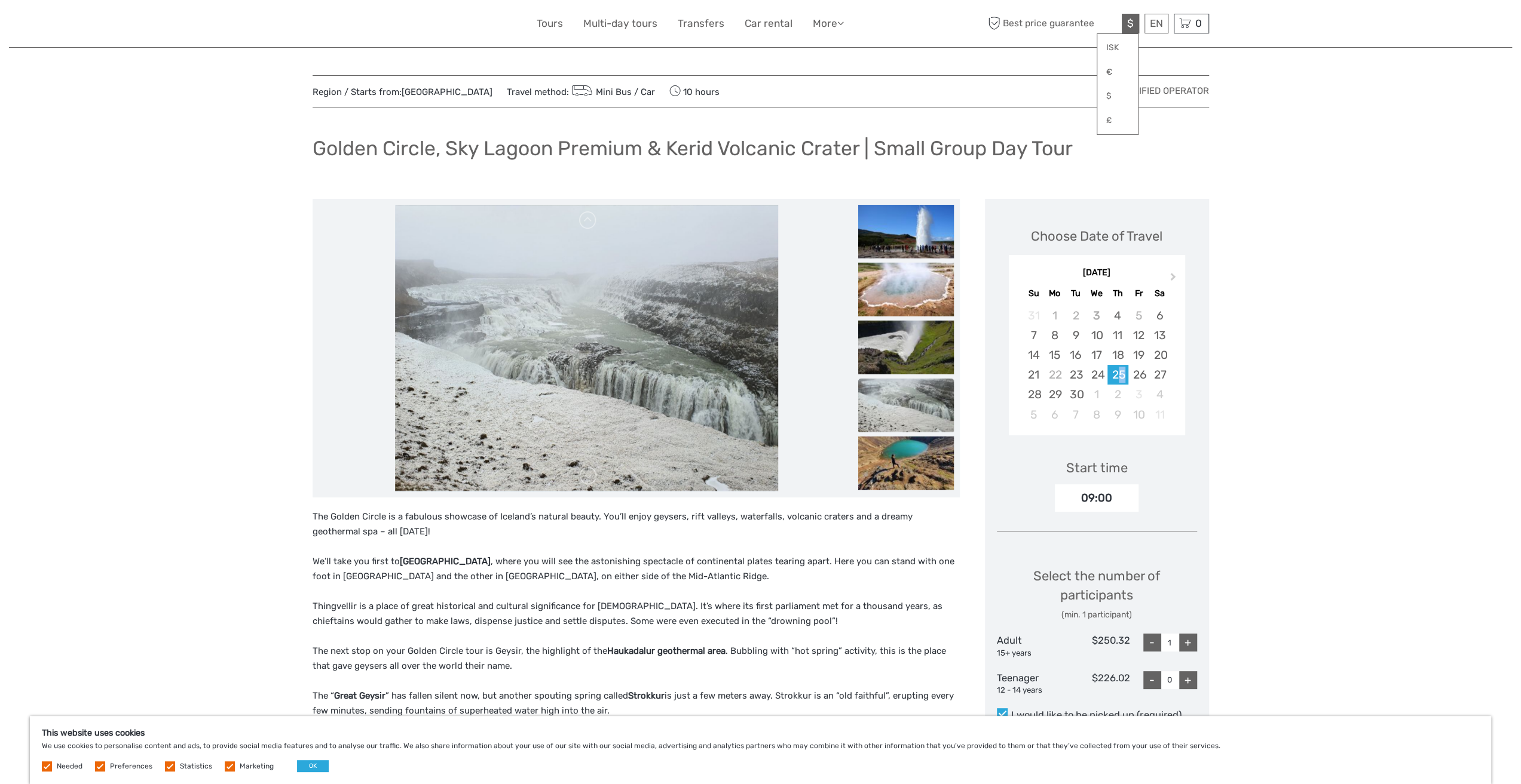
scroll to position [0, 0]
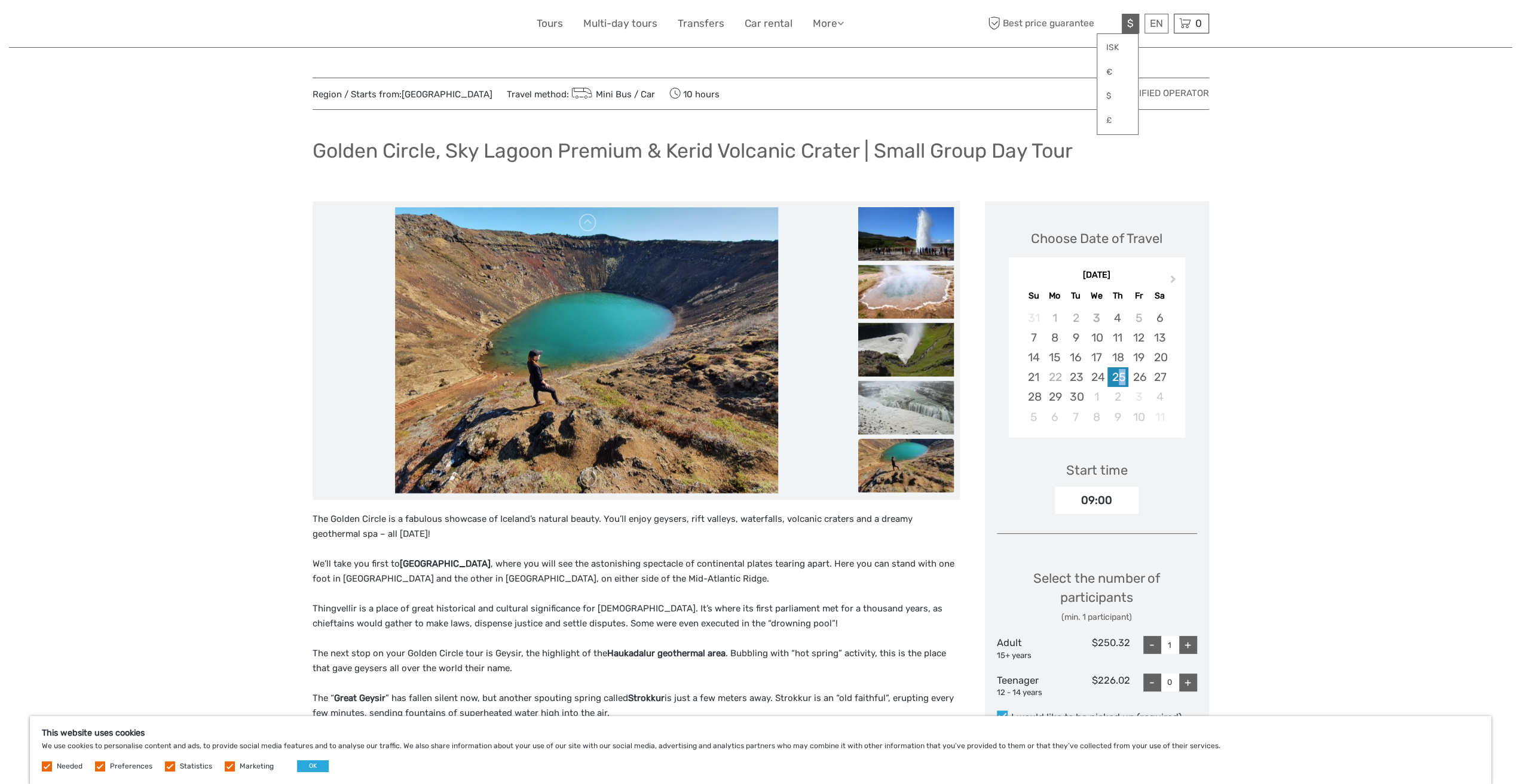
click at [1119, 382] on div "25" at bounding box center [1118, 377] width 21 height 20
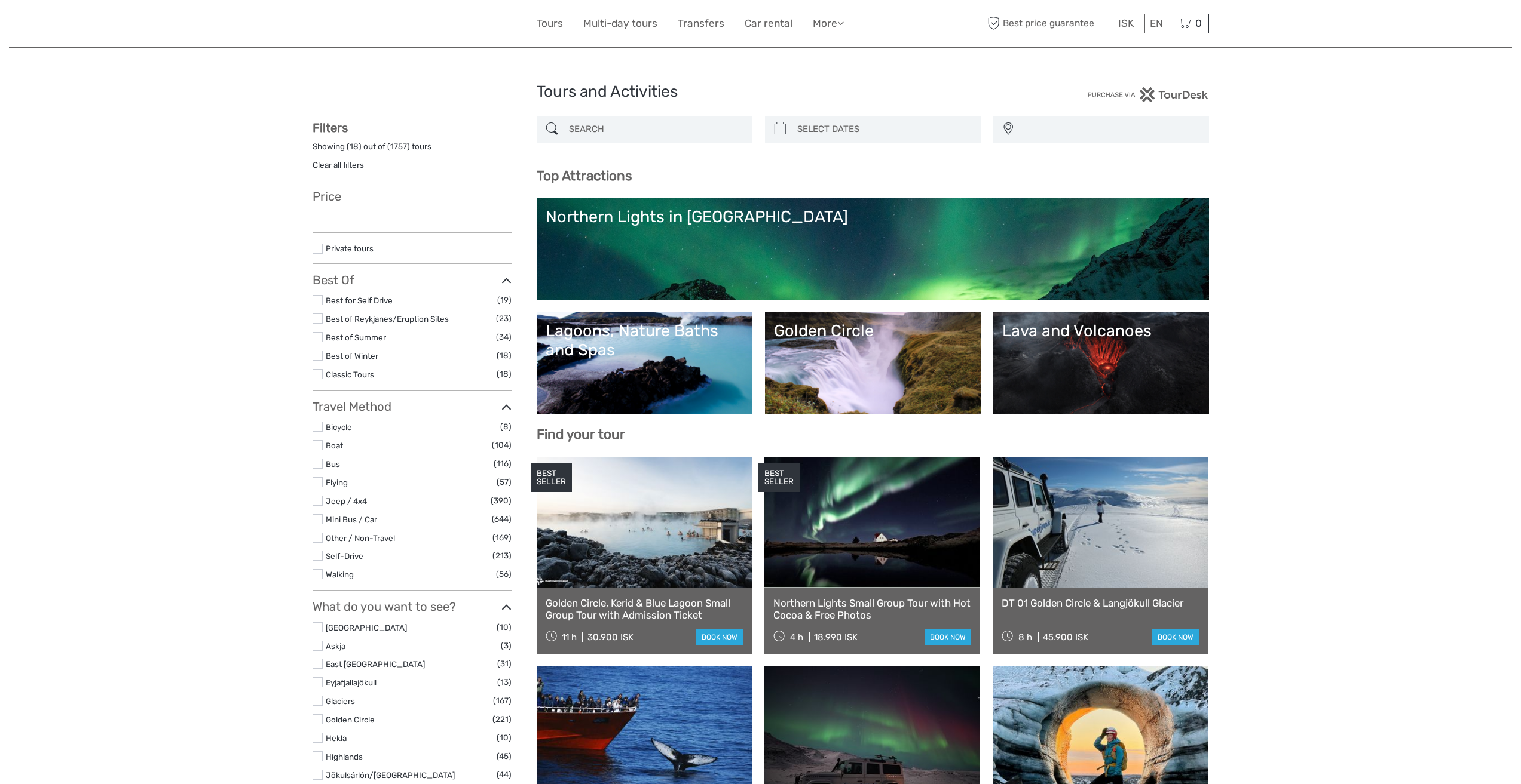
select select
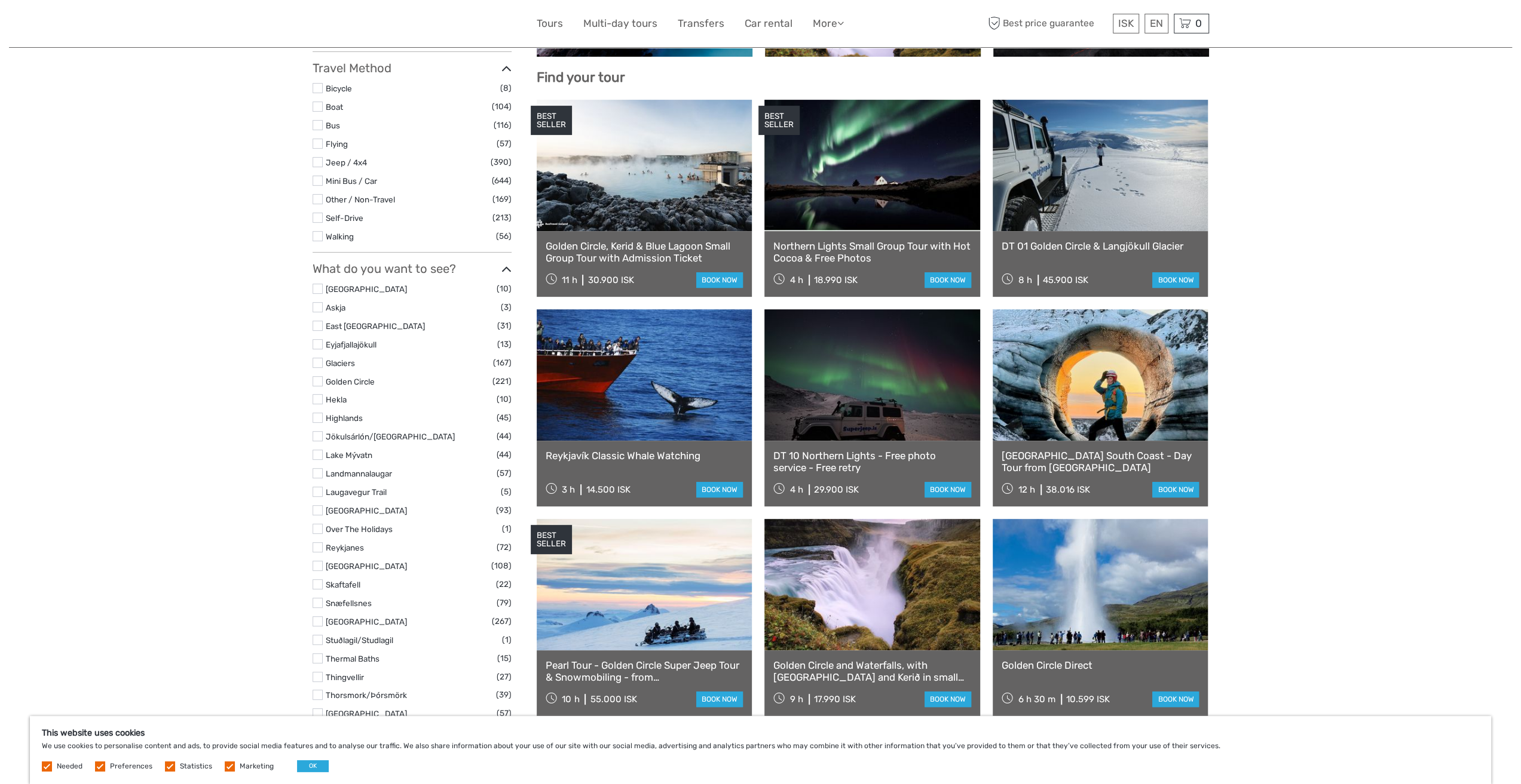
scroll to position [359, 0]
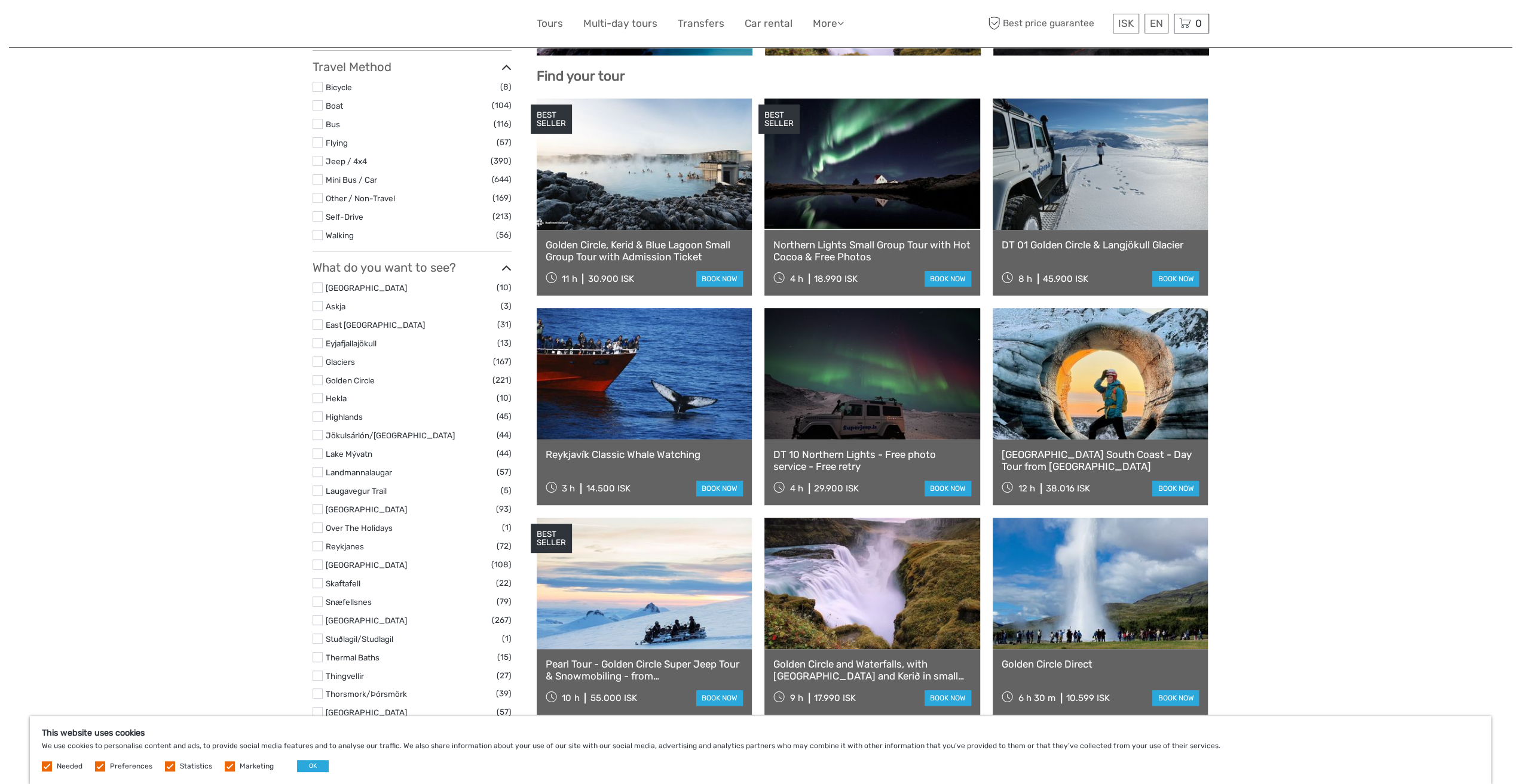
click at [318, 381] on label at bounding box center [318, 380] width 10 height 10
click at [0, 0] on input "checkbox" at bounding box center [0, 0] width 0 height 0
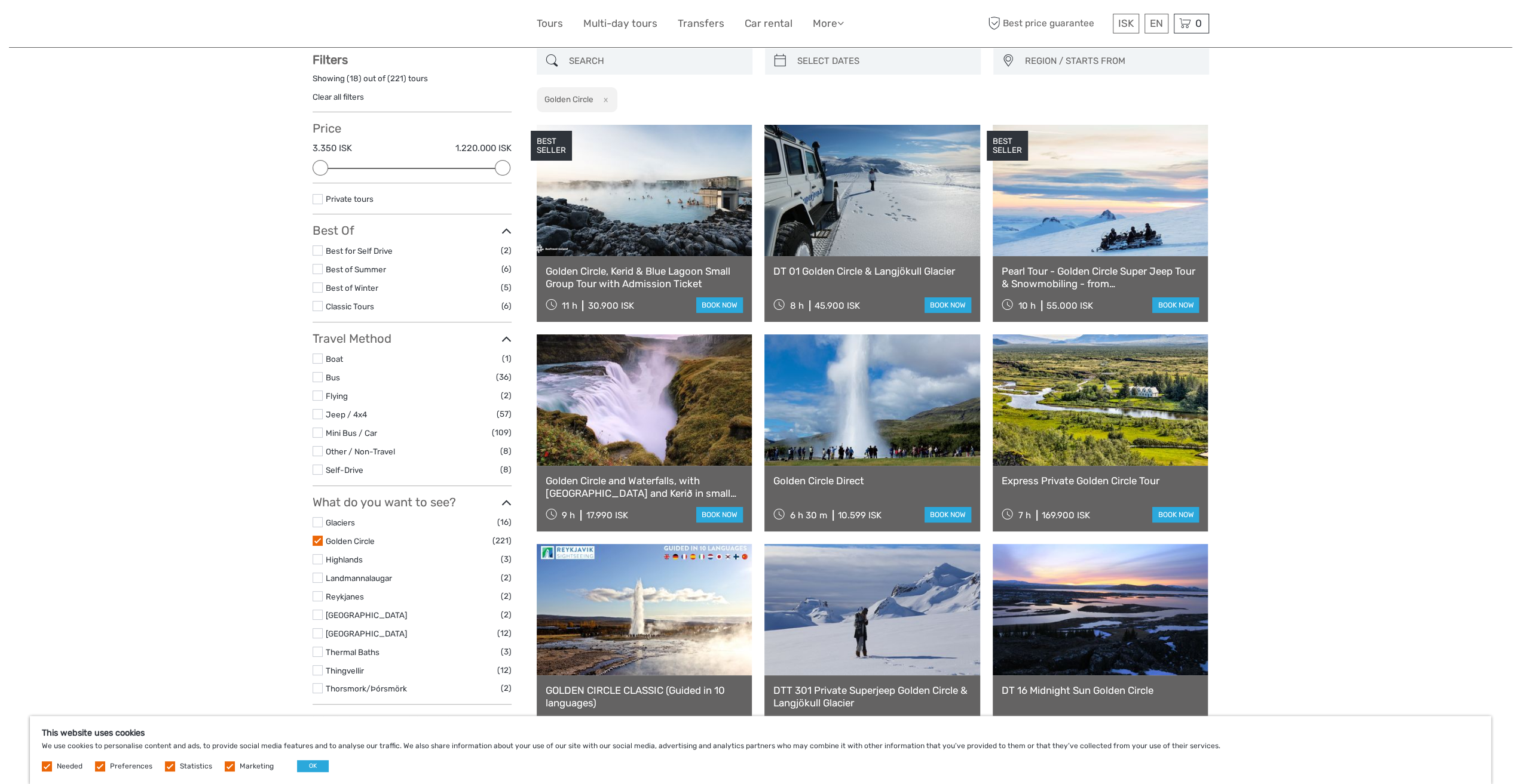
scroll to position [67, 0]
drag, startPoint x: 499, startPoint y: 167, endPoint x: 492, endPoint y: 172, distance: 8.6
click at [491, 174] on div "Price 3.350 ISK 1.220.000 ISK Clear" at bounding box center [412, 153] width 199 height 62
click at [499, 165] on div at bounding box center [503, 168] width 16 height 16
click at [1103, 93] on link "$" at bounding box center [1117, 96] width 40 height 21
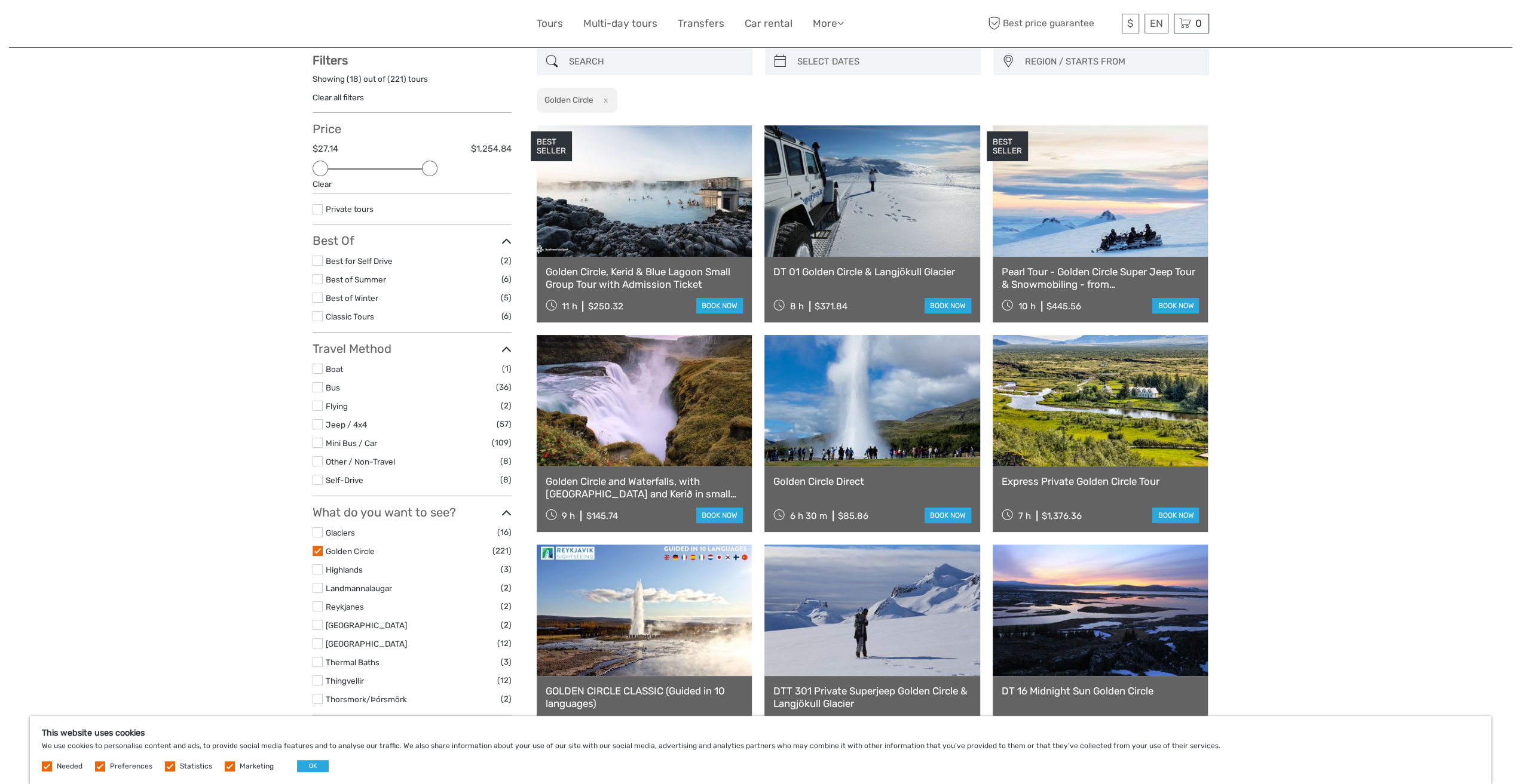
drag, startPoint x: 506, startPoint y: 169, endPoint x: 439, endPoint y: 164, distance: 67.2
click at [439, 164] on div "Price $27.14 $1,254.84 Clear" at bounding box center [412, 158] width 199 height 71
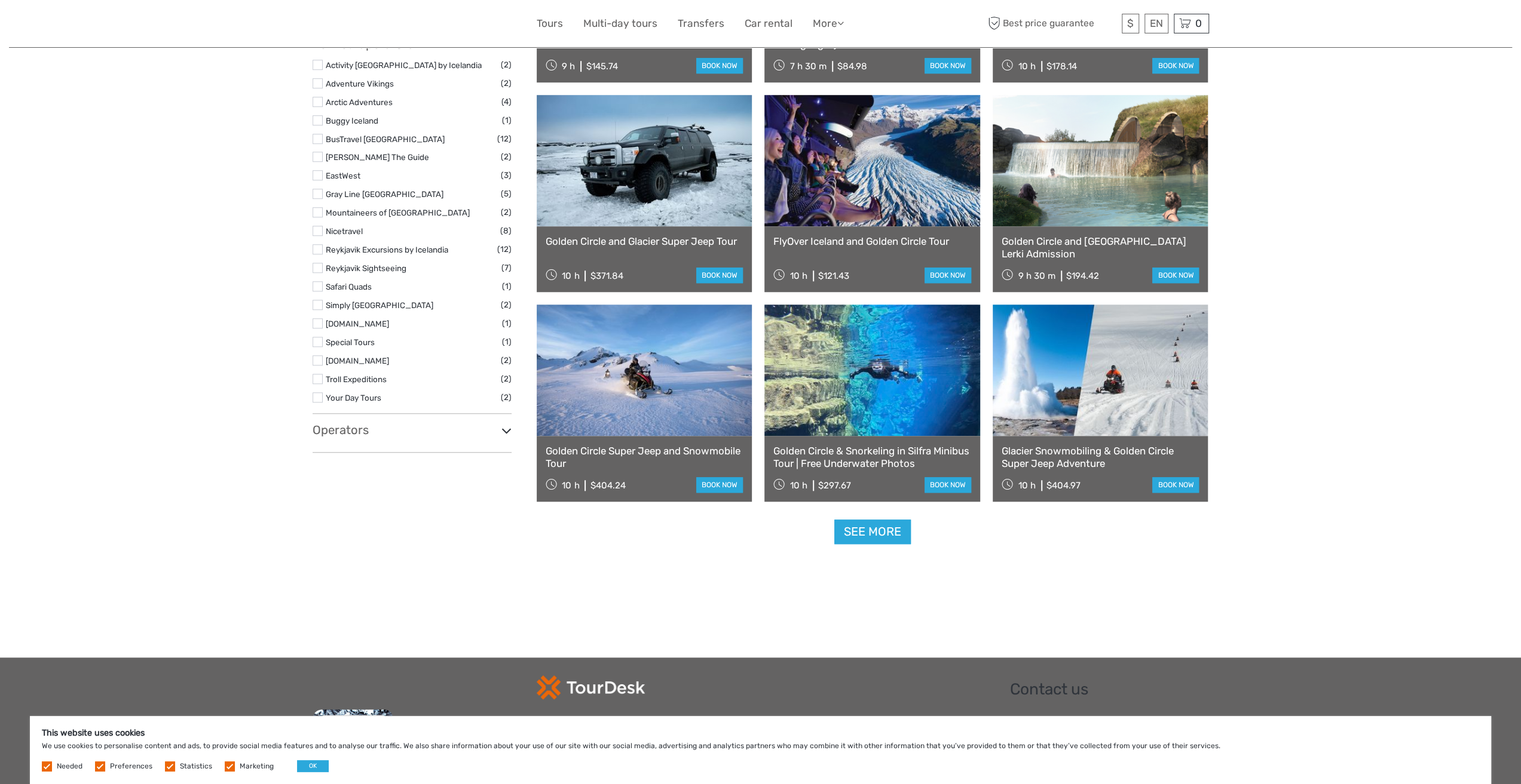
scroll to position [963, 0]
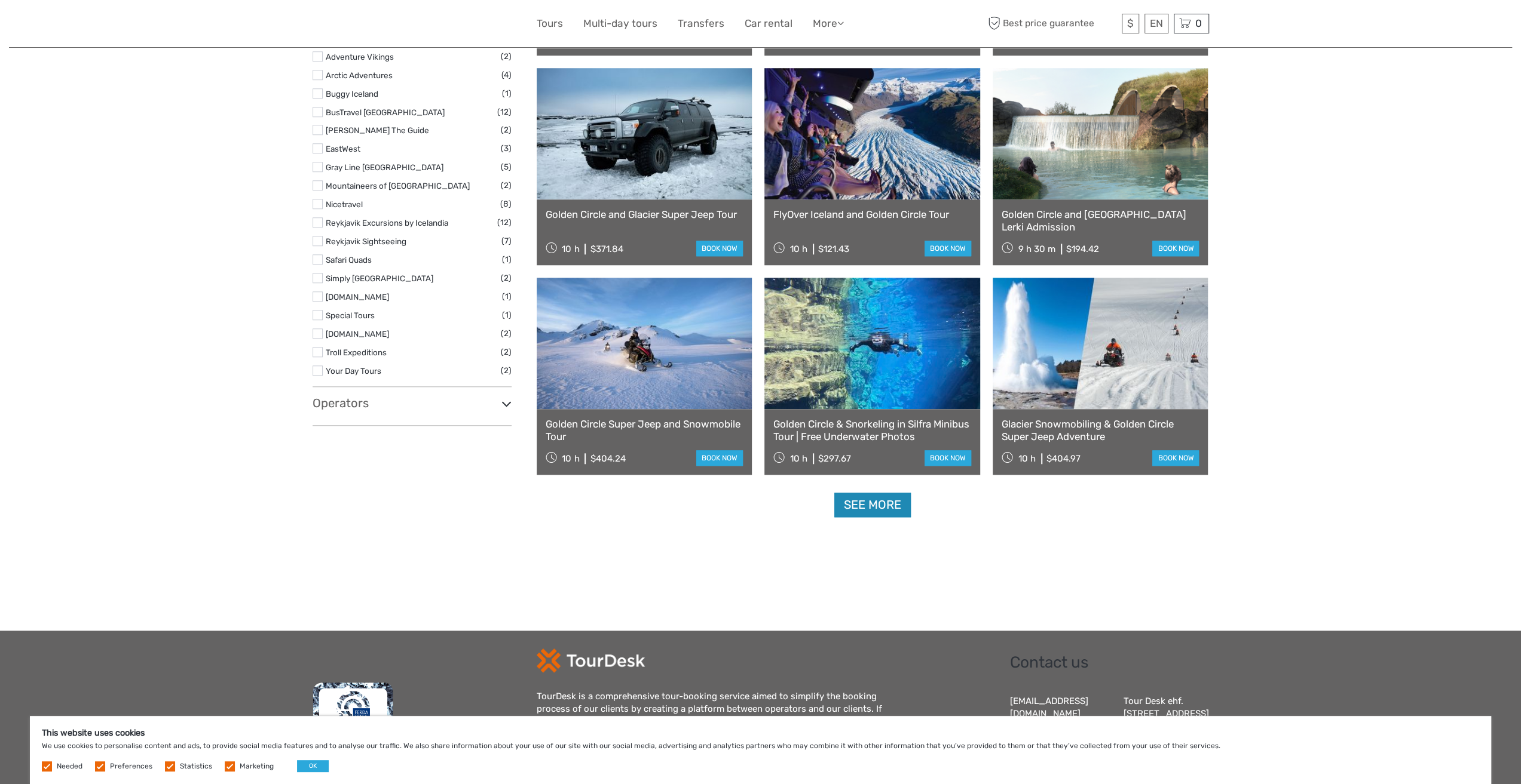
click at [856, 505] on link "See more" at bounding box center [872, 505] width 76 height 25
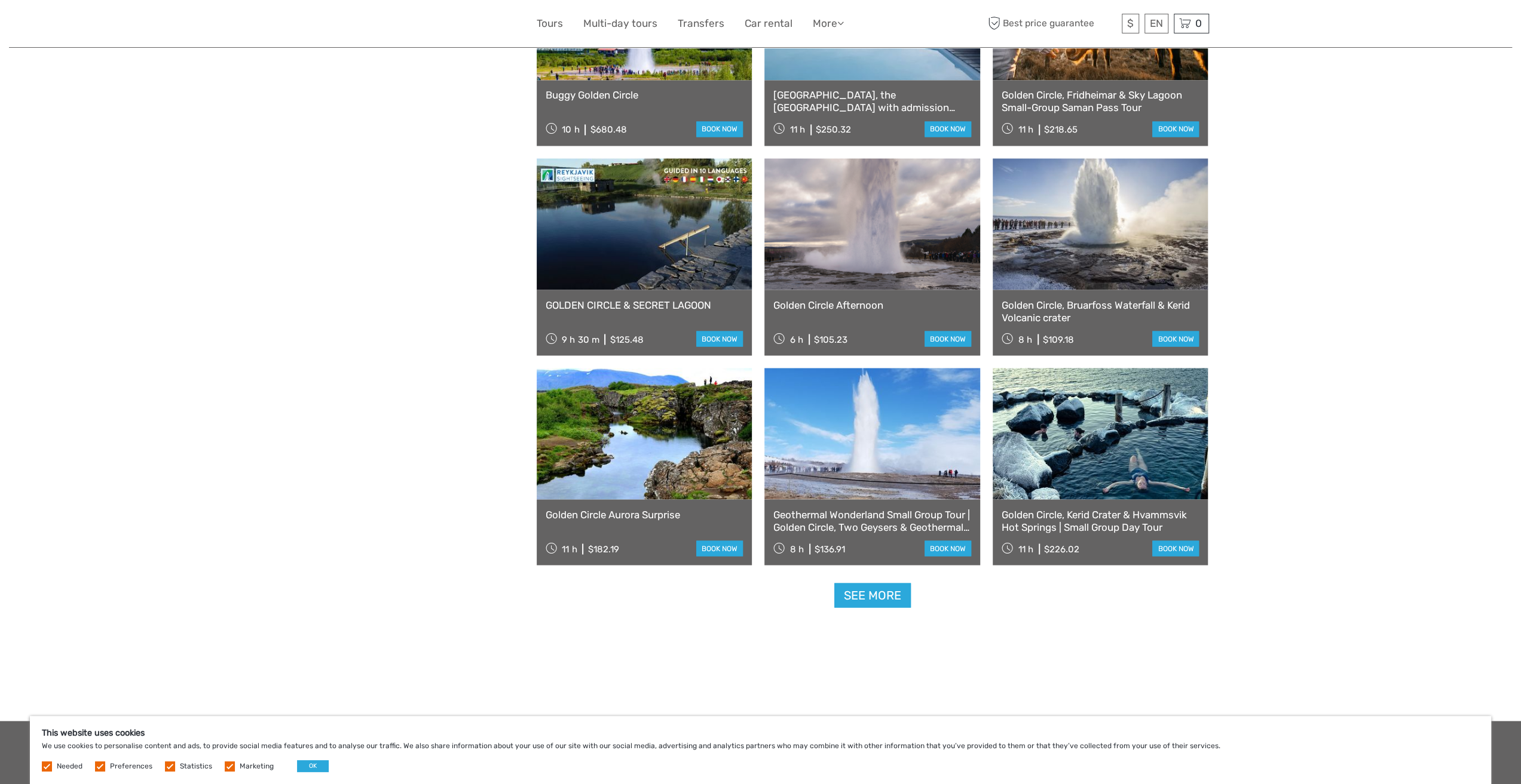
scroll to position [2150, 0]
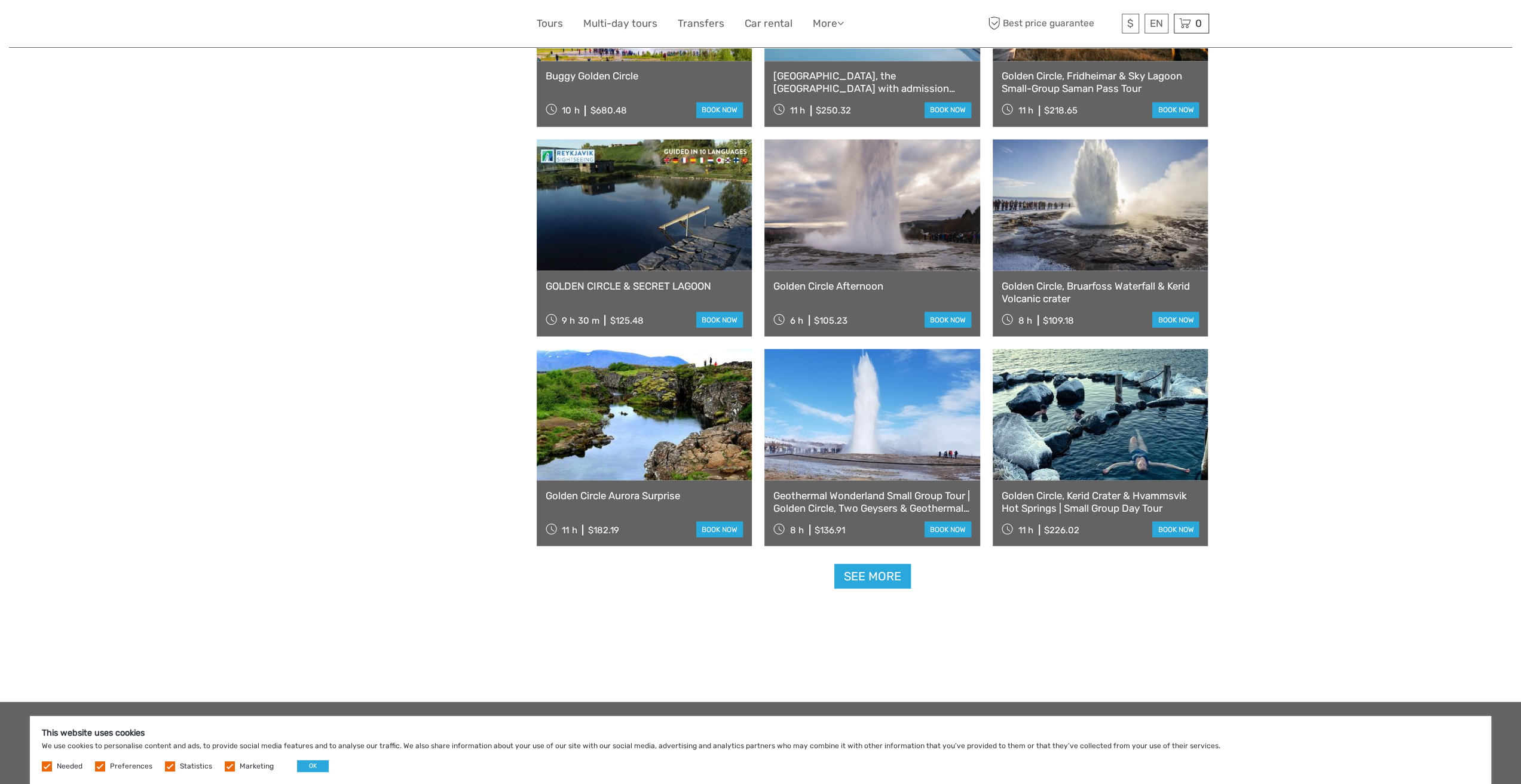
click at [870, 571] on link "See more" at bounding box center [872, 576] width 76 height 25
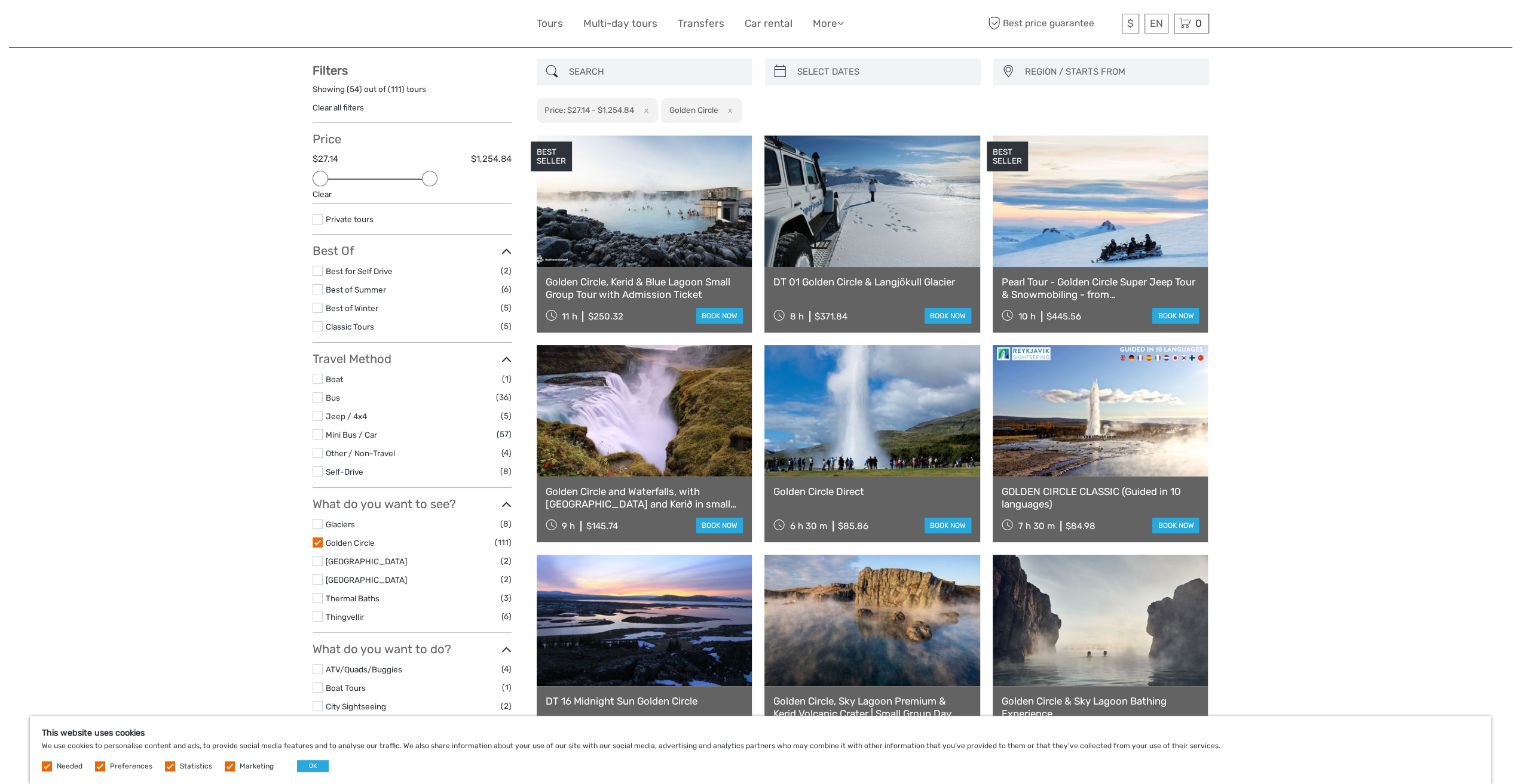
scroll to position [0, 0]
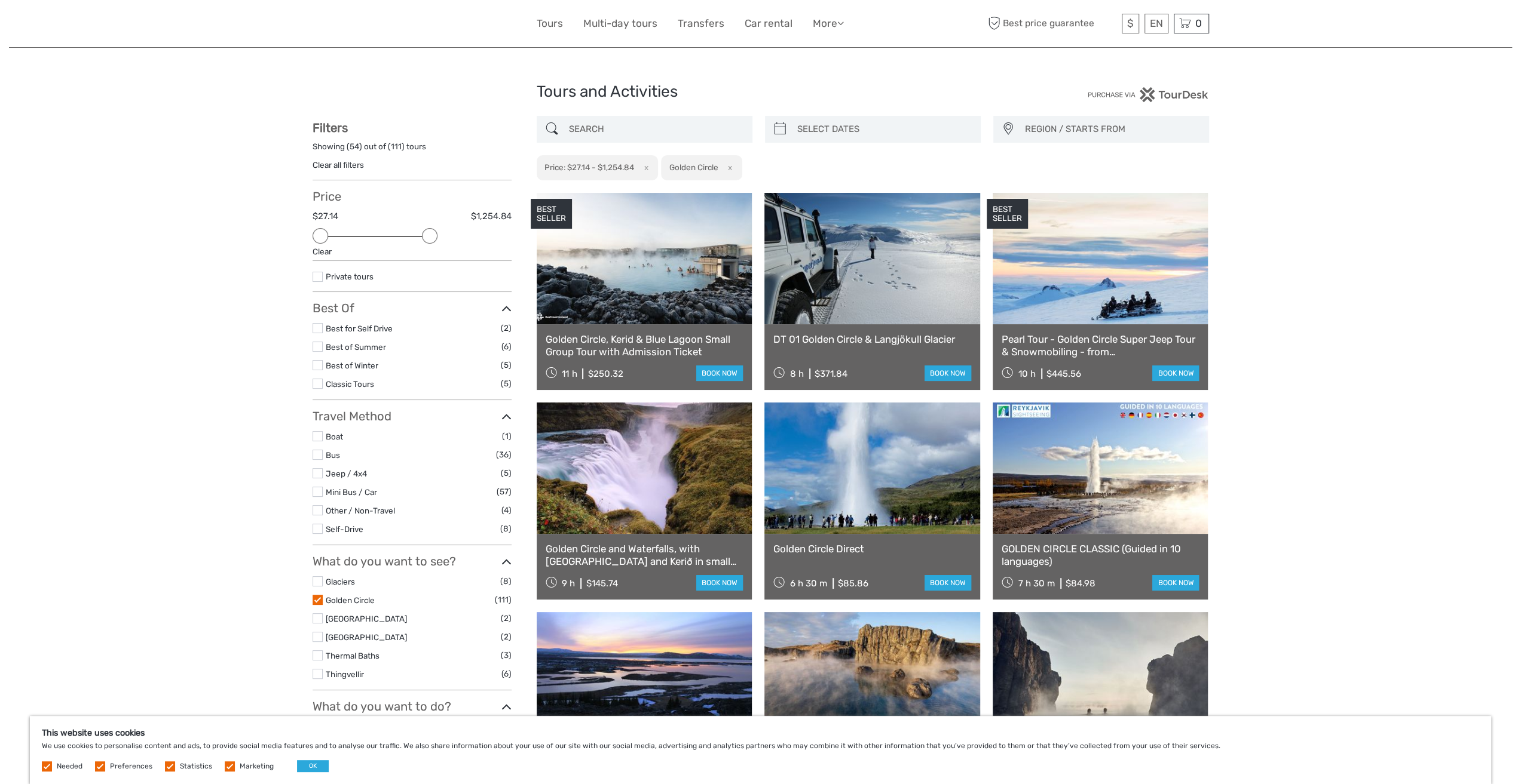
type input "03/09/2025"
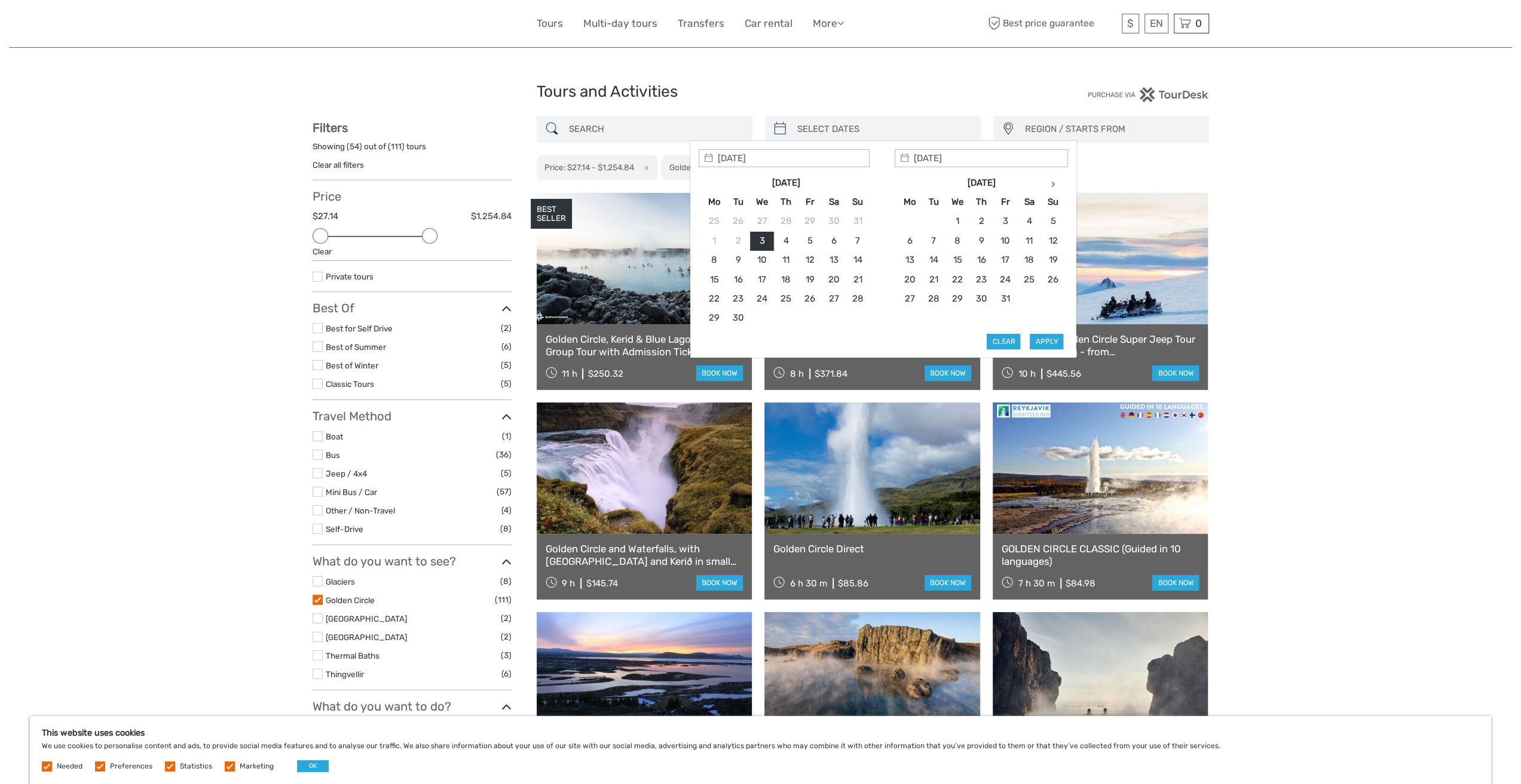
click at [857, 125] on input "search" at bounding box center [884, 129] width 183 height 21
type input "20/09/2025"
type input "26/09/2025"
type input "25/09/2025"
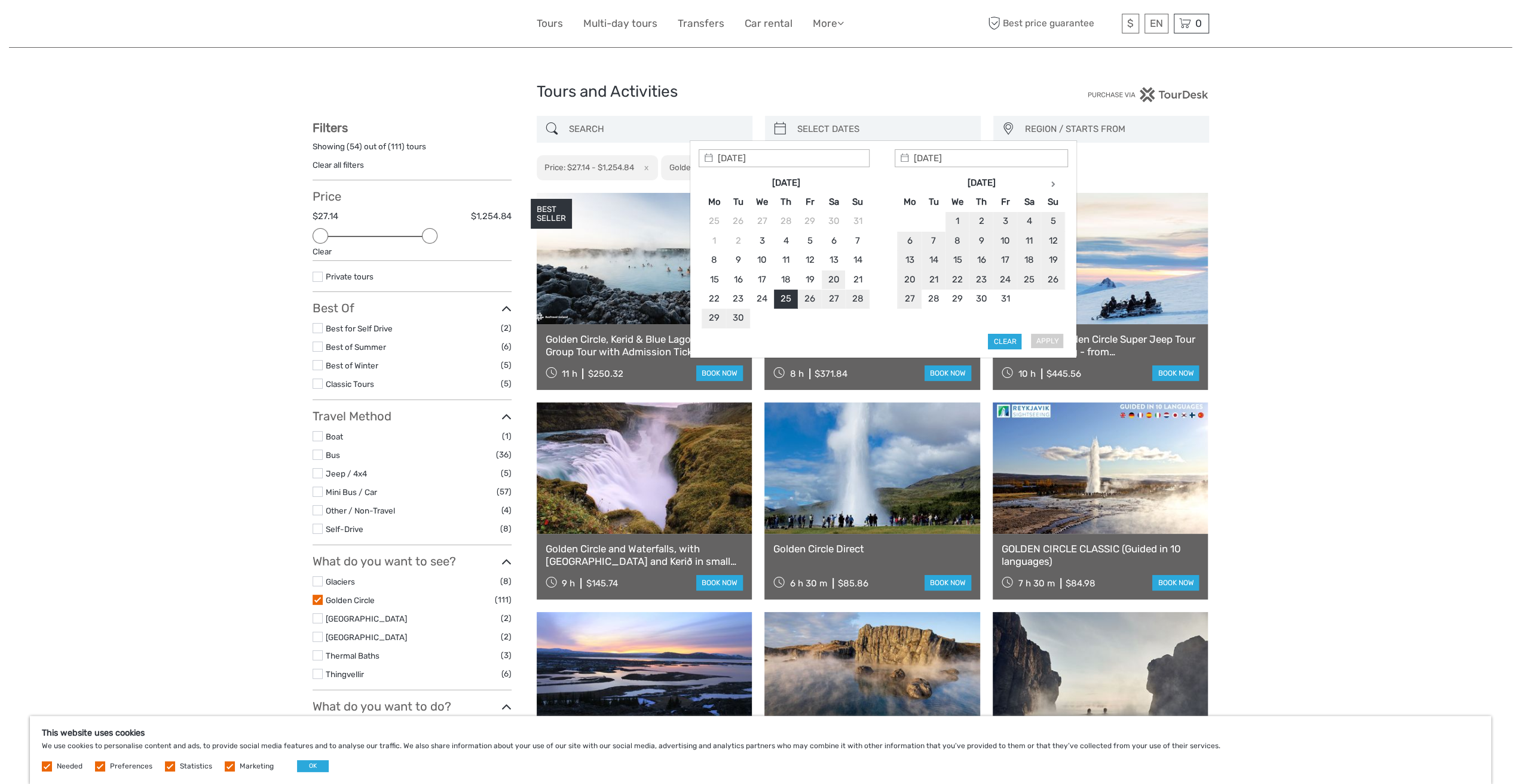
type input "20/09/2025"
type input "21/09/2025"
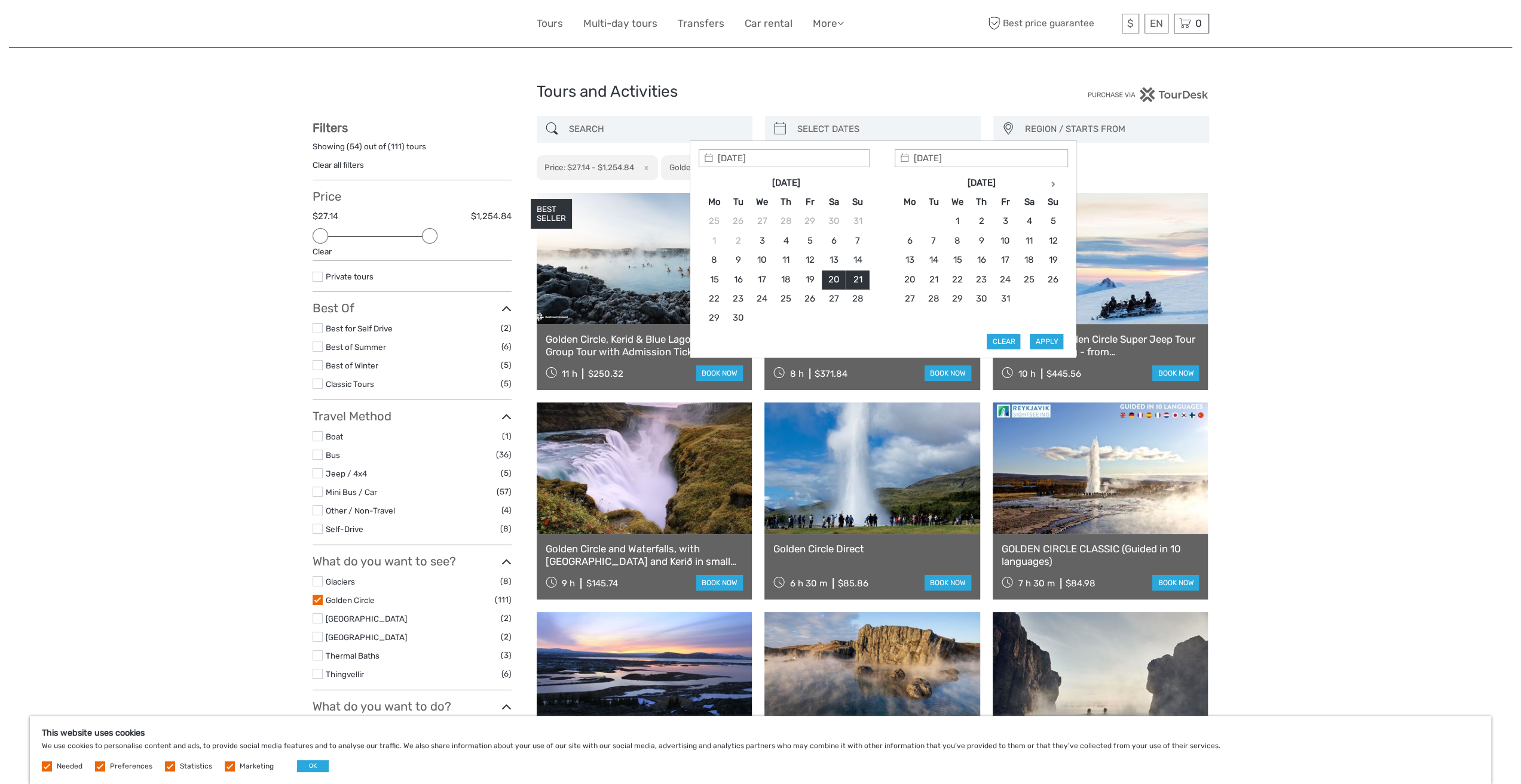
type input "20/09/2025"
type input "26/09/2025"
type input "20/09/2025"
click at [1045, 335] on button "Apply" at bounding box center [1046, 342] width 33 height 16
type input "20/09/2025 - 26/09/2025"
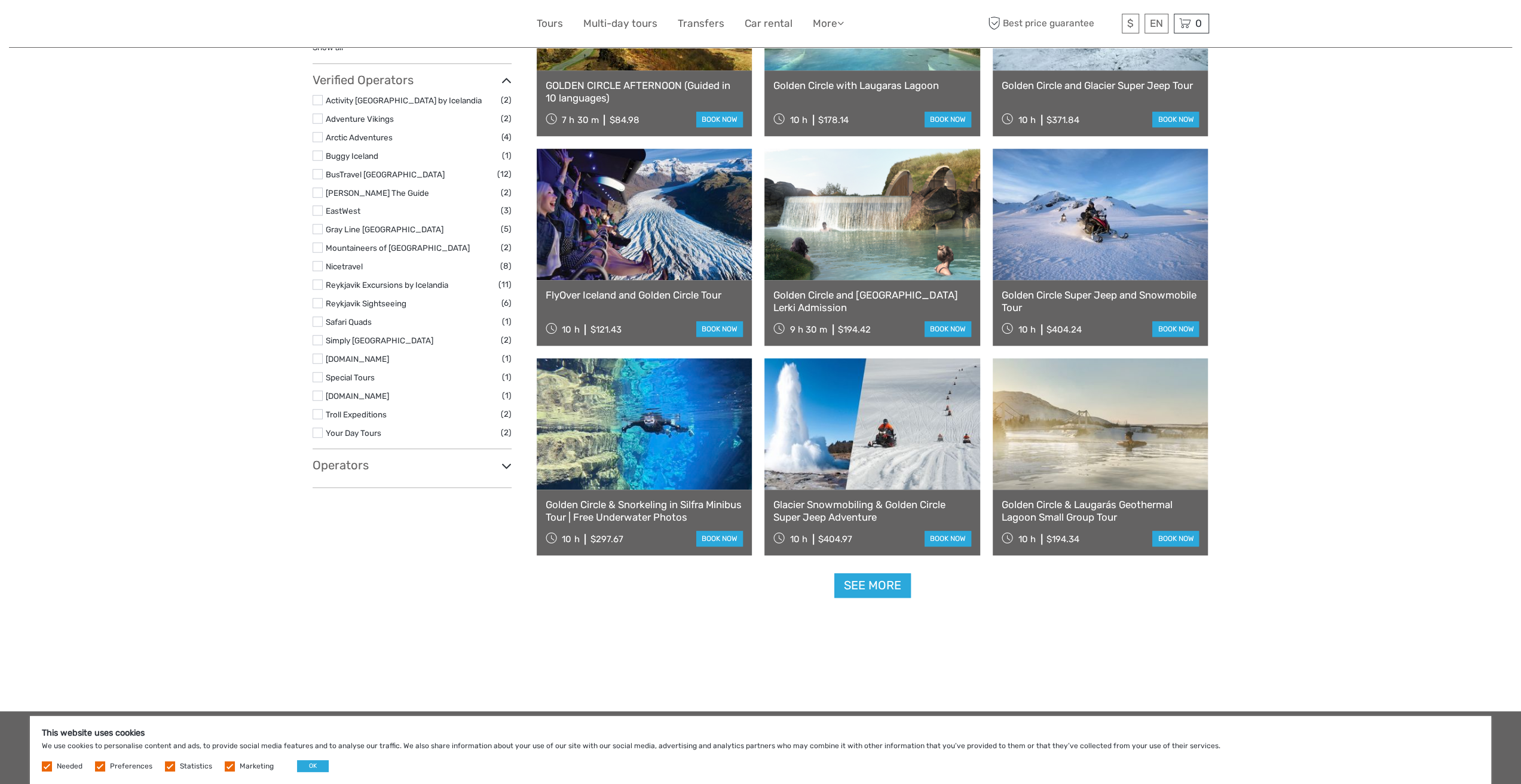
scroll to position [904, 0]
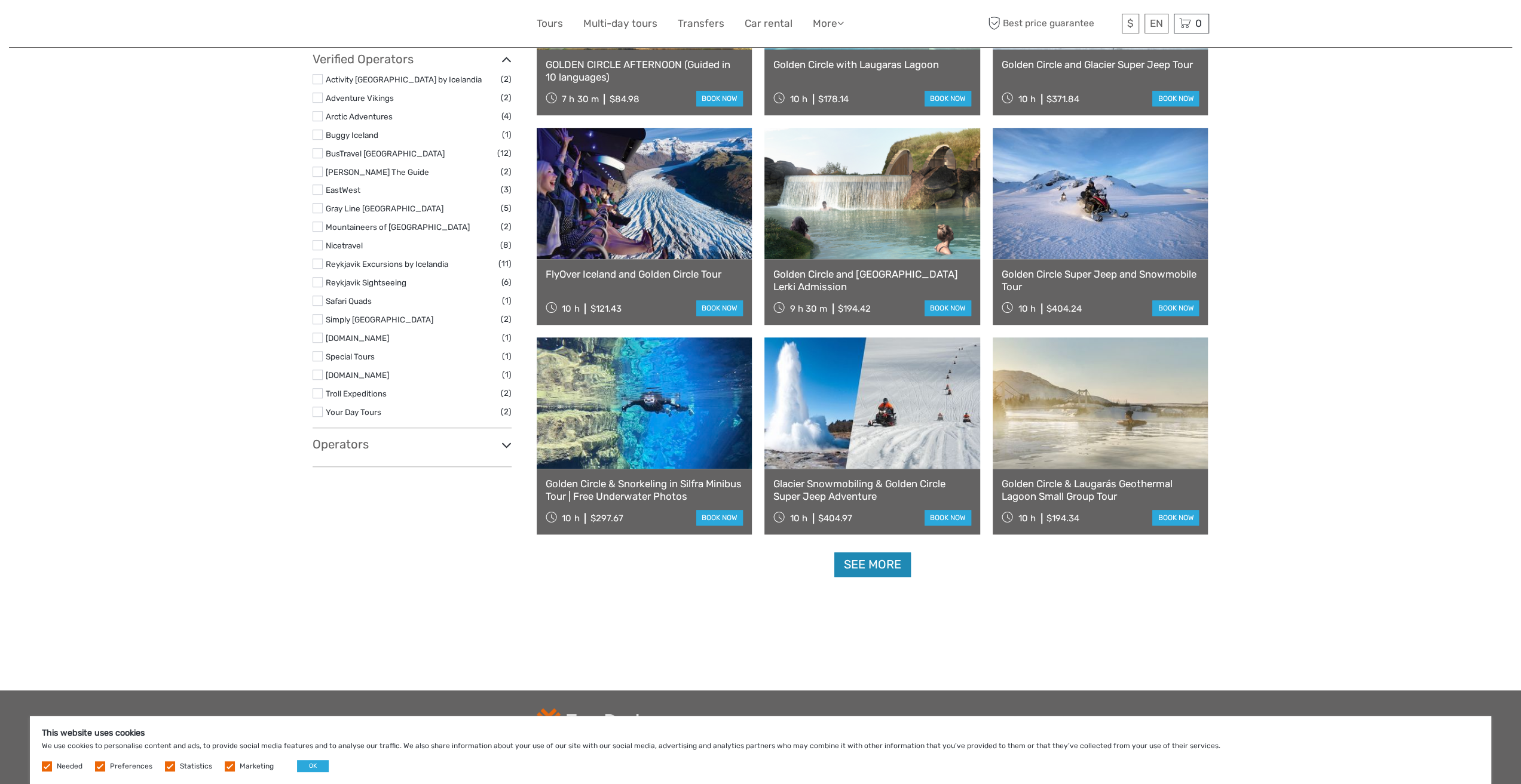
click at [870, 571] on link "See more" at bounding box center [872, 564] width 76 height 25
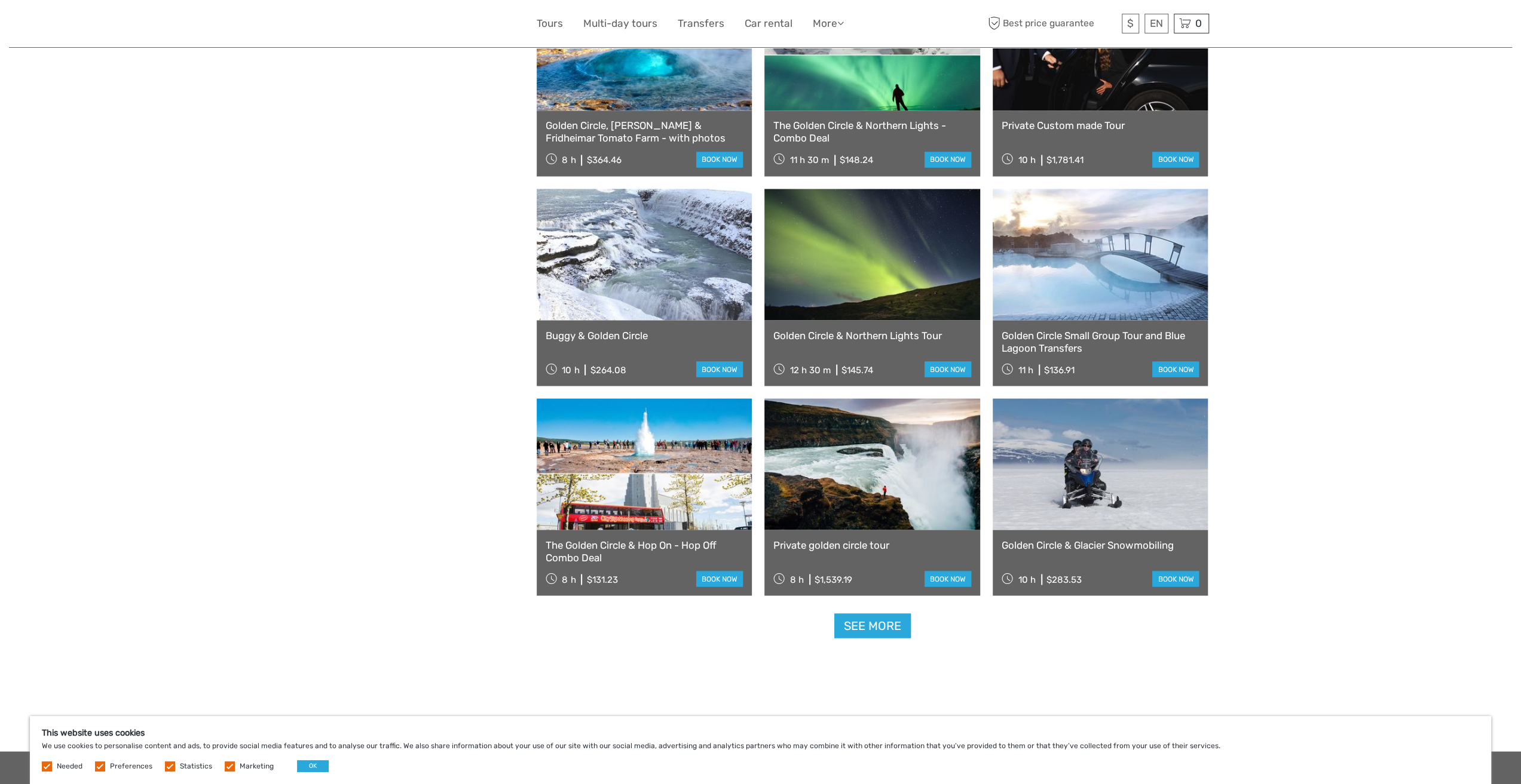
scroll to position [2277, 0]
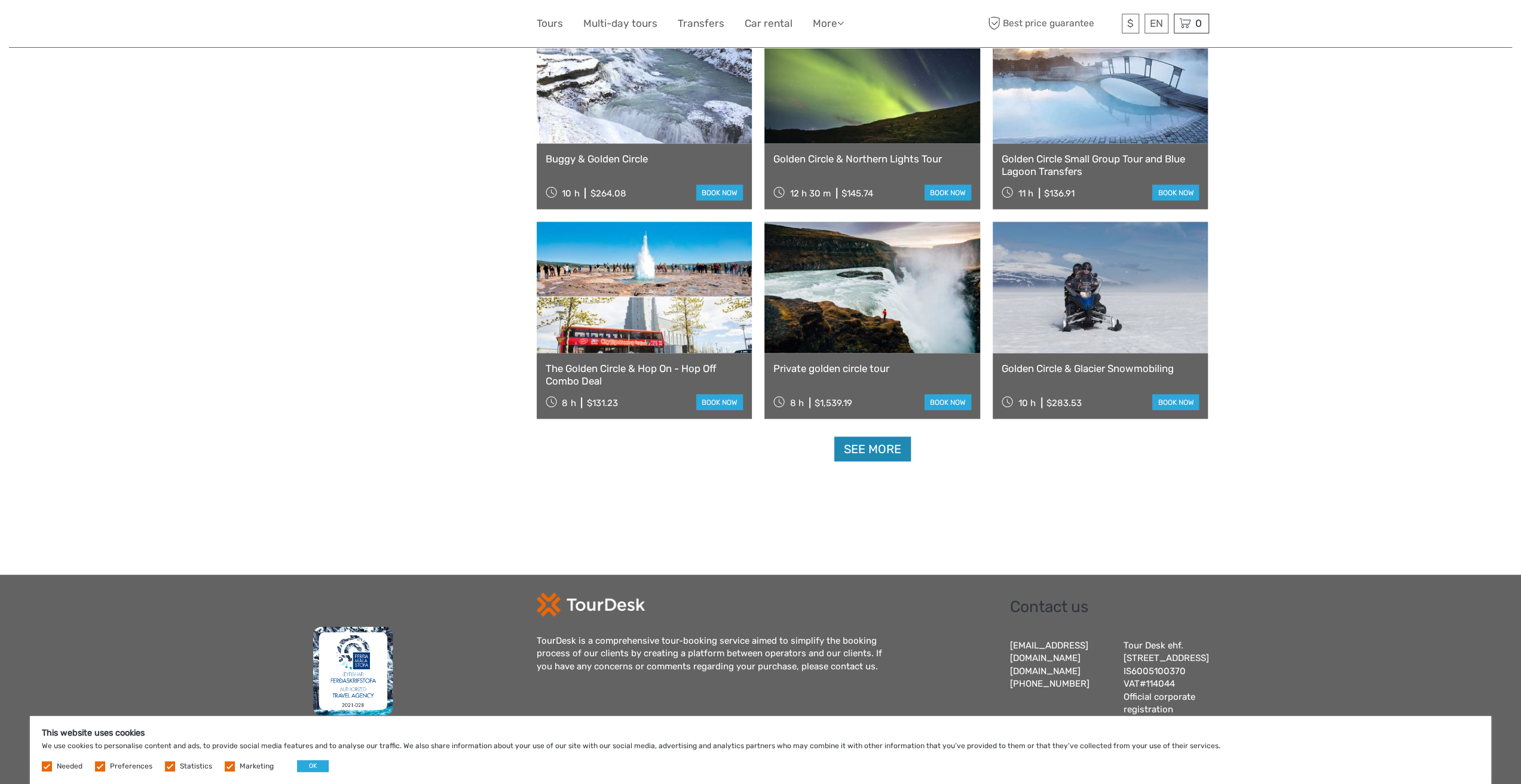
click at [891, 444] on link "See more" at bounding box center [872, 448] width 76 height 25
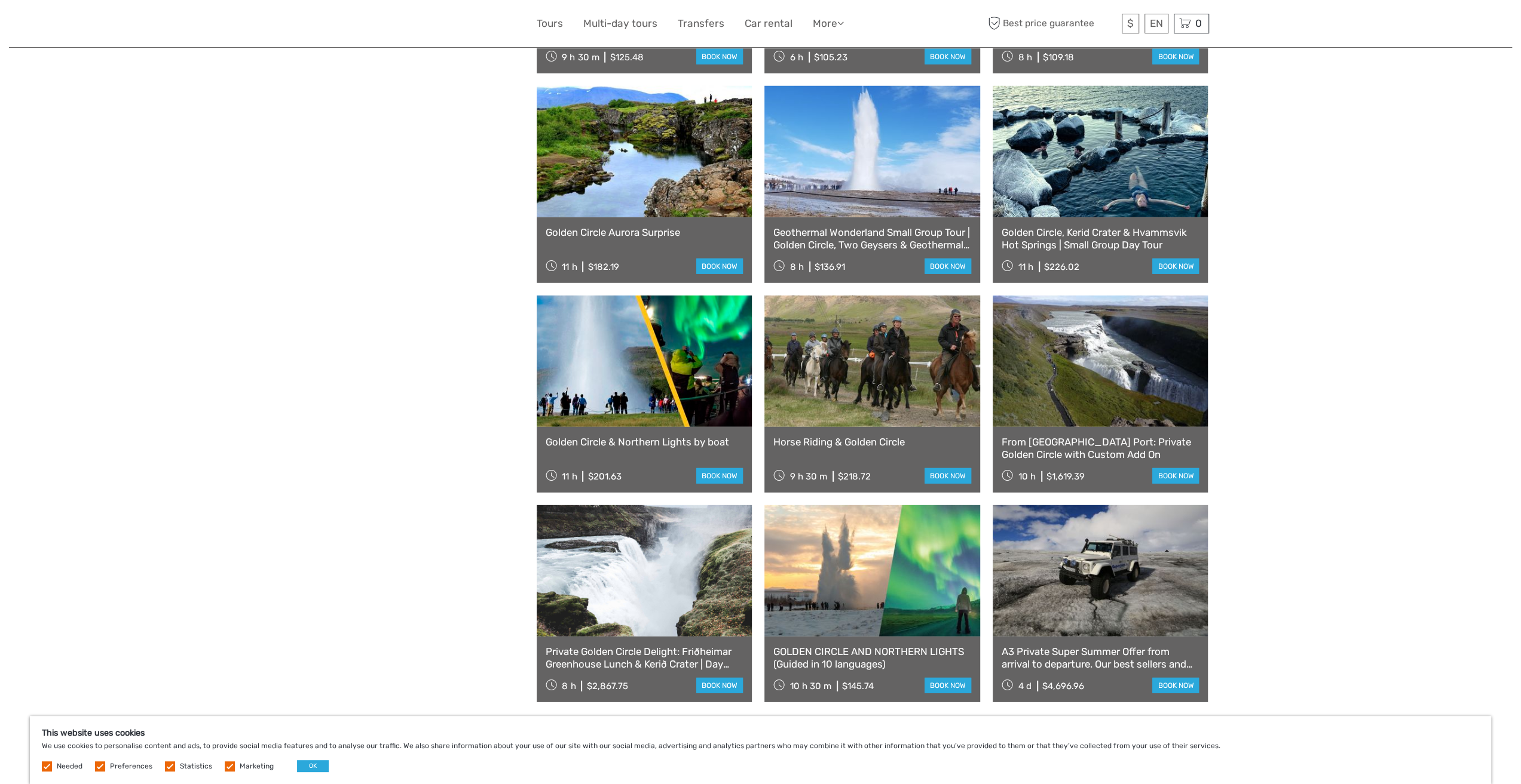
scroll to position [3288, 0]
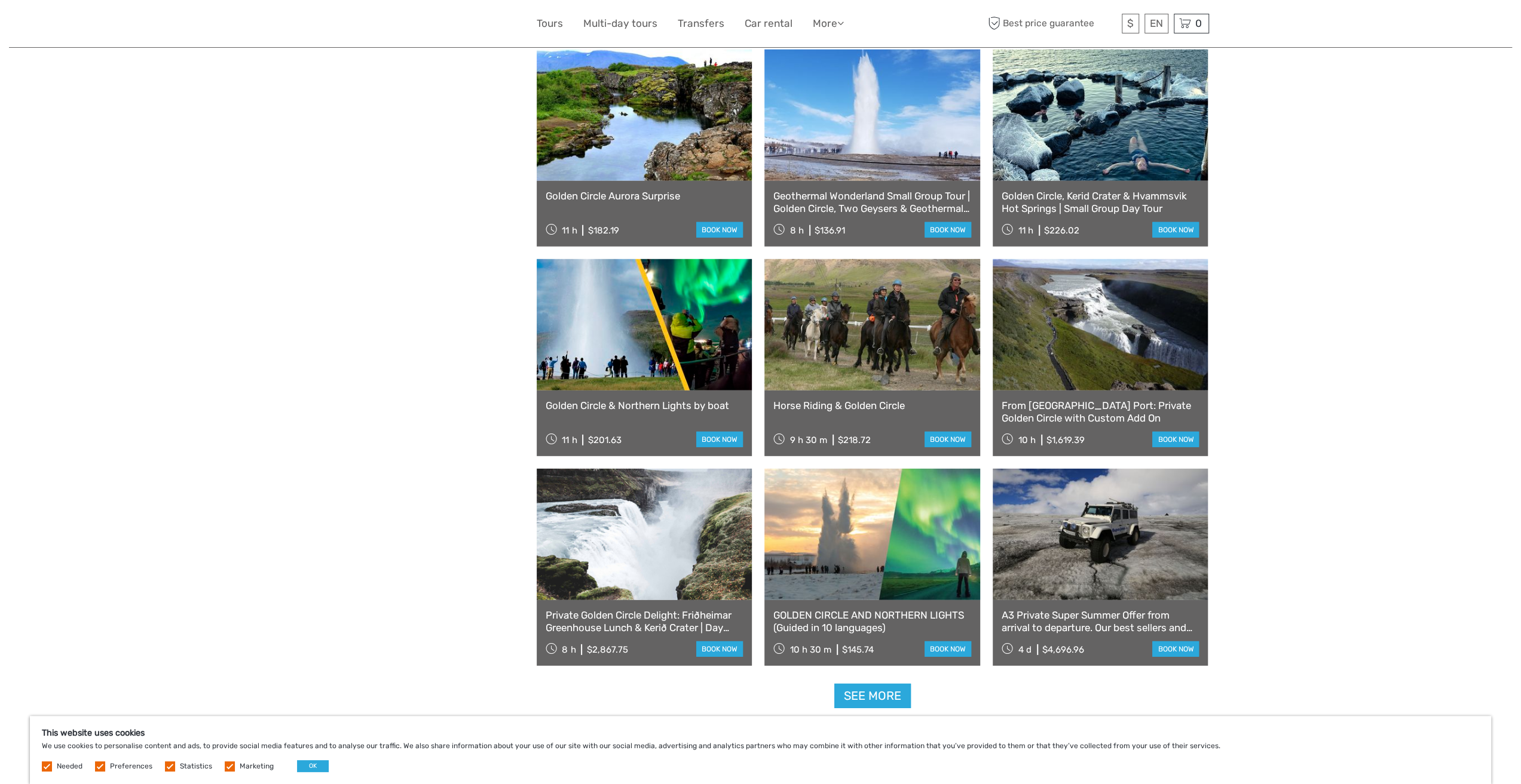
click at [893, 402] on link "Horse Riding & Golden Circle" at bounding box center [872, 405] width 198 height 12
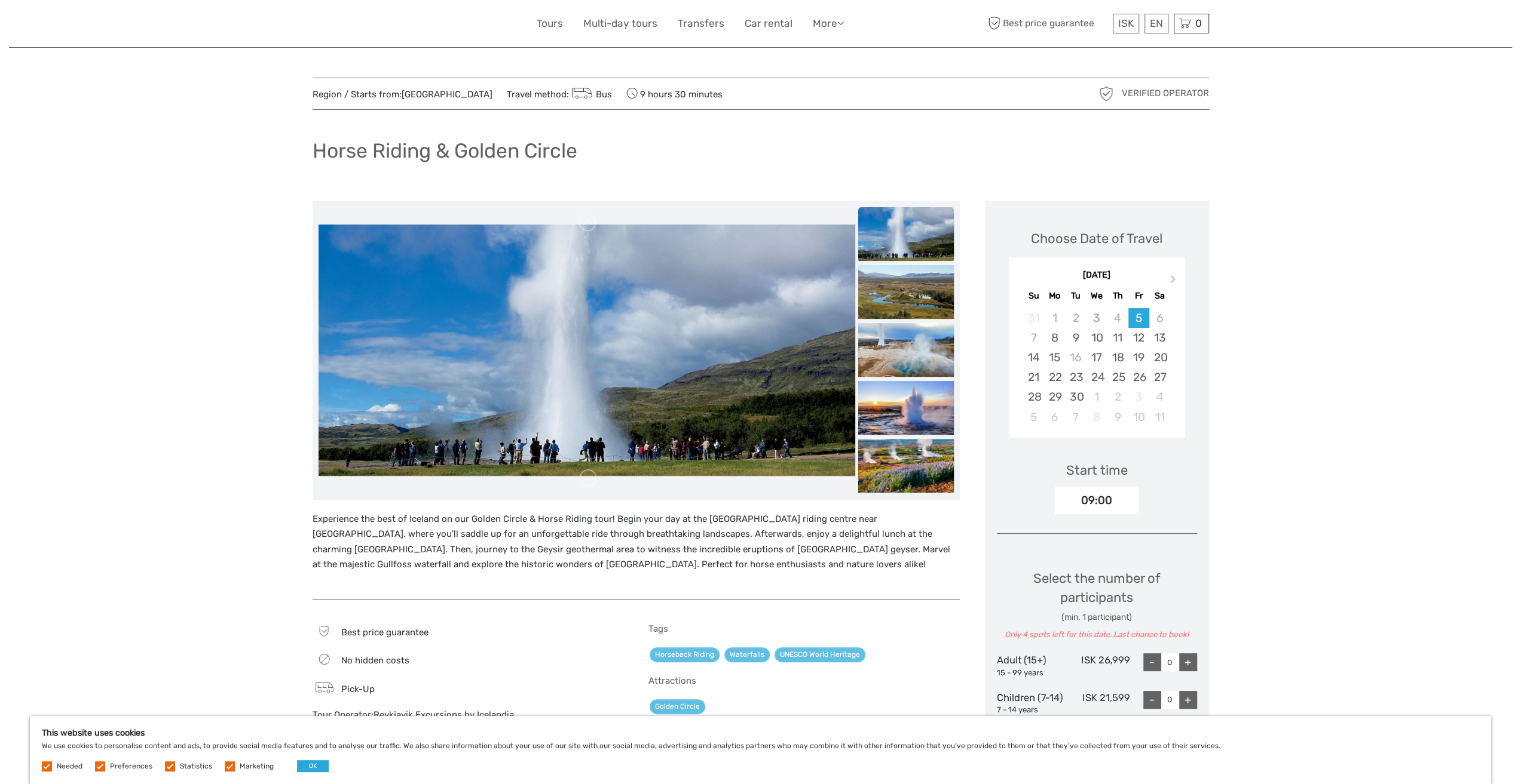
click at [764, 388] on img at bounding box center [587, 350] width 537 height 252
click at [1122, 375] on div "25" at bounding box center [1118, 377] width 21 height 20
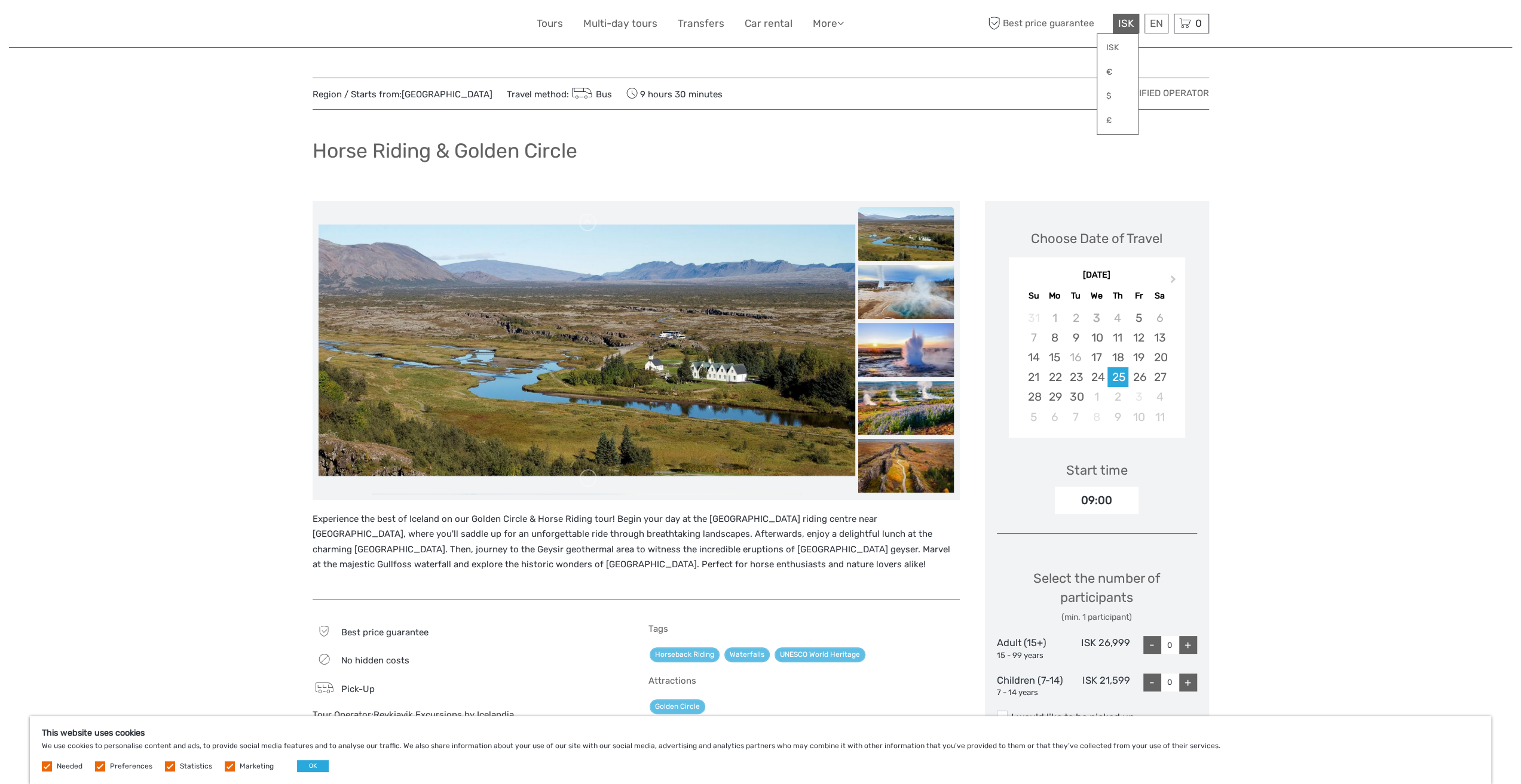
click at [1126, 27] on span "ISK" at bounding box center [1126, 23] width 16 height 12
click at [1117, 96] on link "$" at bounding box center [1117, 96] width 40 height 21
